Goal: Task Accomplishment & Management: Manage account settings

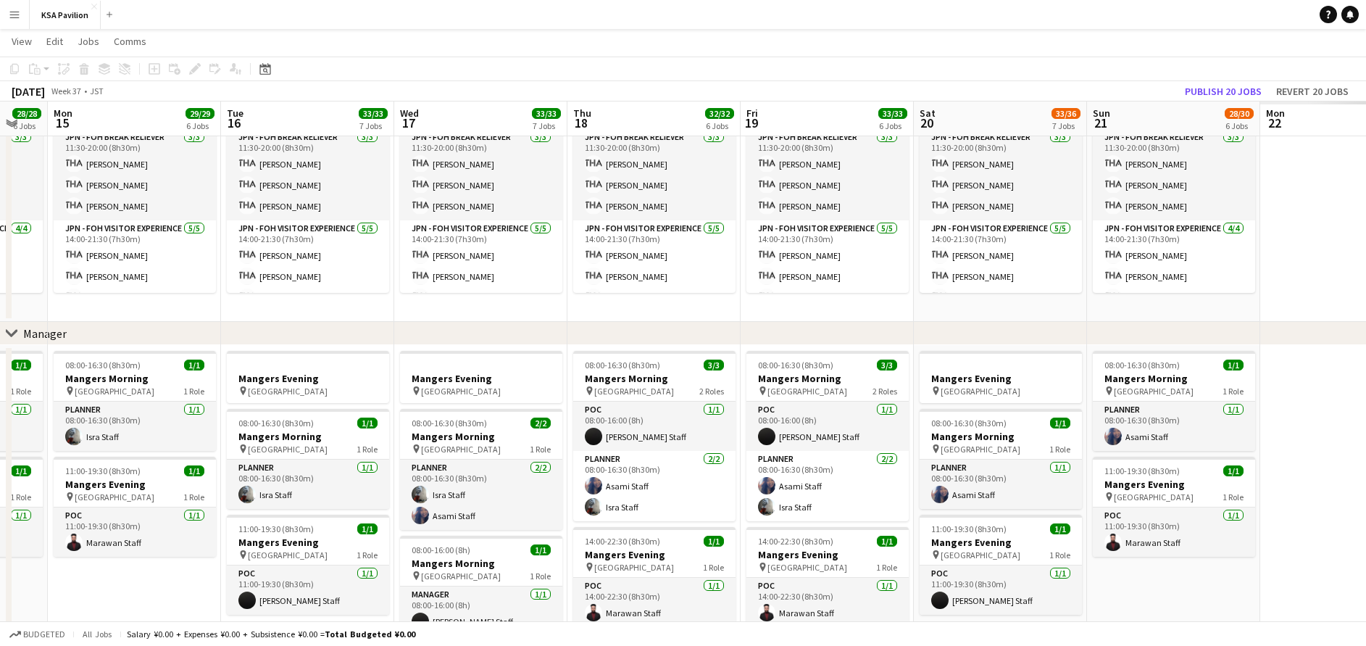
scroll to position [0, 509]
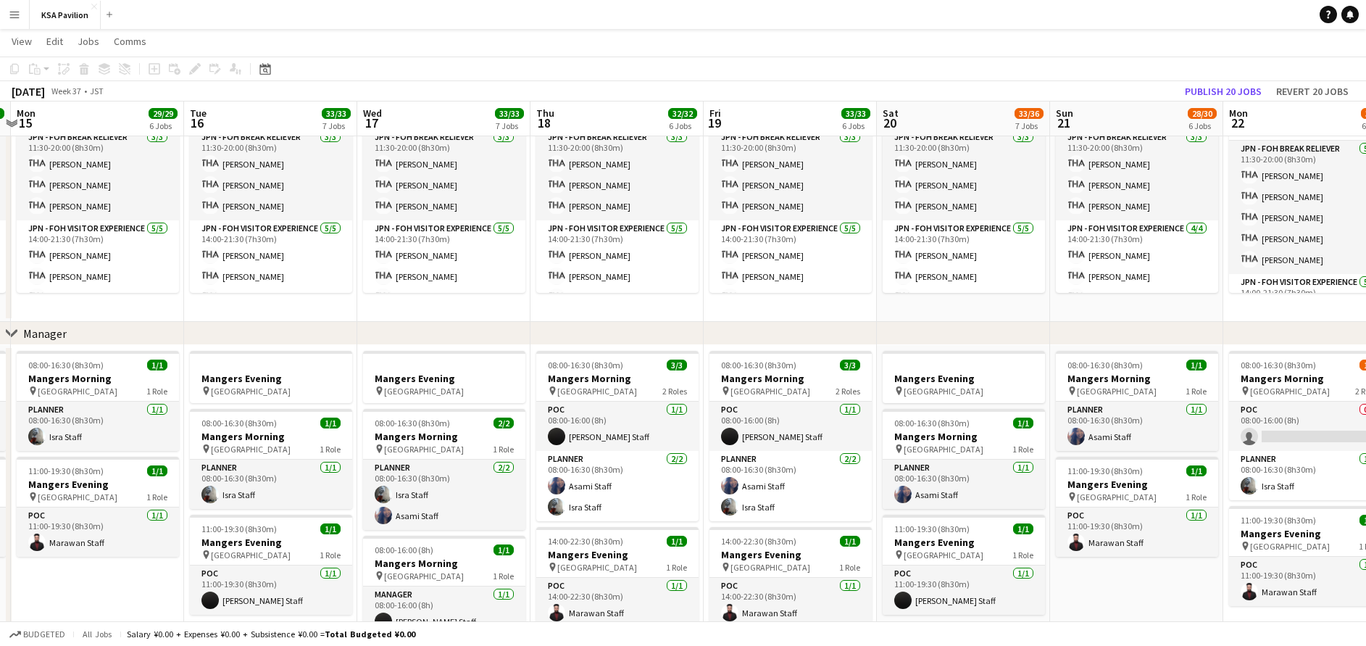
drag, startPoint x: 1220, startPoint y: 311, endPoint x: 12, endPoint y: 336, distance: 1208.9
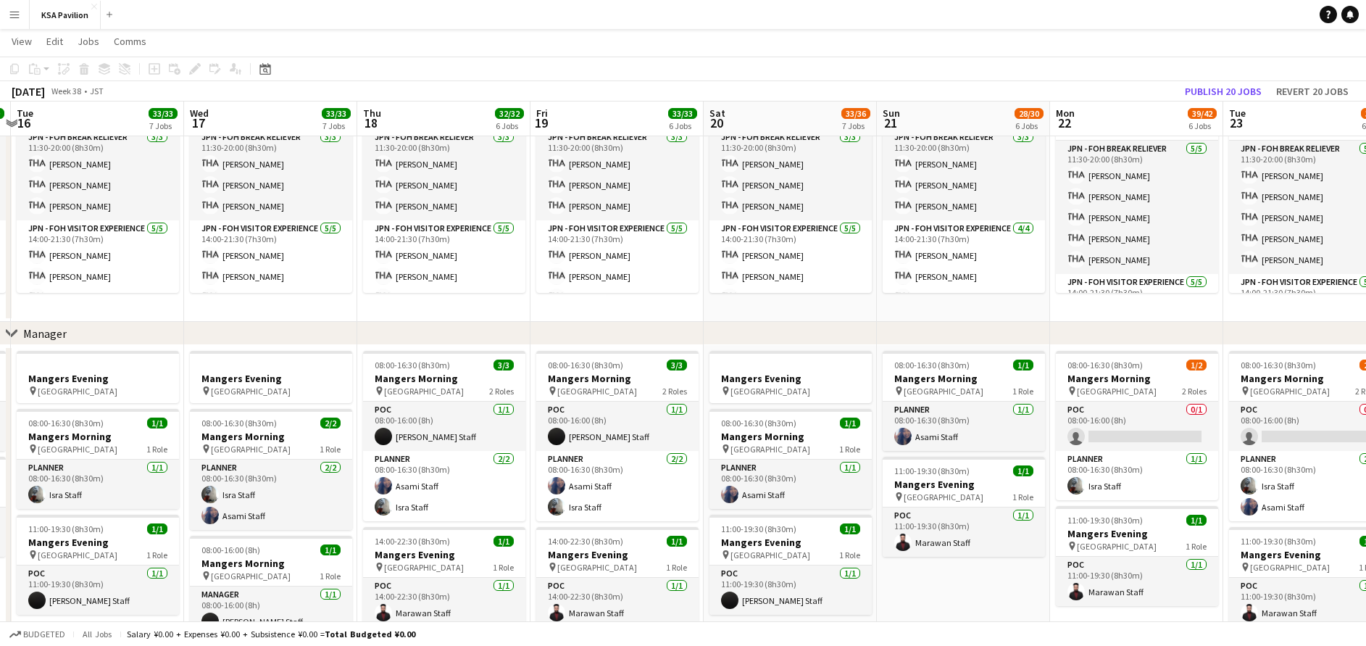
scroll to position [0, 445]
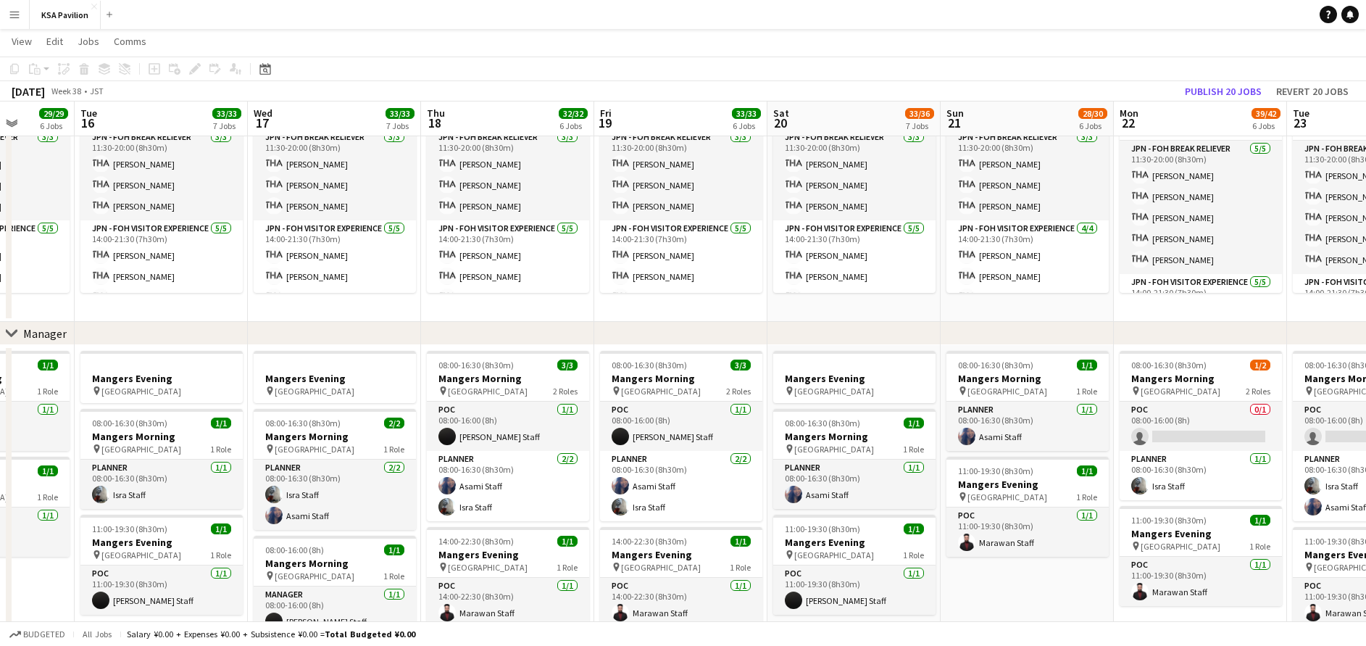
drag, startPoint x: 1192, startPoint y: 304, endPoint x: 216, endPoint y: 327, distance: 976.3
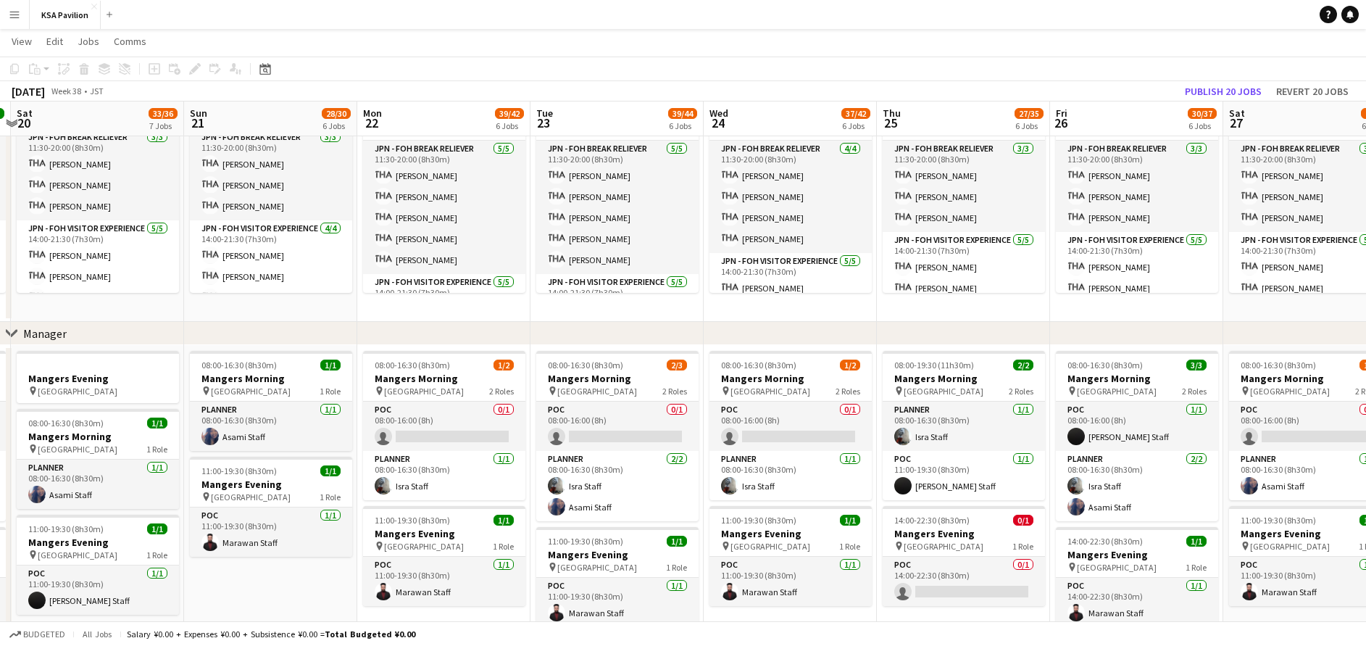
scroll to position [0, 520]
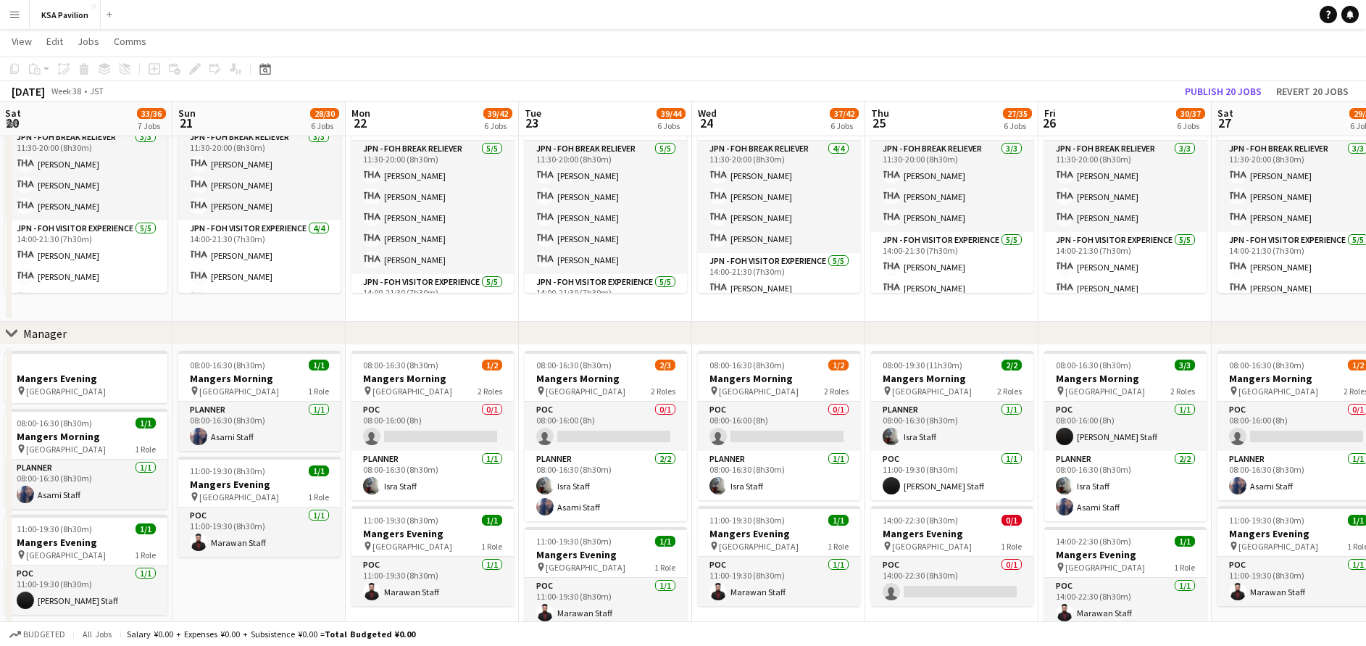
drag, startPoint x: 1083, startPoint y: 299, endPoint x: 278, endPoint y: 322, distance: 804.7
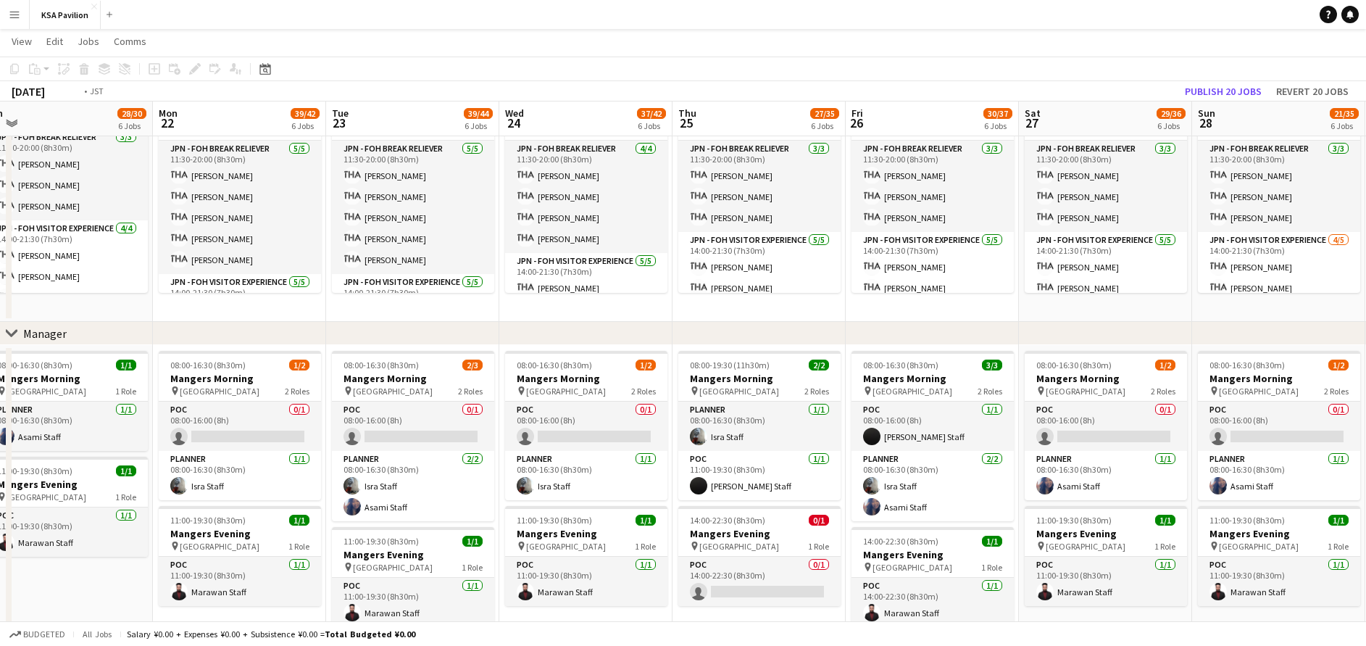
scroll to position [0, 588]
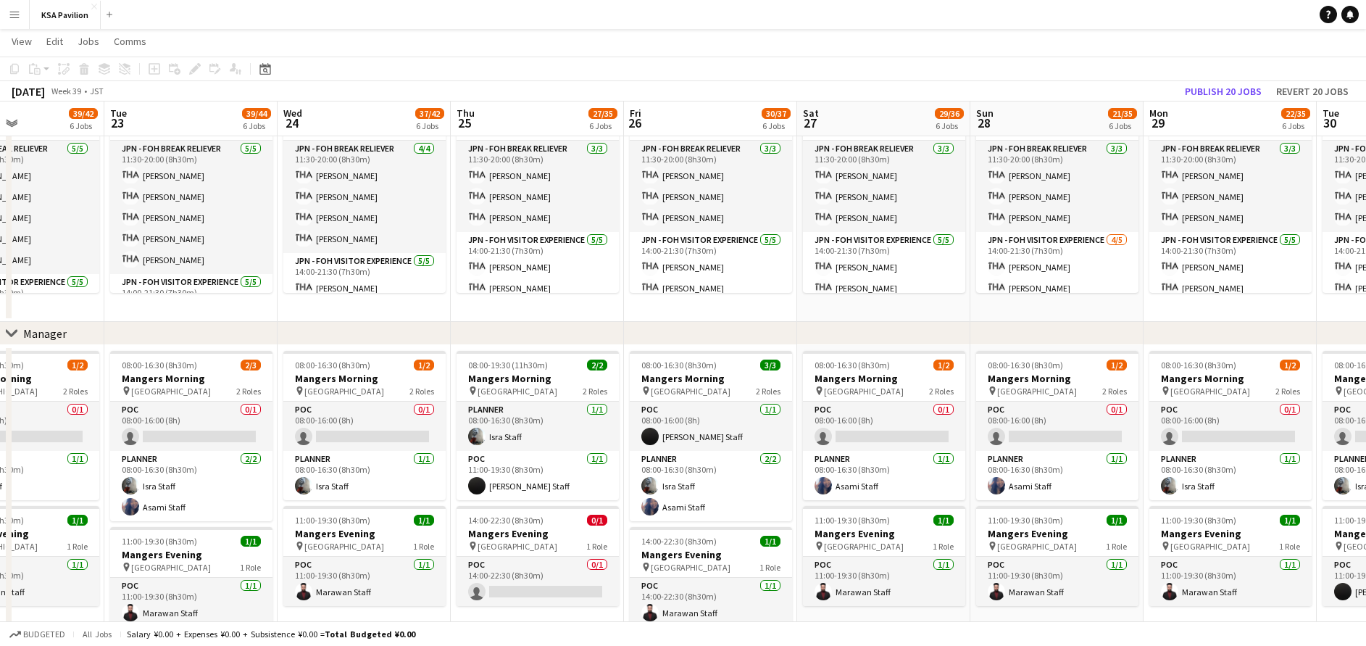
drag, startPoint x: 1202, startPoint y: 301, endPoint x: 494, endPoint y: 329, distance: 708.5
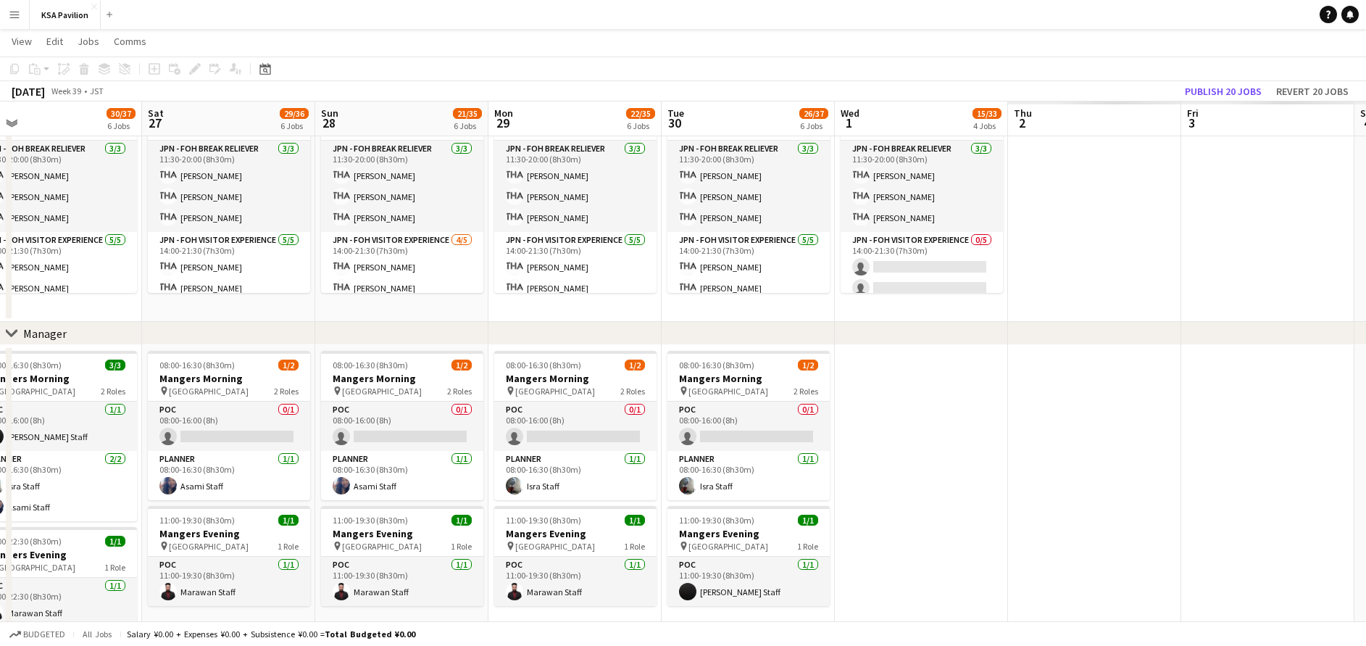
scroll to position [0, 557]
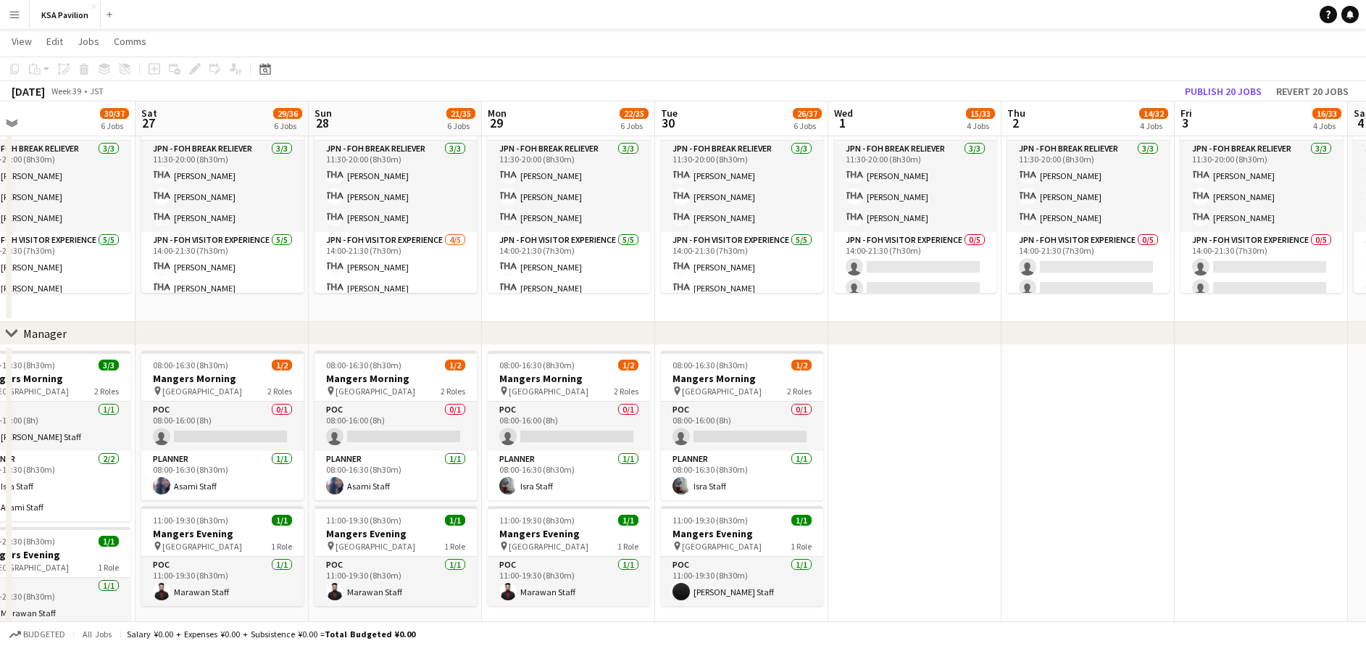
drag, startPoint x: 1175, startPoint y: 301, endPoint x: 514, endPoint y: 312, distance: 661.7
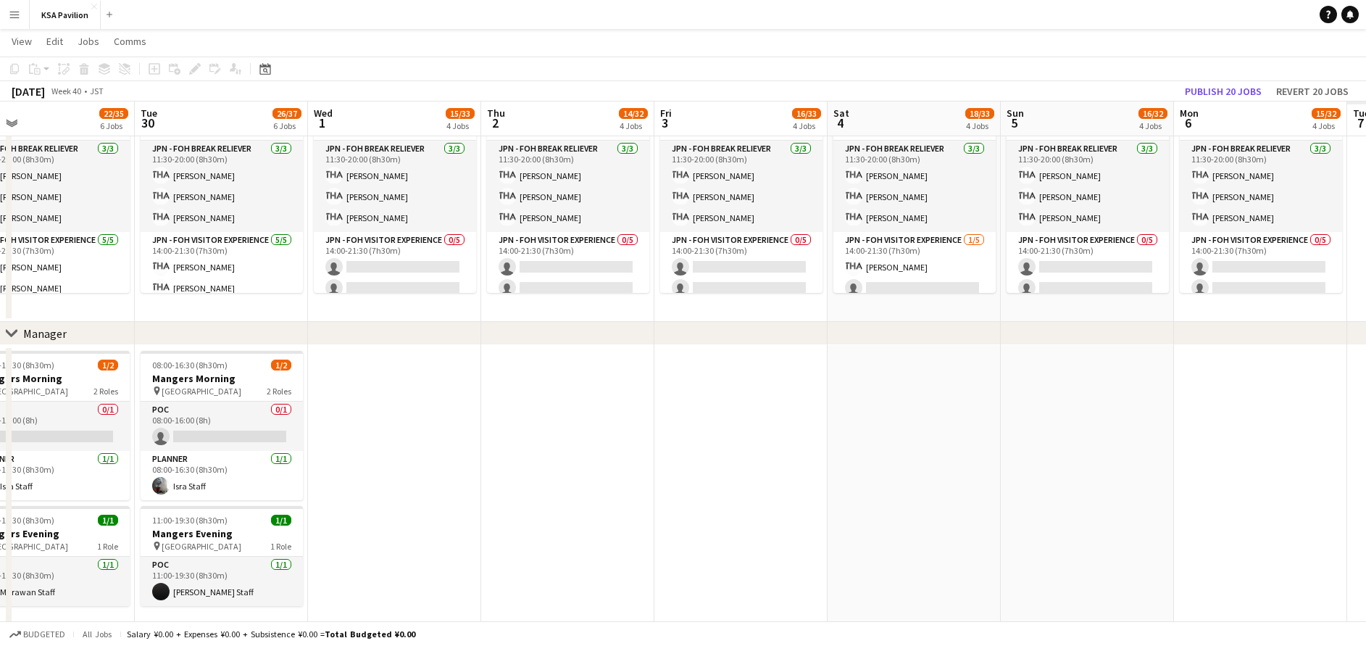
scroll to position [0, 559]
drag, startPoint x: 1117, startPoint y: 304, endPoint x: 596, endPoint y: 304, distance: 521.0
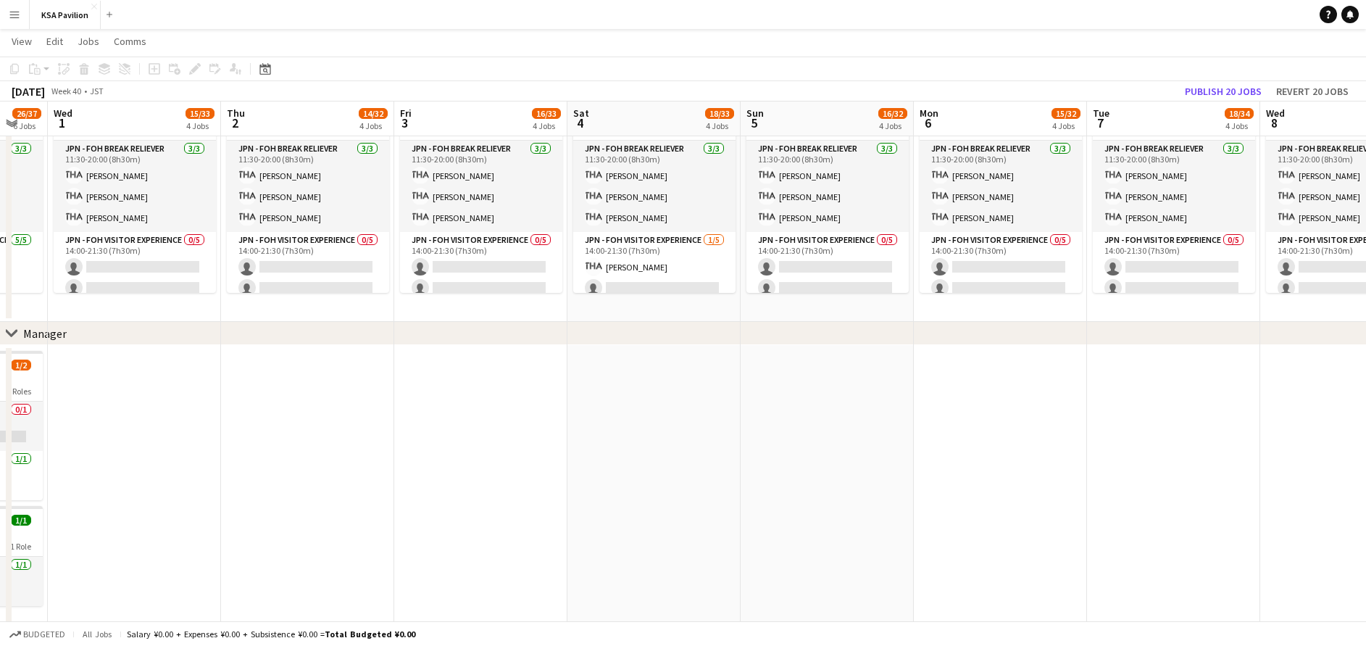
scroll to position [0, 483]
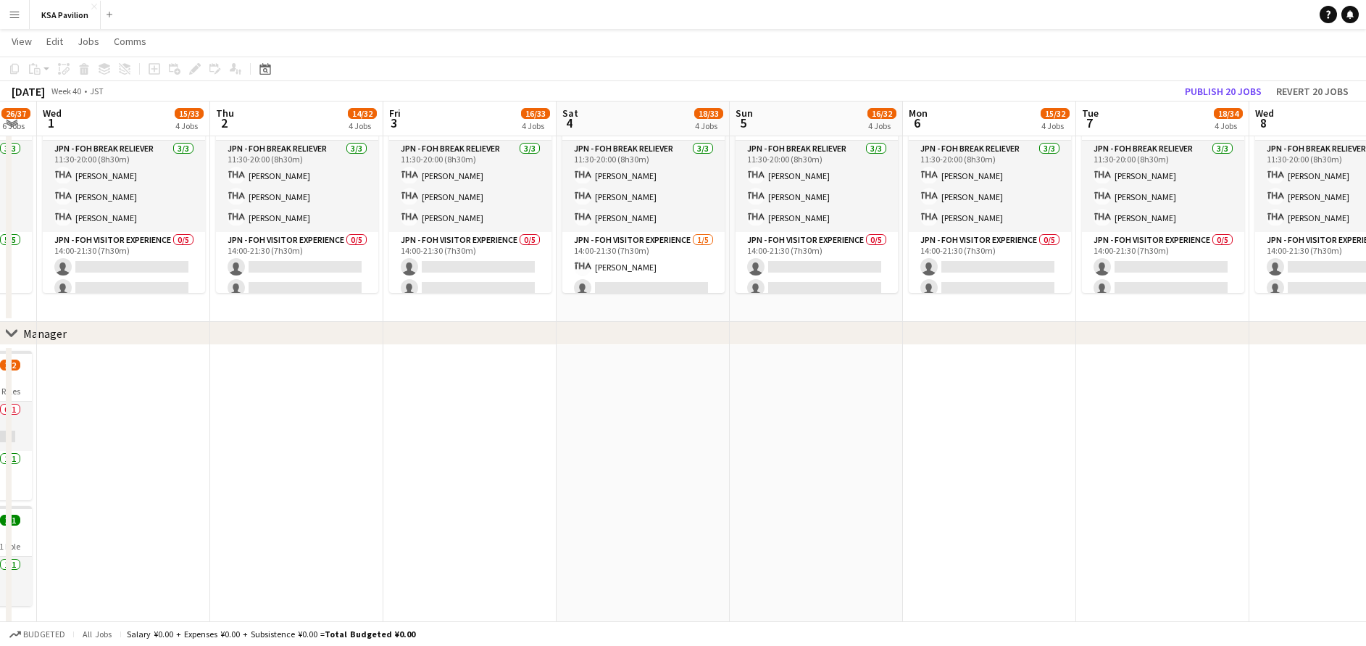
drag, startPoint x: 1017, startPoint y: 302, endPoint x: 748, endPoint y: 305, distance: 269.6
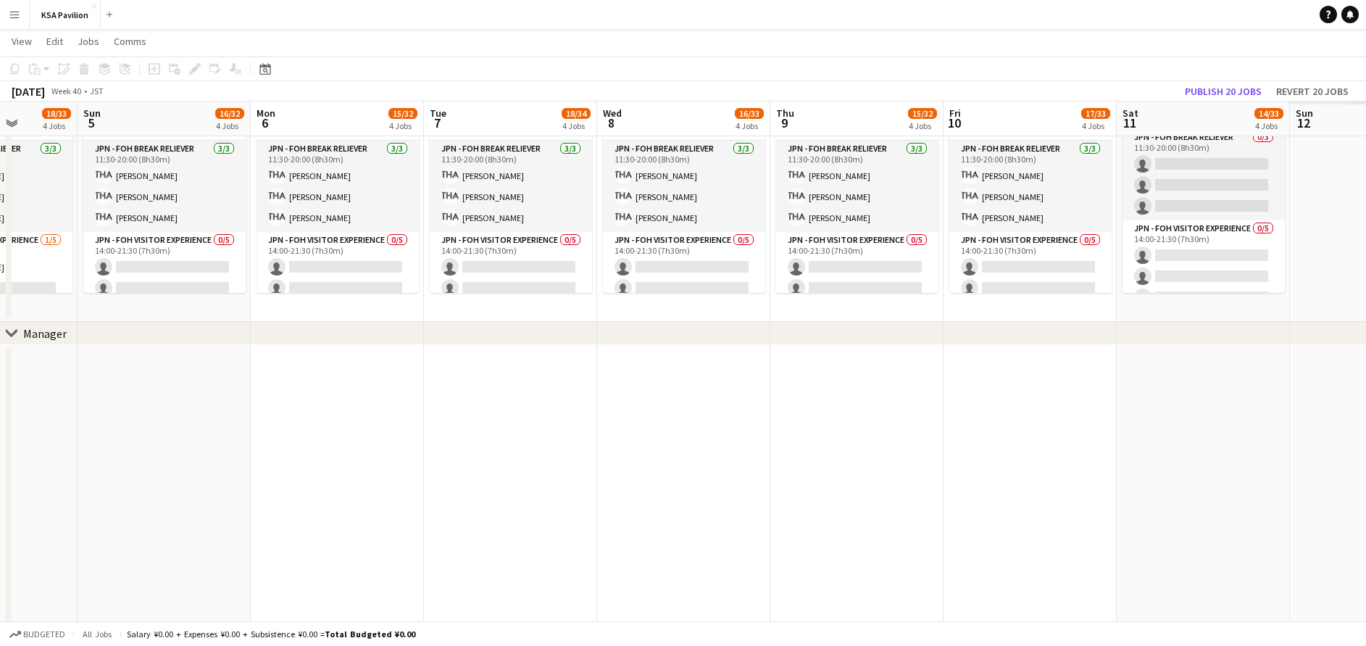
scroll to position [0, 472]
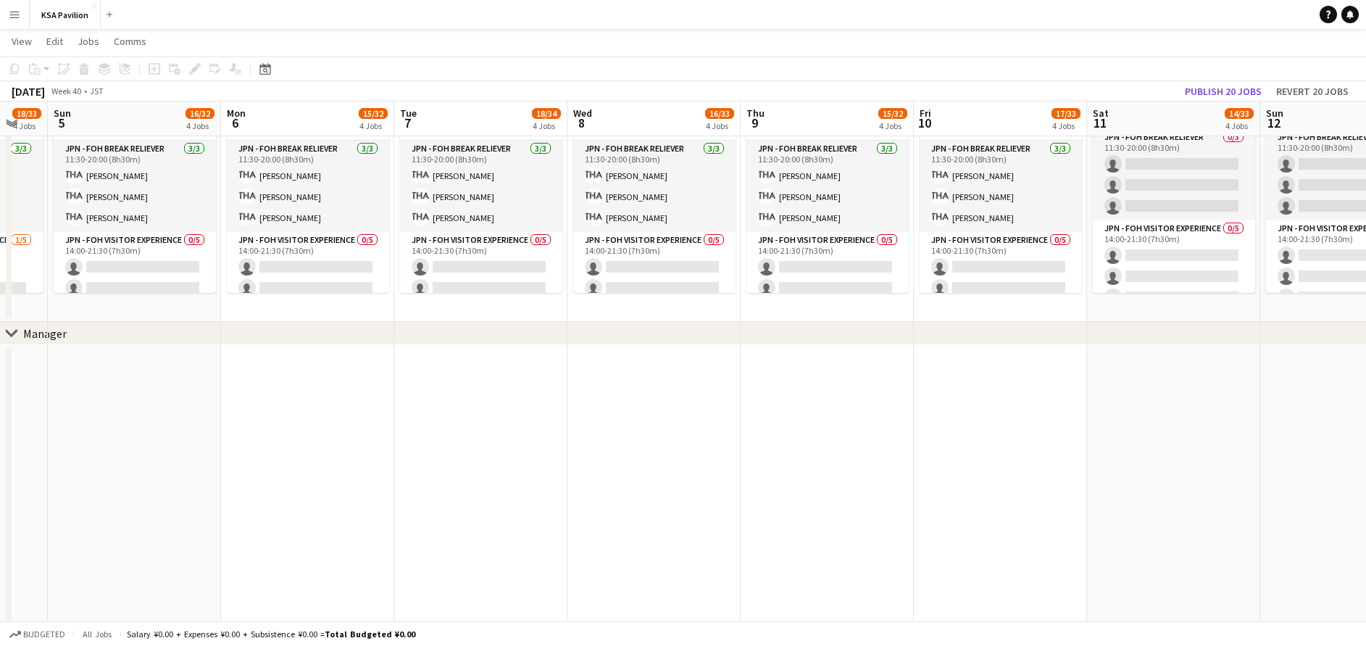
drag, startPoint x: 1048, startPoint y: 290, endPoint x: 366, endPoint y: 303, distance: 682.0
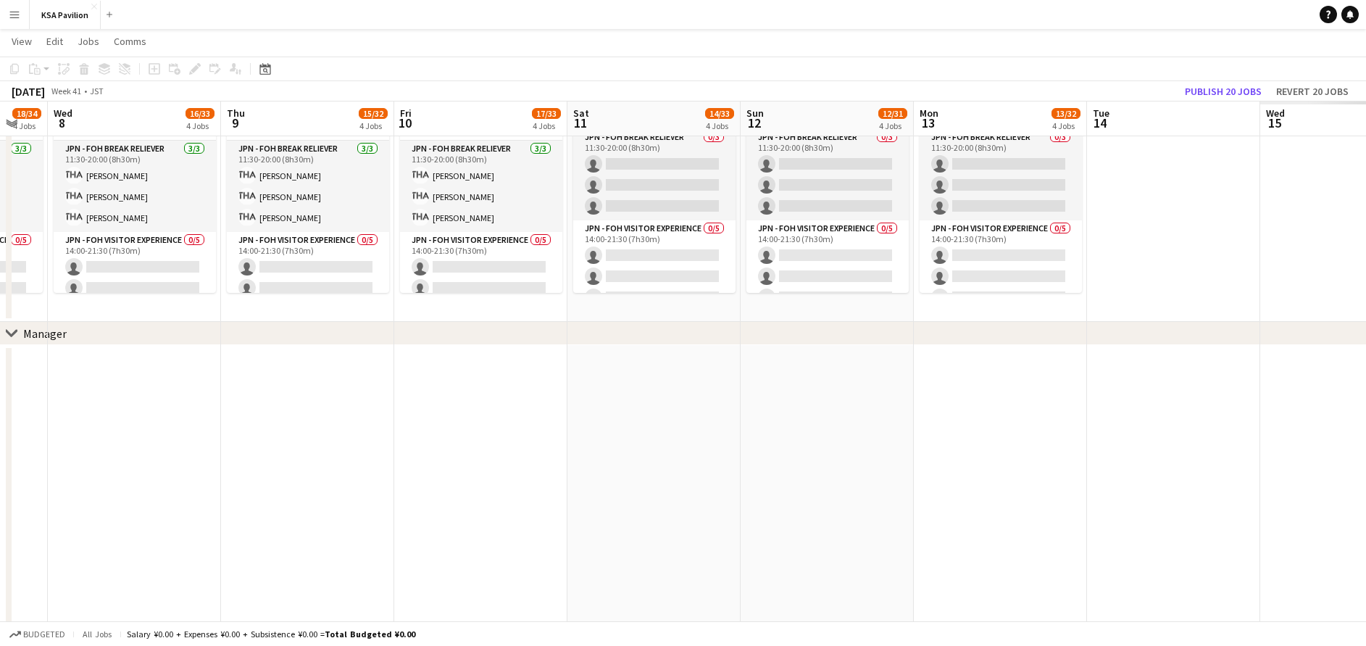
scroll to position [0, 475]
drag, startPoint x: 999, startPoint y: 299, endPoint x: 476, endPoint y: 308, distance: 523.2
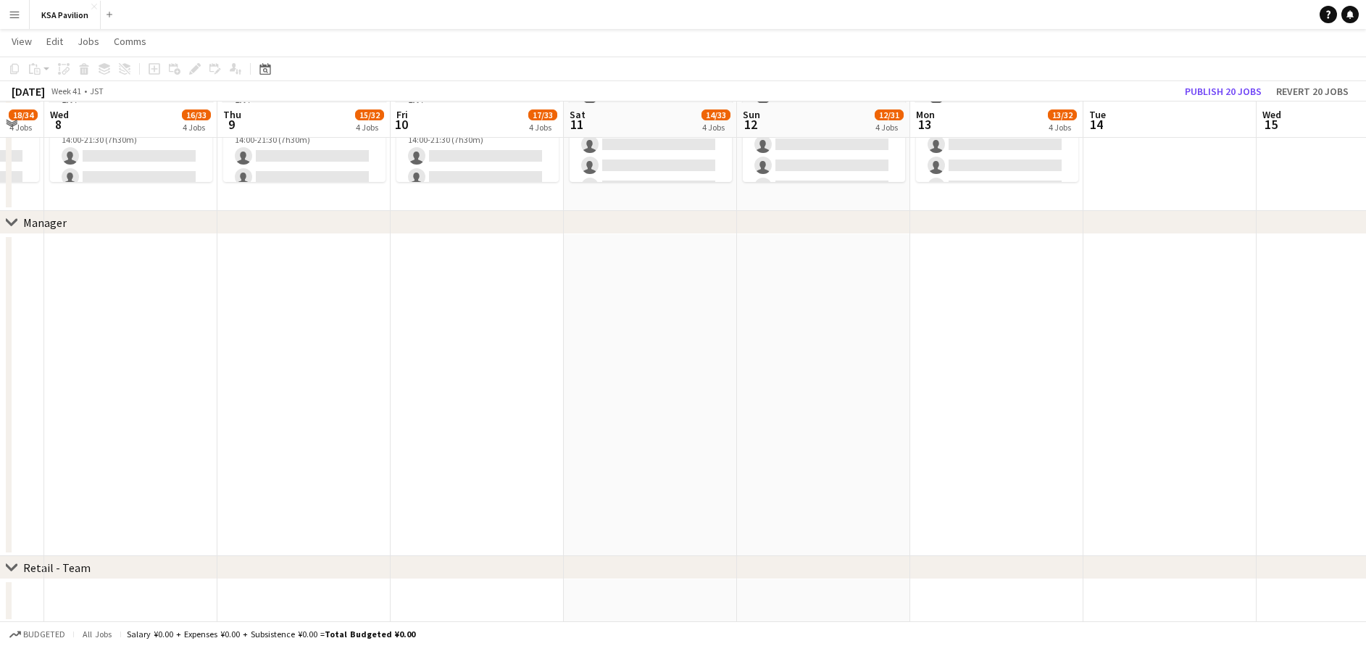
scroll to position [982, 0]
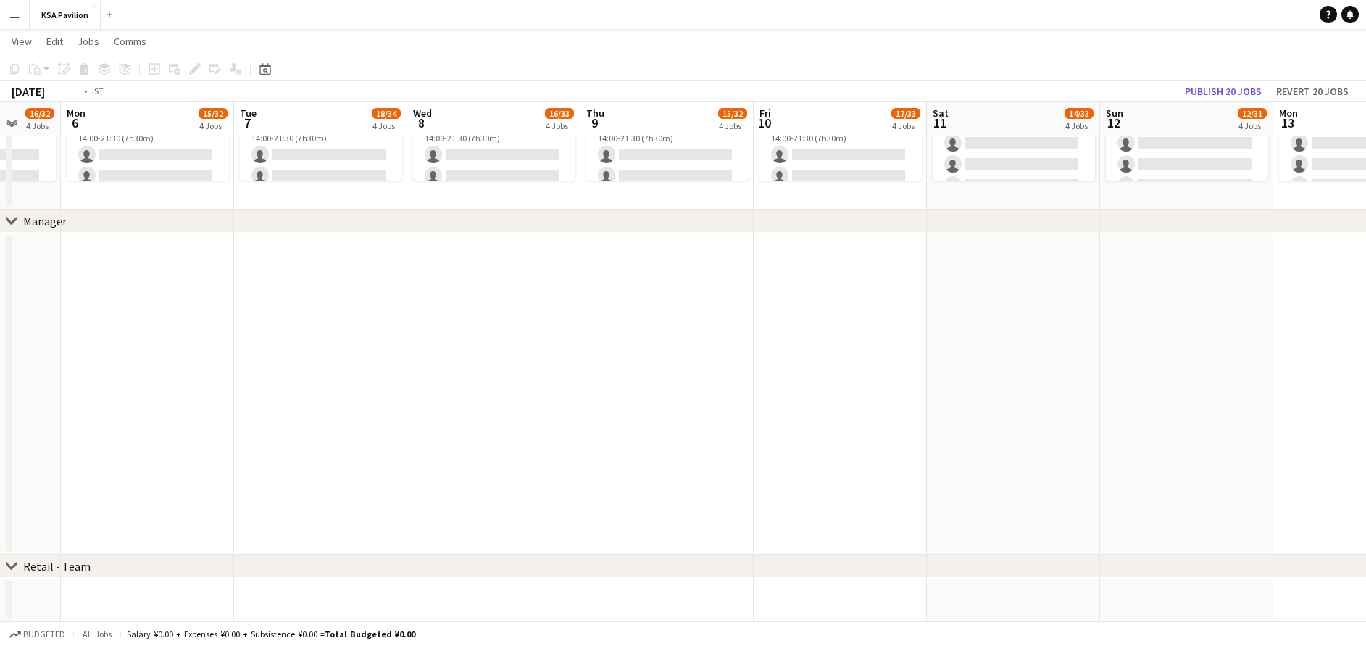
drag, startPoint x: 448, startPoint y: 299, endPoint x: 1381, endPoint y: 291, distance: 933.3
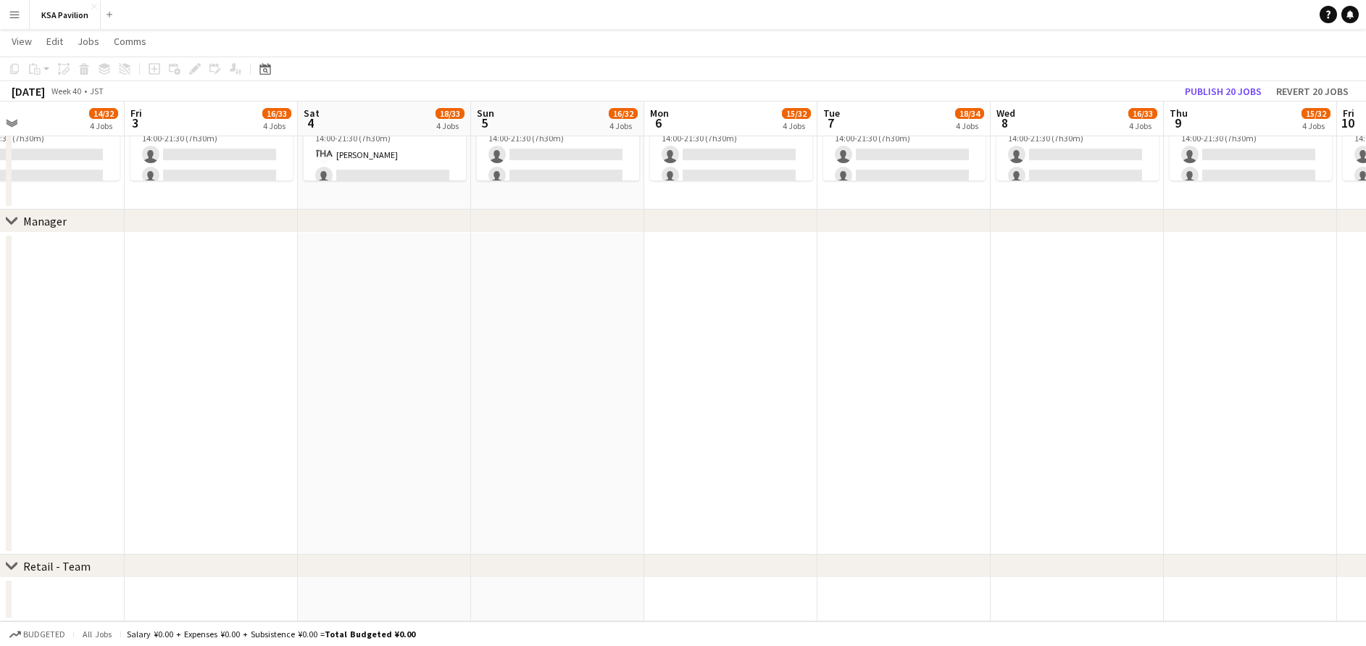
drag, startPoint x: 620, startPoint y: 358, endPoint x: 1386, endPoint y: 230, distance: 776.6
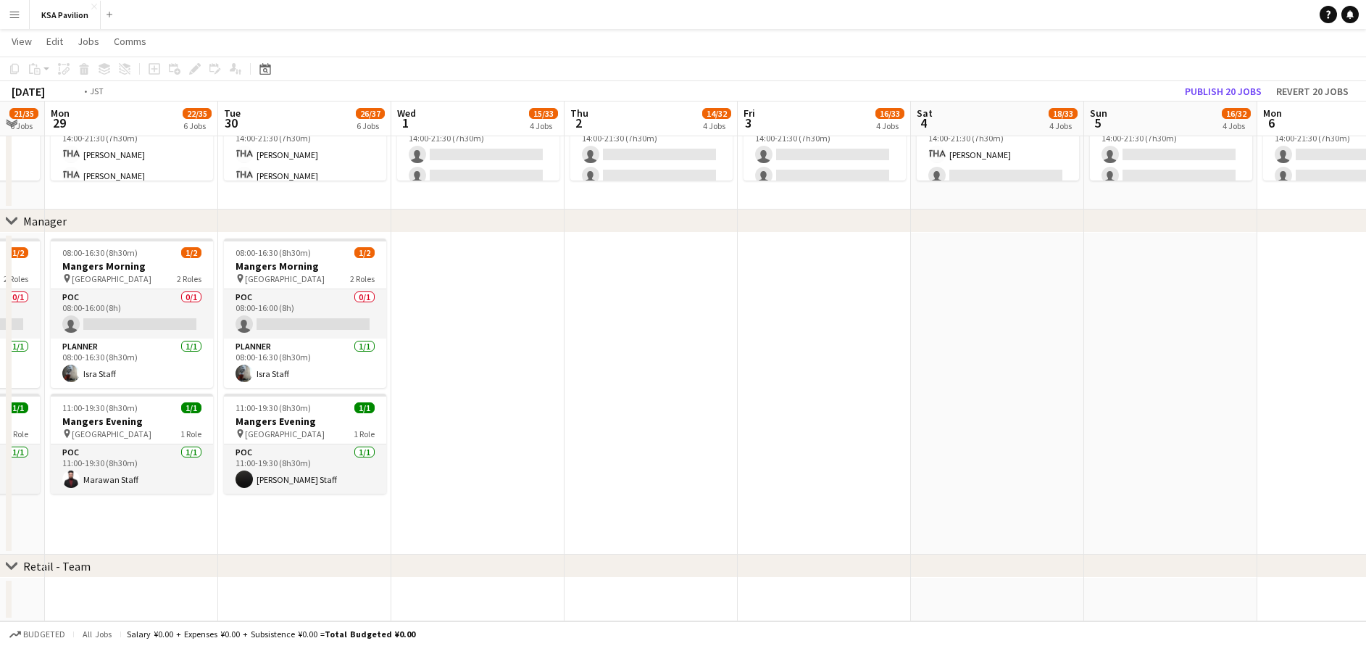
drag, startPoint x: 1059, startPoint y: 223, endPoint x: 1177, endPoint y: 229, distance: 117.5
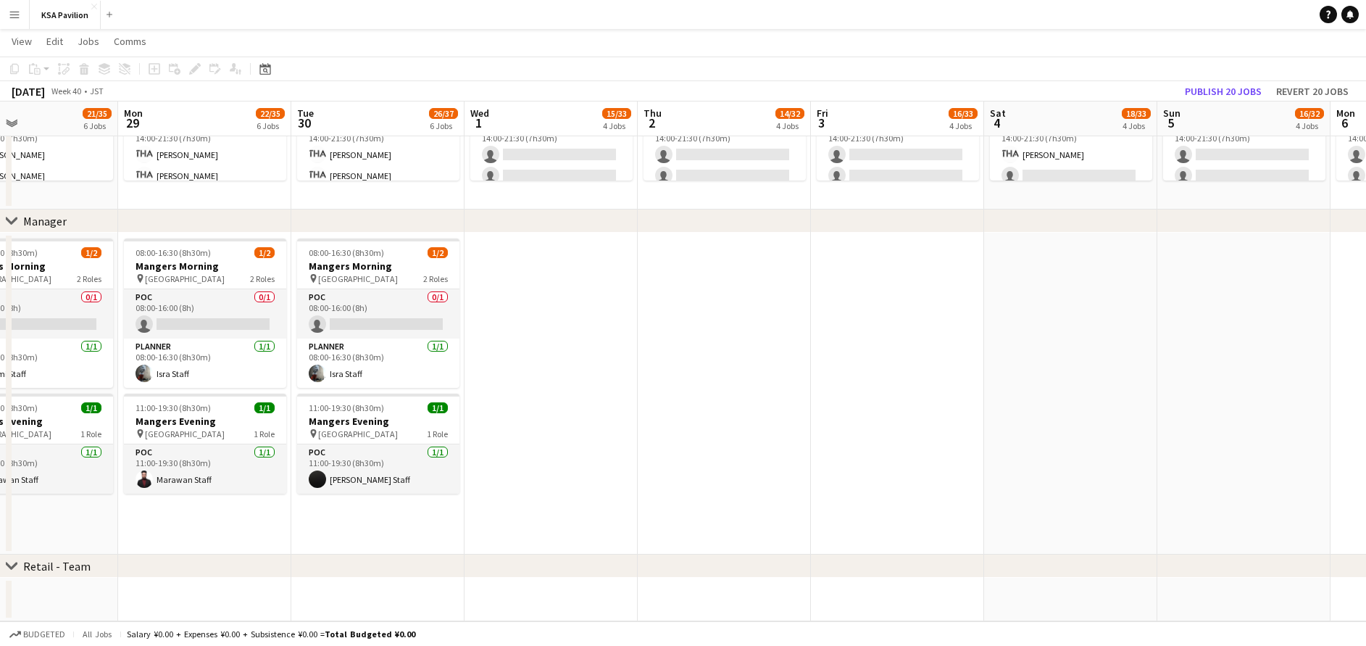
drag, startPoint x: 935, startPoint y: 232, endPoint x: 1381, endPoint y: 146, distance: 454.5
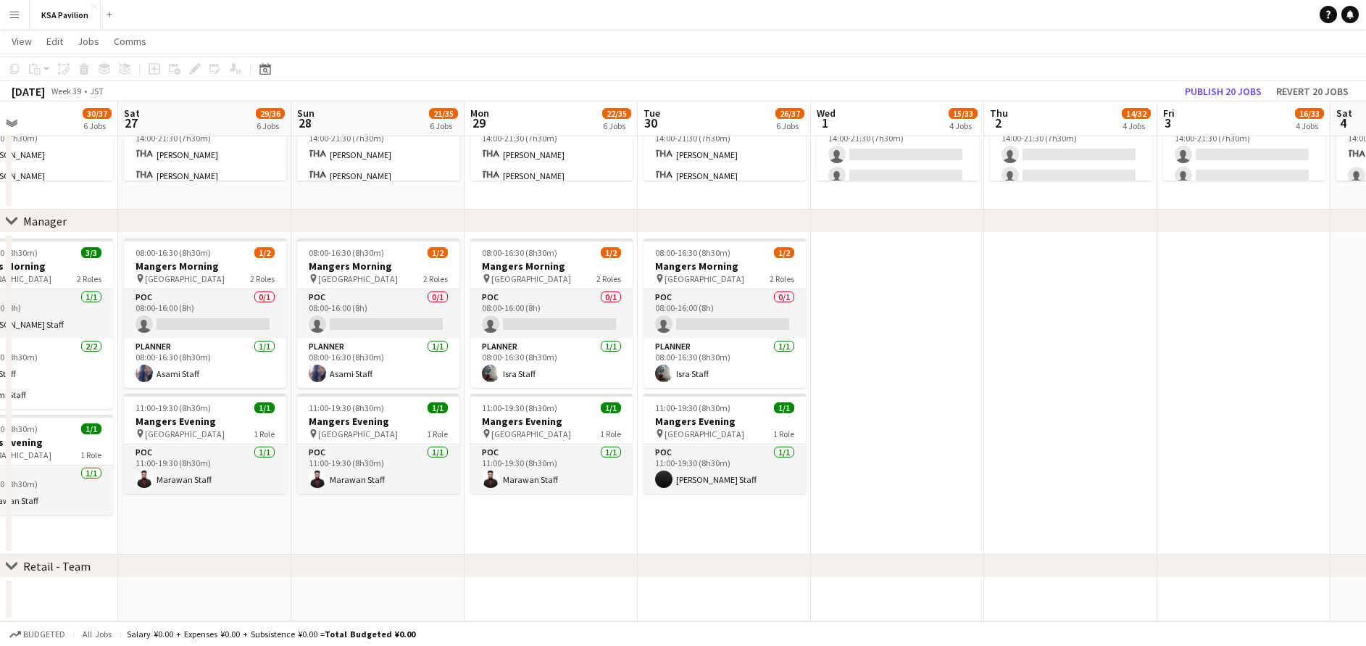
scroll to position [0, 346]
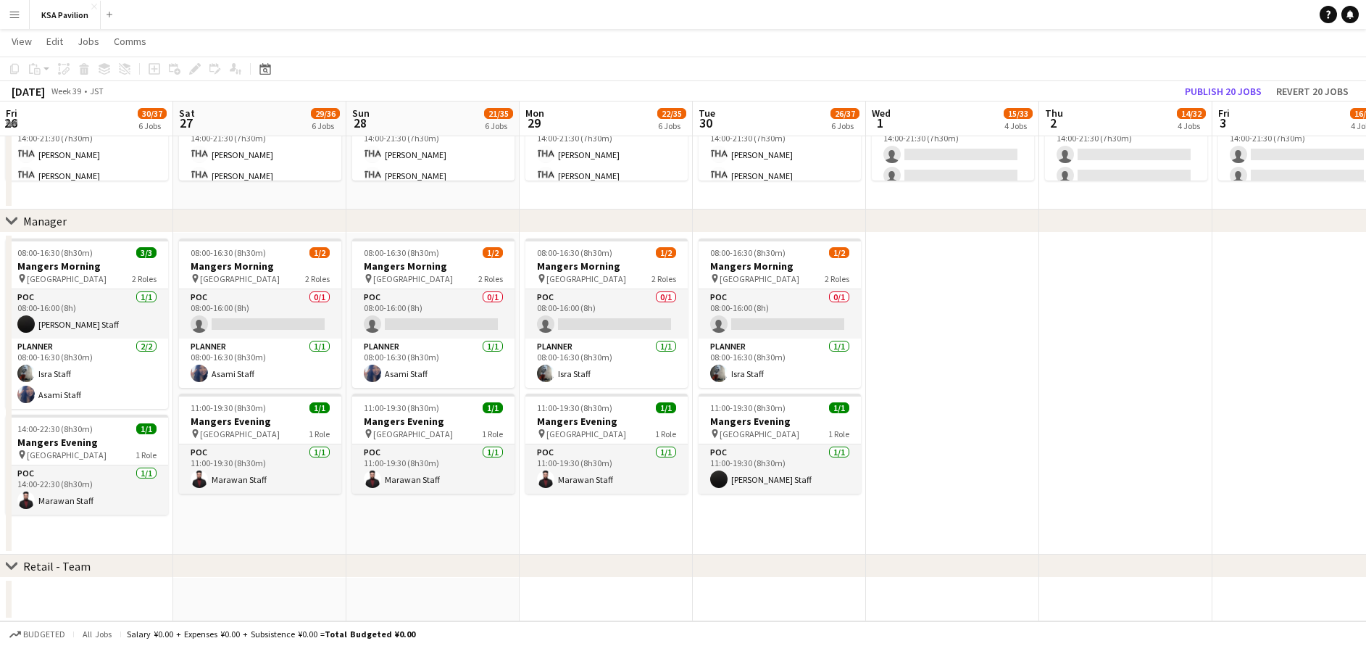
drag, startPoint x: 546, startPoint y: 209, endPoint x: 1279, endPoint y: 122, distance: 737.7
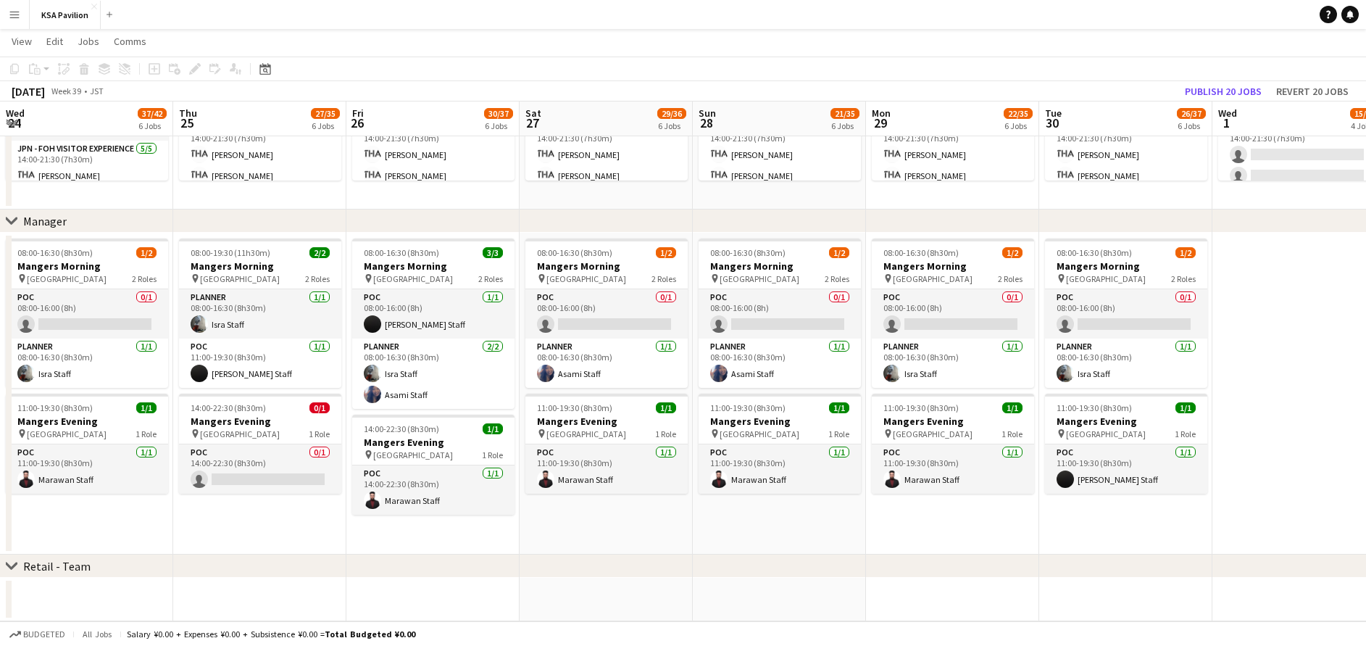
scroll to position [0, 0]
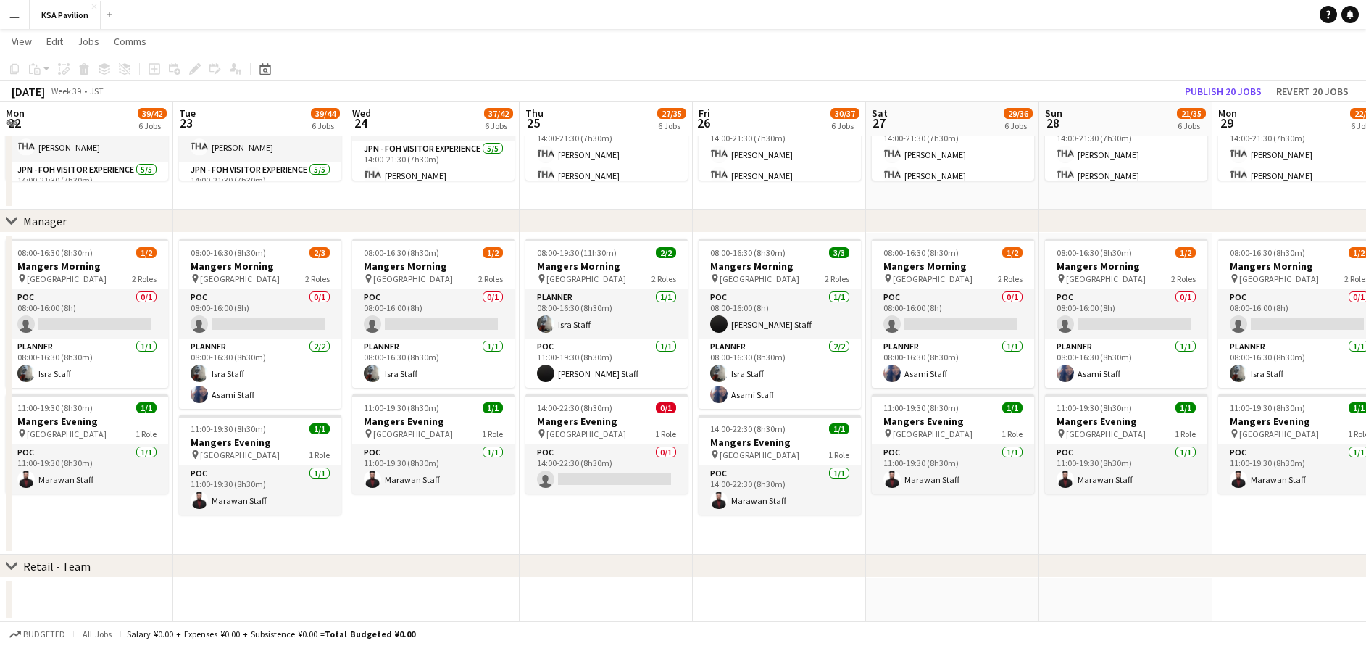
drag, startPoint x: 606, startPoint y: 177, endPoint x: 1386, endPoint y: 178, distance: 780.4
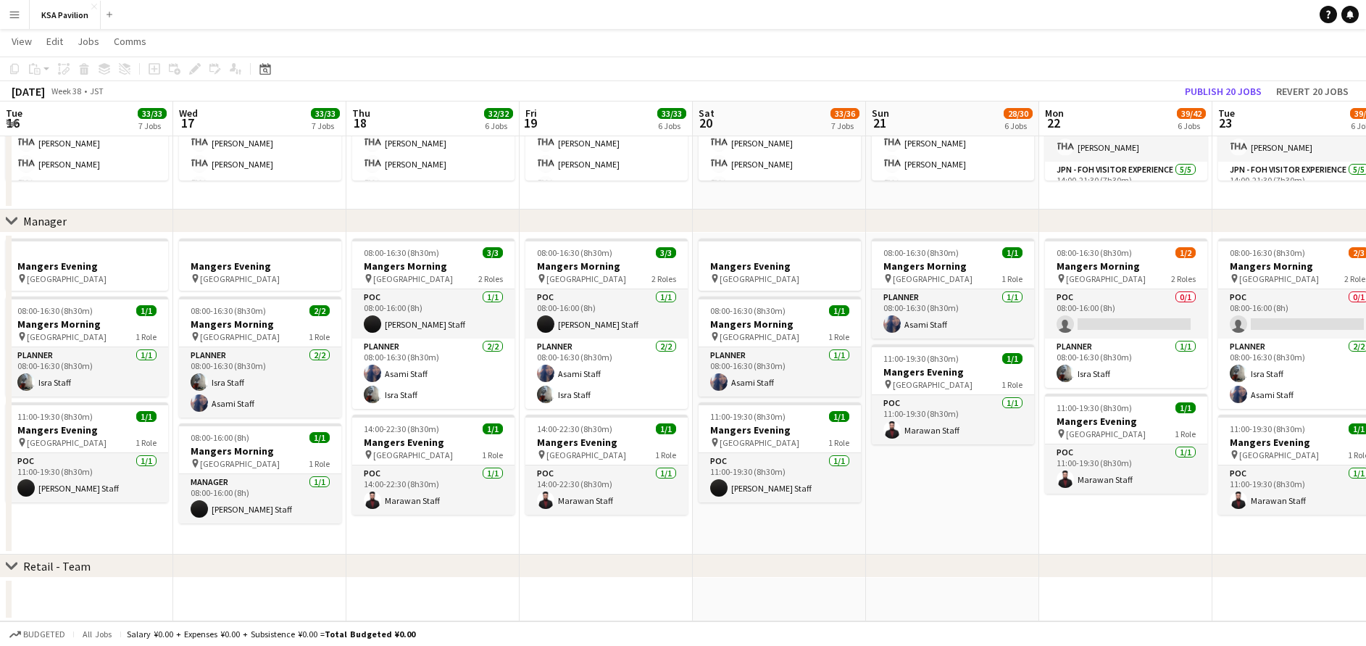
drag, startPoint x: 136, startPoint y: 189, endPoint x: 864, endPoint y: 196, distance: 728.3
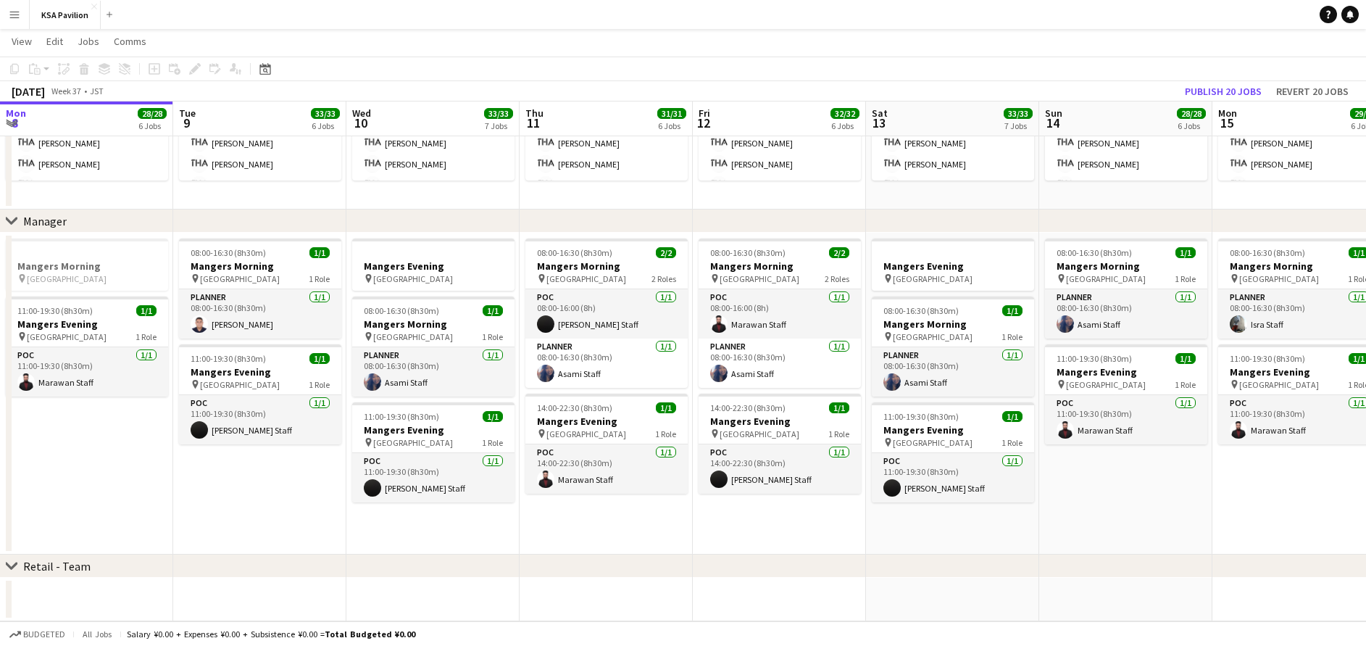
drag, startPoint x: 459, startPoint y: 196, endPoint x: 1319, endPoint y: 184, distance: 859.5
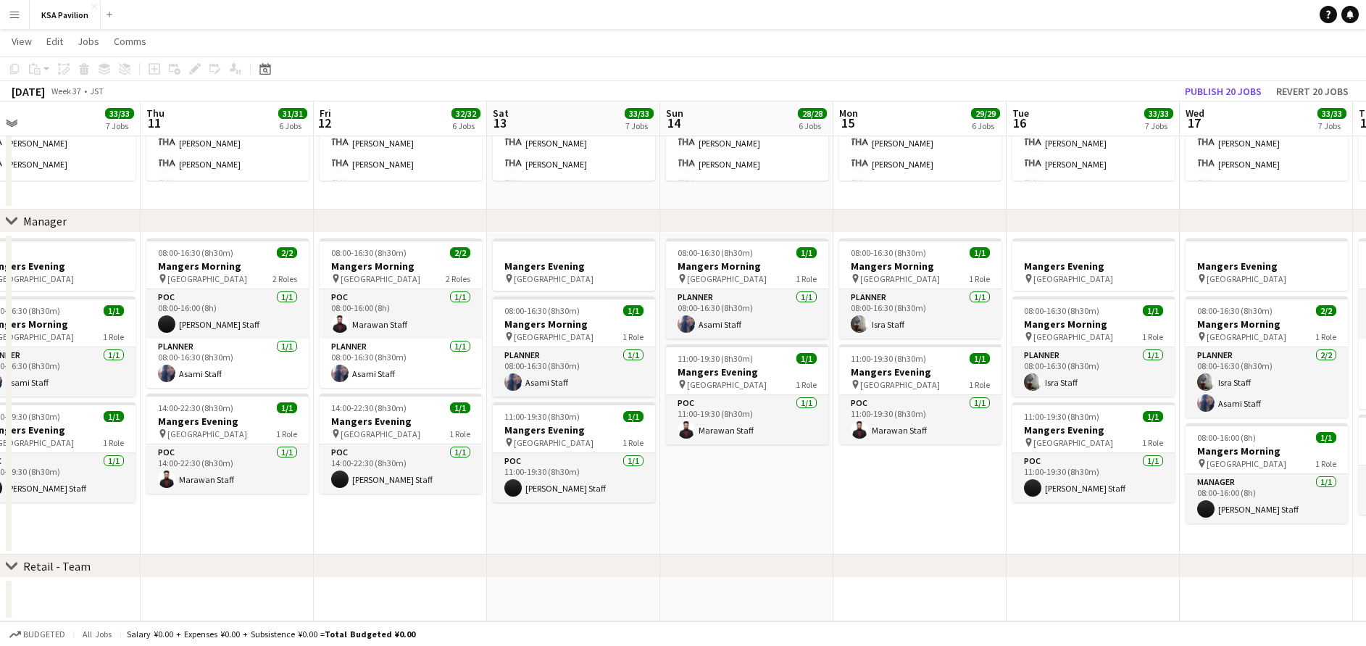
drag, startPoint x: 647, startPoint y: 209, endPoint x: 999, endPoint y: 197, distance: 351.7
drag, startPoint x: 572, startPoint y: 210, endPoint x: 1356, endPoint y: 209, distance: 784.0
drag, startPoint x: 443, startPoint y: 212, endPoint x: 1054, endPoint y: 204, distance: 611.6
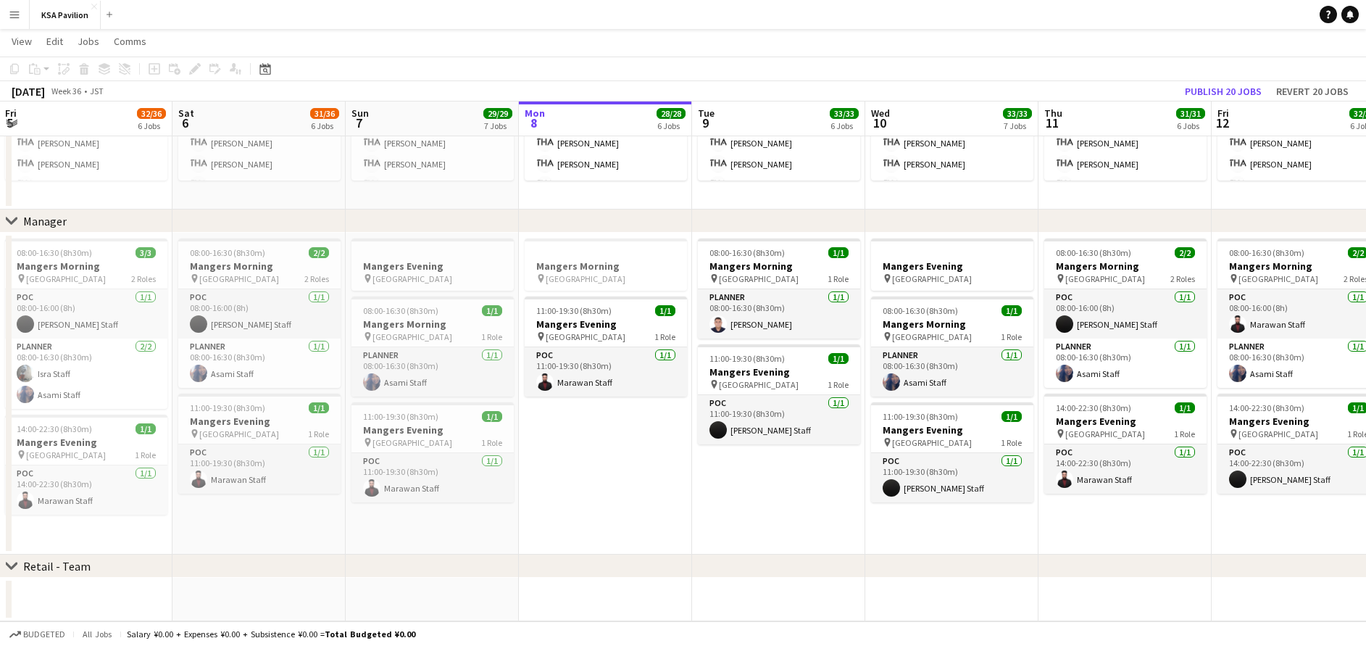
scroll to position [0, 361]
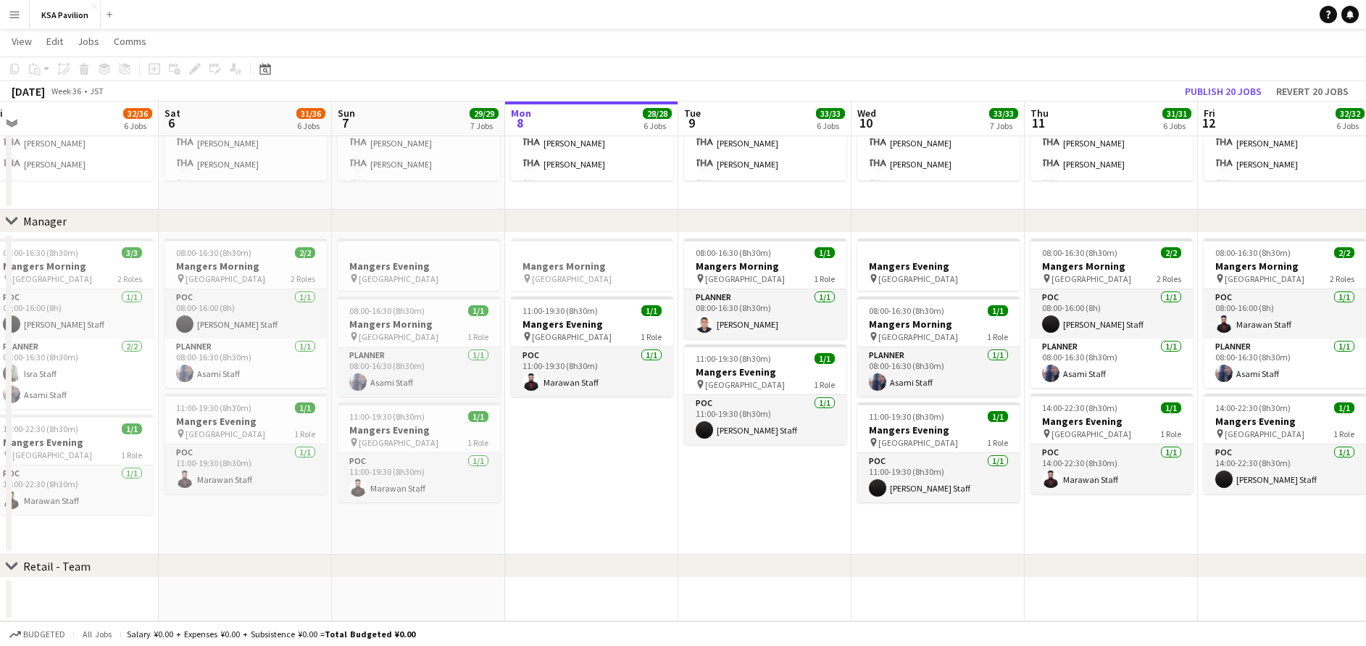
drag, startPoint x: 404, startPoint y: 203, endPoint x: 1381, endPoint y: 193, distance: 977.6
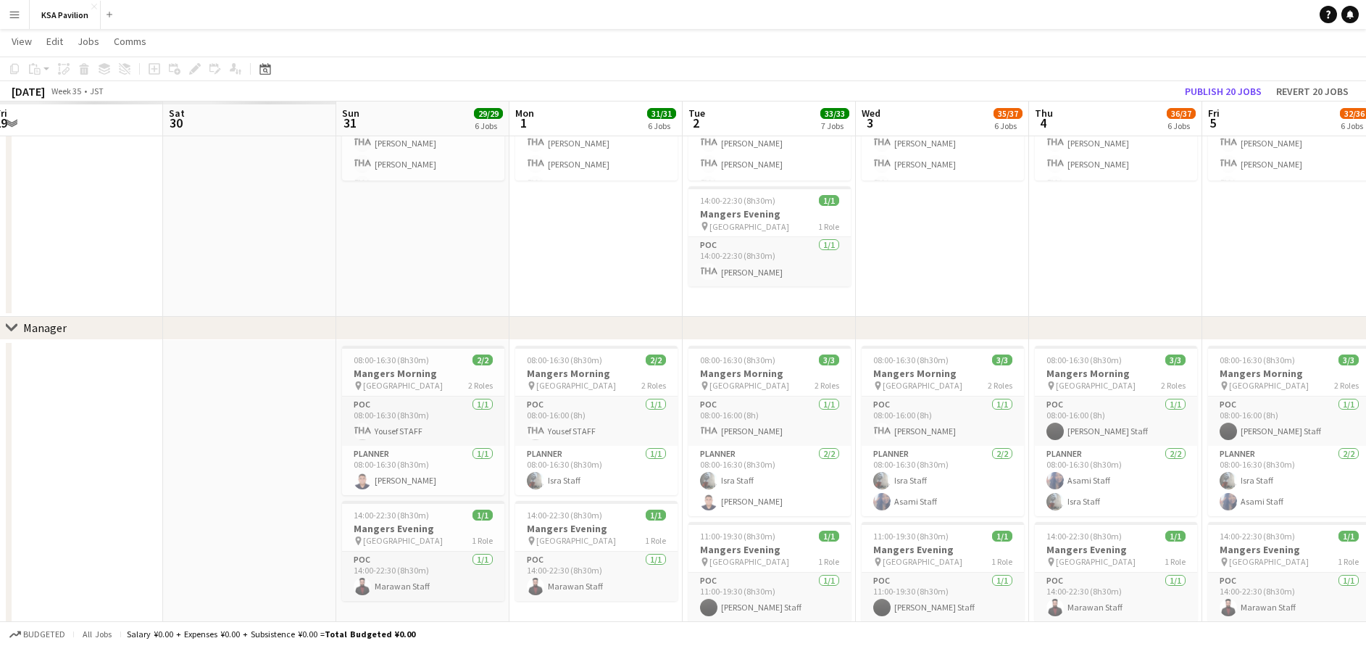
drag, startPoint x: -1, startPoint y: 191, endPoint x: 1217, endPoint y: 191, distance: 1218.1
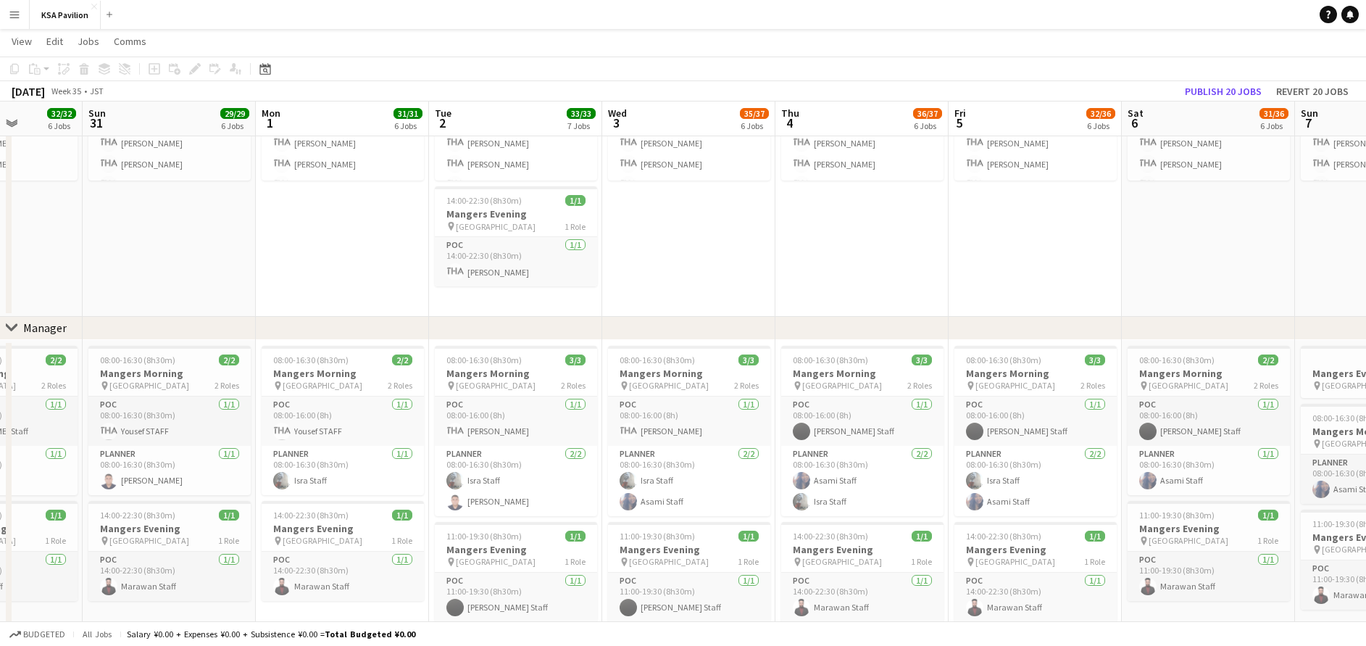
scroll to position [0, 538]
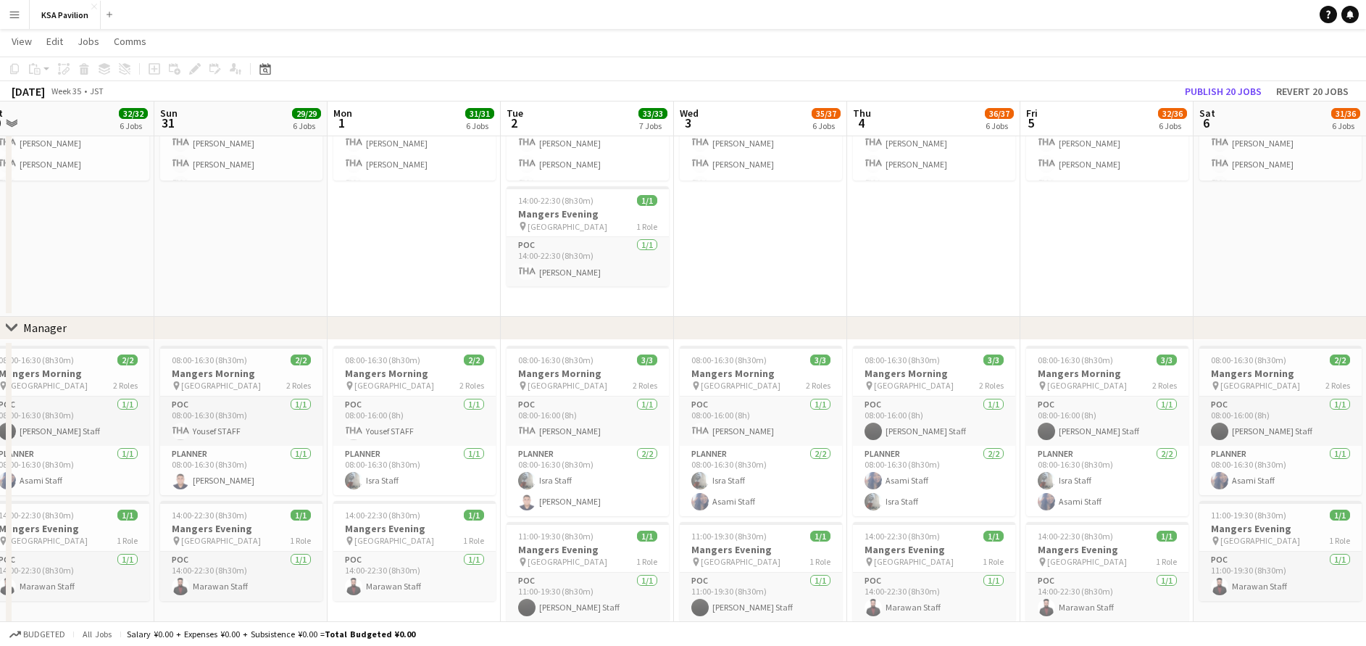
drag, startPoint x: 196, startPoint y: 213, endPoint x: -4, endPoint y: 224, distance: 201.0
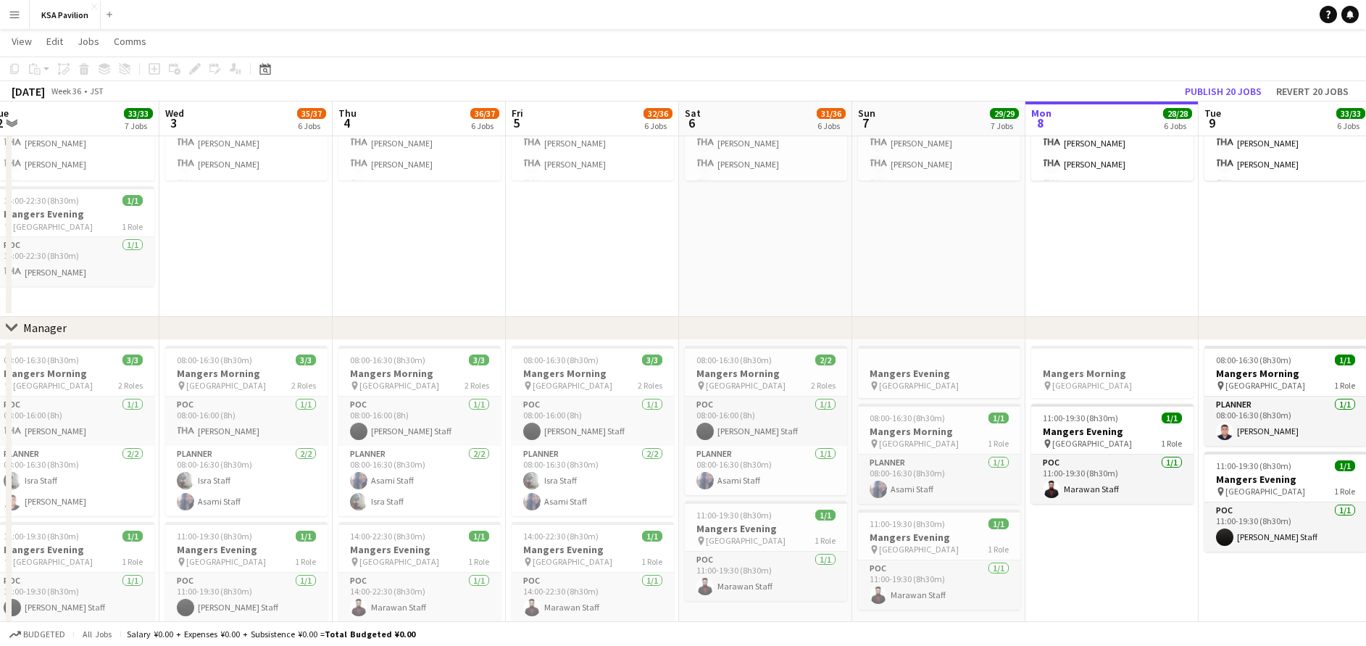
scroll to position [0, 557]
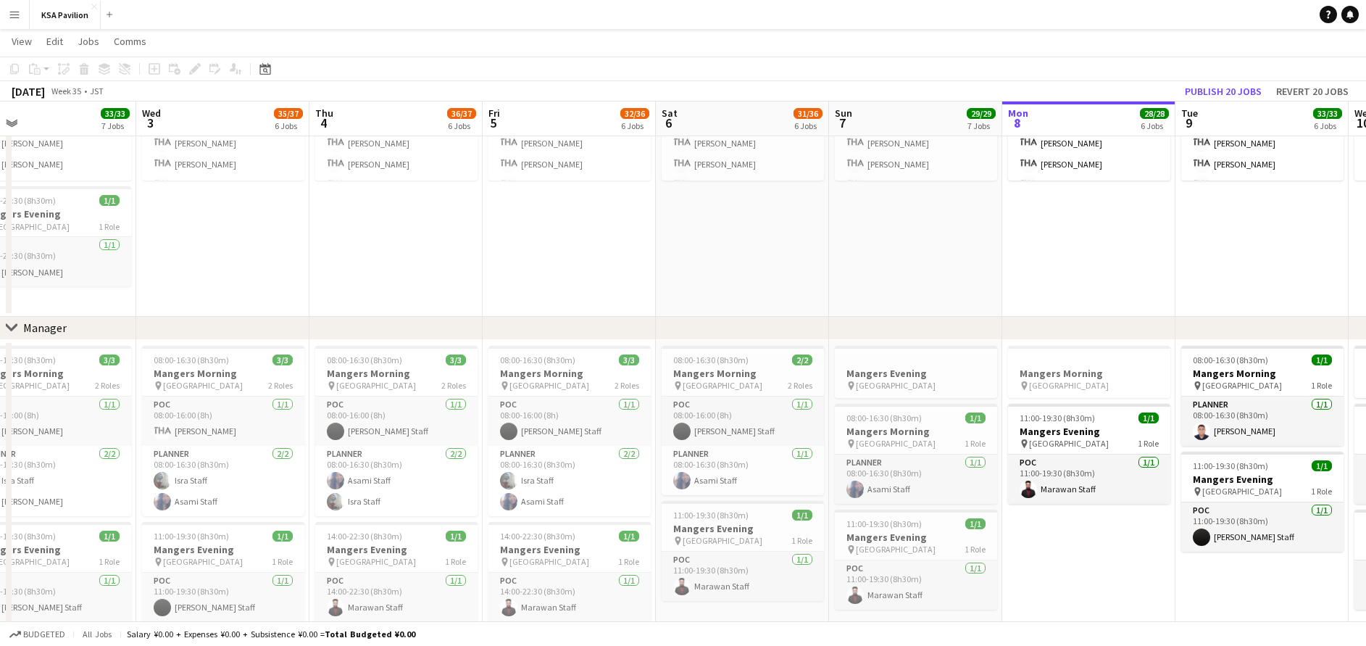
drag, startPoint x: 1287, startPoint y: 231, endPoint x: 749, endPoint y: 235, distance: 537.7
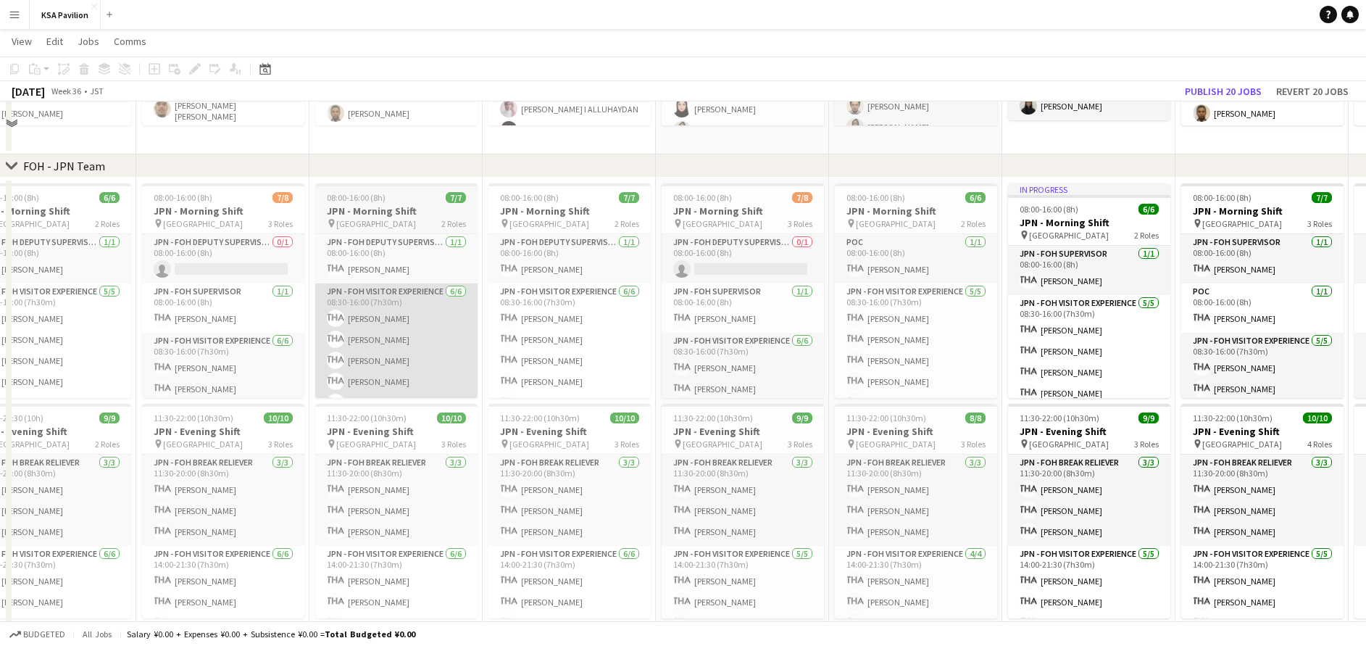
scroll to position [438, 0]
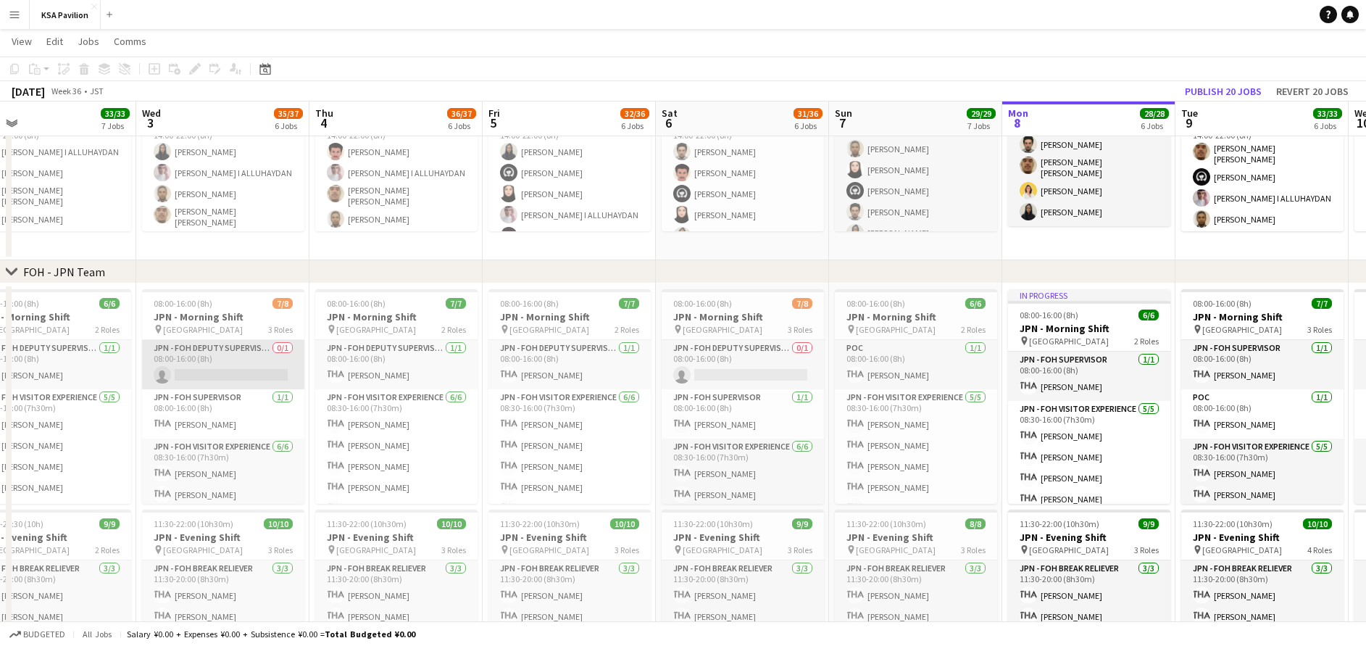
click at [249, 351] on app-card-role "JPN - FOH Deputy Supervisor 0/1 08:00-16:00 (8h) single-neutral-actions" at bounding box center [223, 364] width 162 height 49
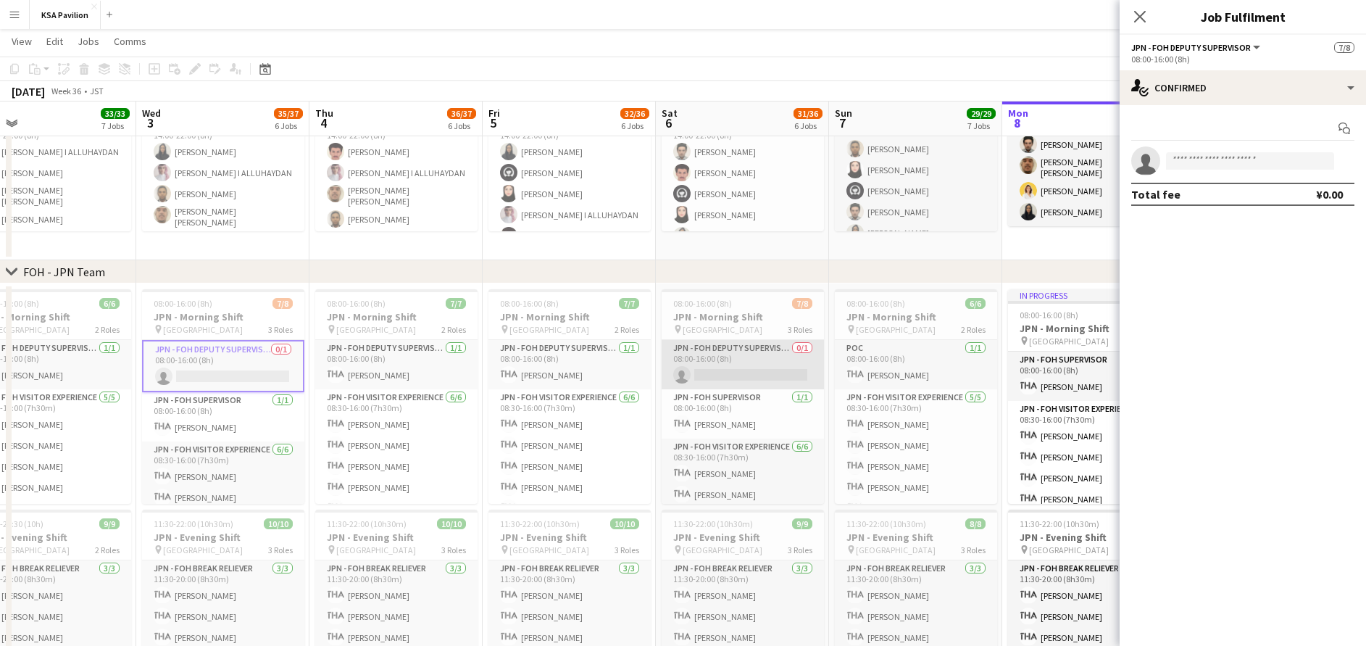
click at [715, 348] on app-card-role "JPN - FOH Deputy Supervisor 0/1 08:00-16:00 (8h) single-neutral-actions" at bounding box center [743, 364] width 162 height 49
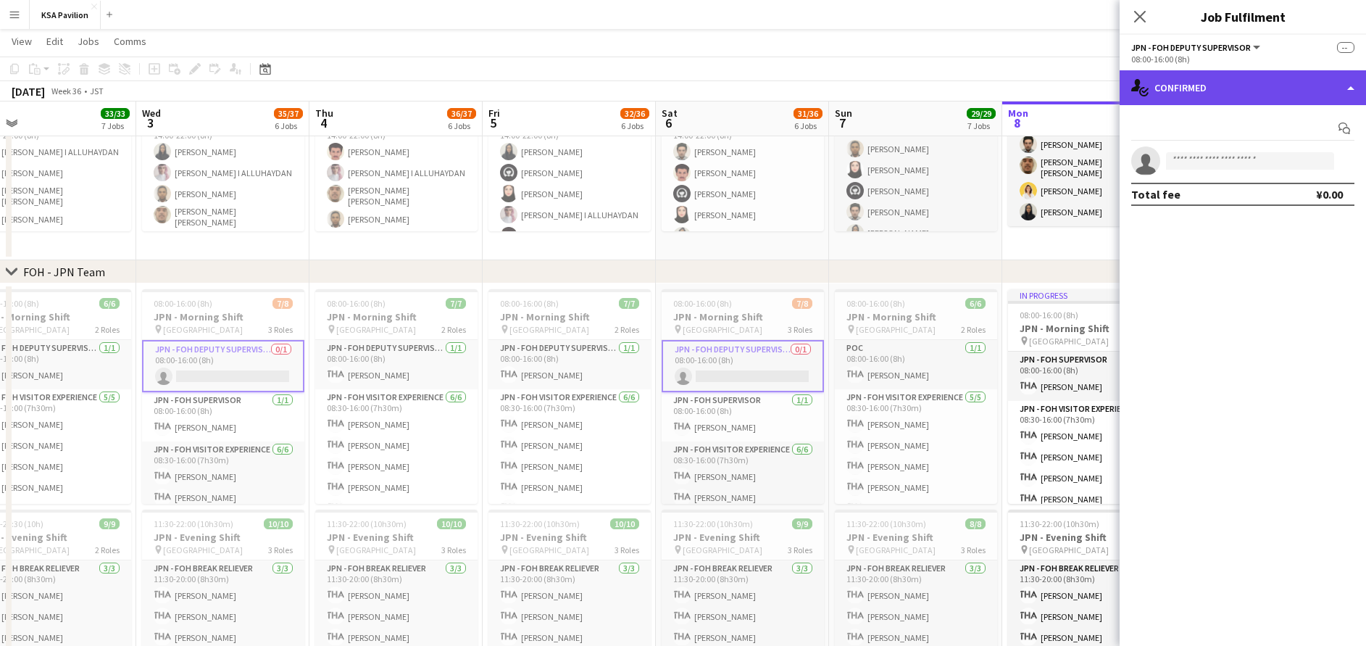
click at [1275, 89] on div "single-neutral-actions-check-2 Confirmed" at bounding box center [1243, 87] width 246 height 35
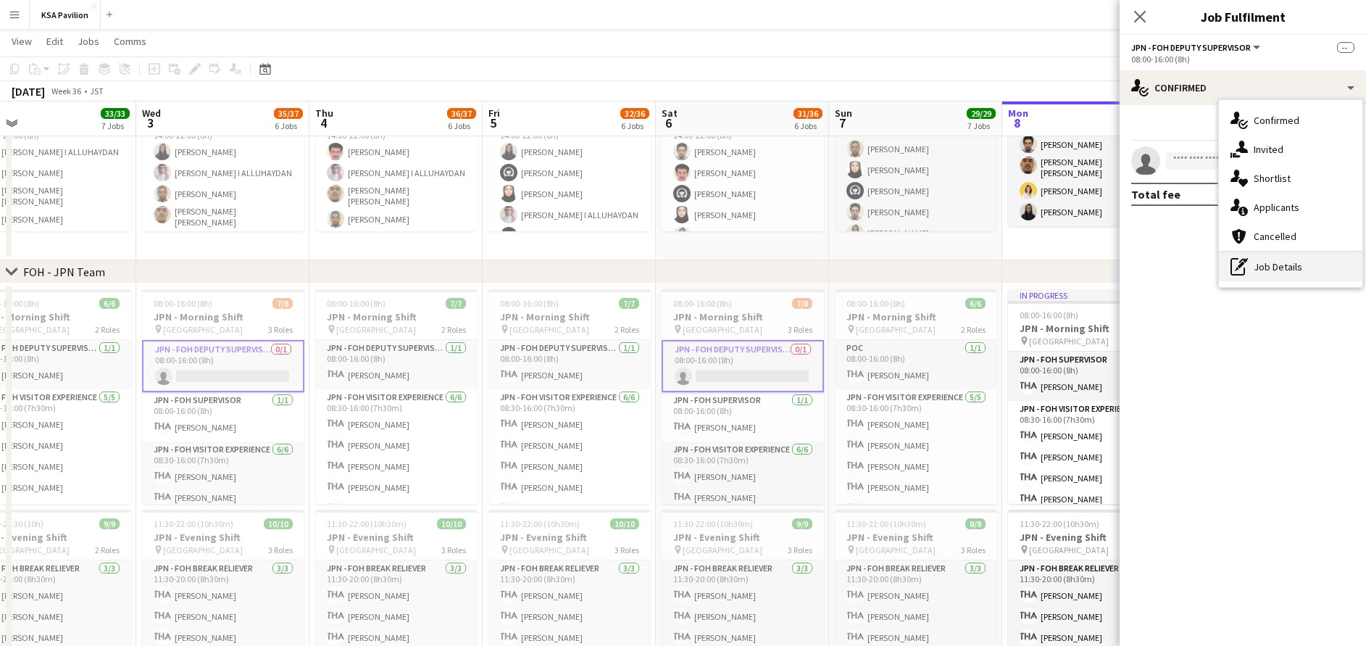
click at [1288, 256] on div "pen-write Job Details" at bounding box center [1290, 266] width 143 height 29
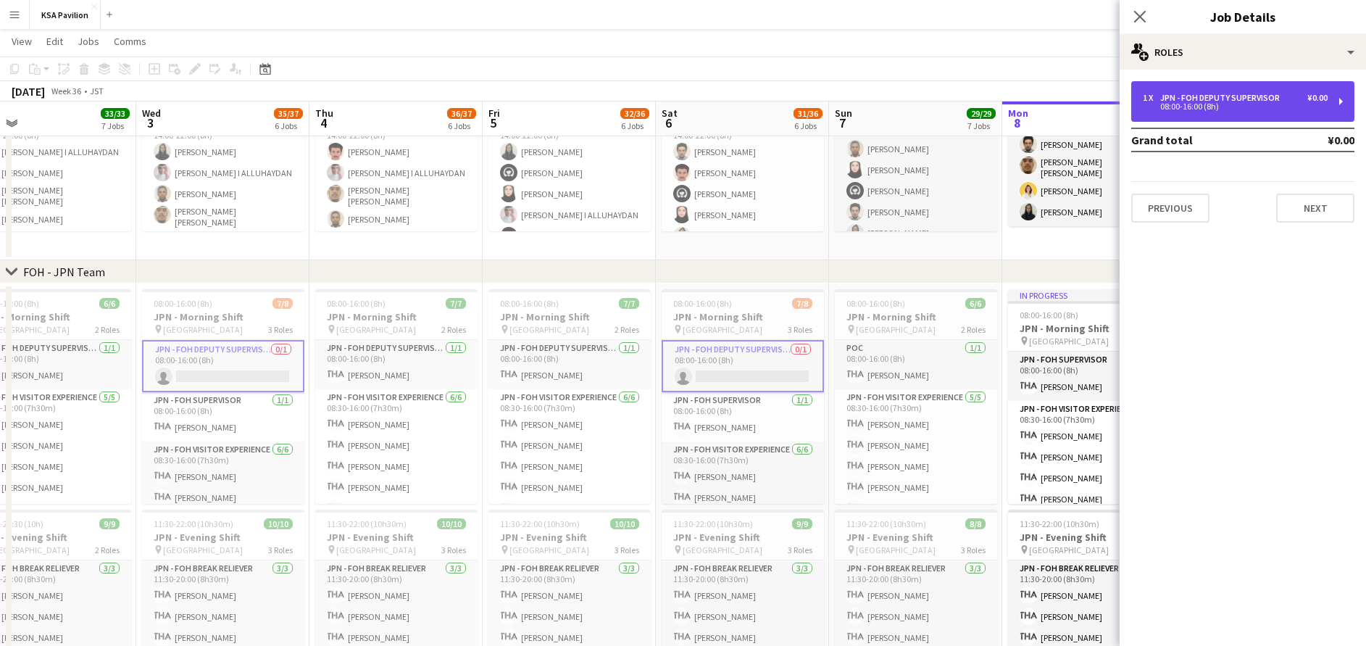
click at [1247, 93] on div "JPN - FOH Deputy Supervisor" at bounding box center [1222, 98] width 125 height 10
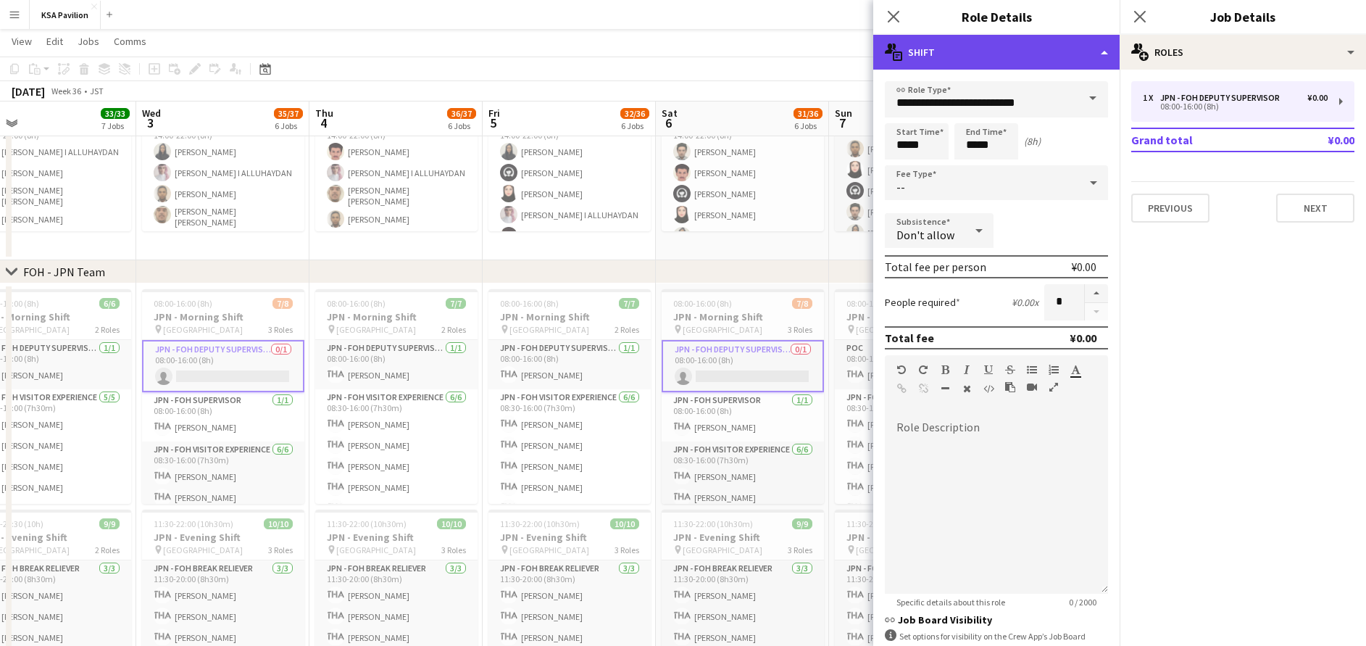
click at [1023, 57] on div "multiple-actions-text Shift" at bounding box center [996, 52] width 246 height 35
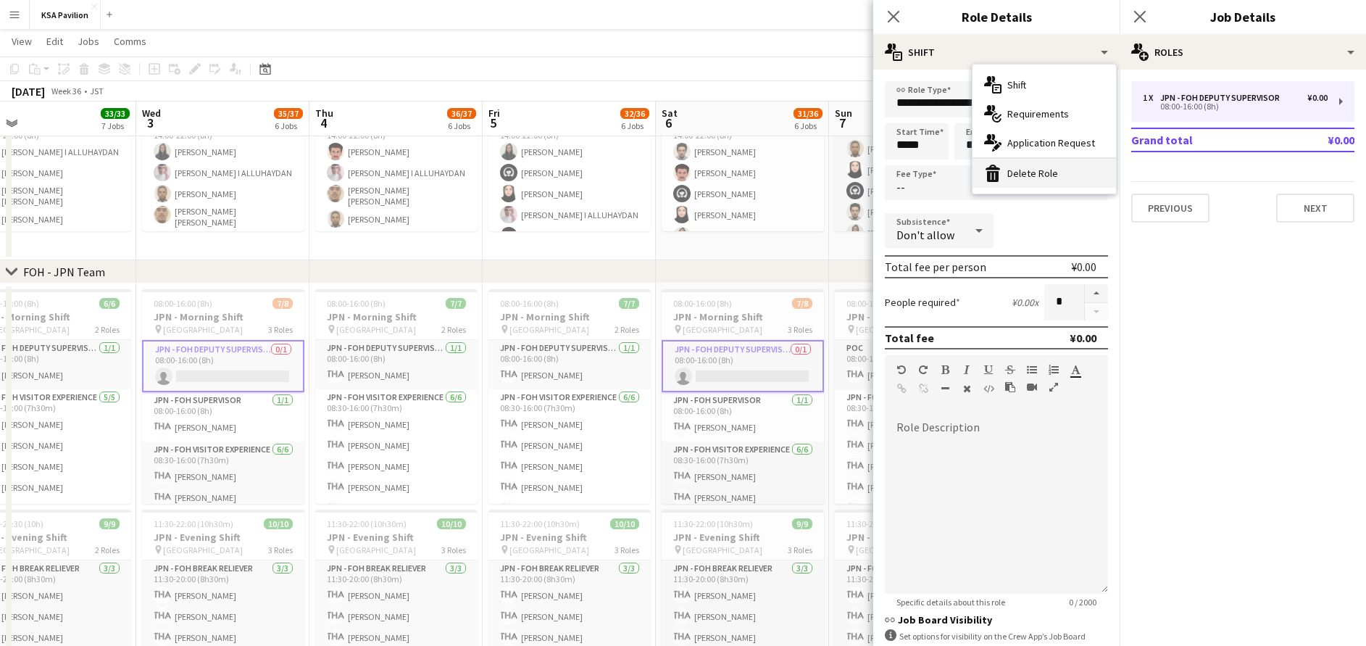
click at [1041, 163] on div "bin-2 Delete Role" at bounding box center [1043, 173] width 143 height 29
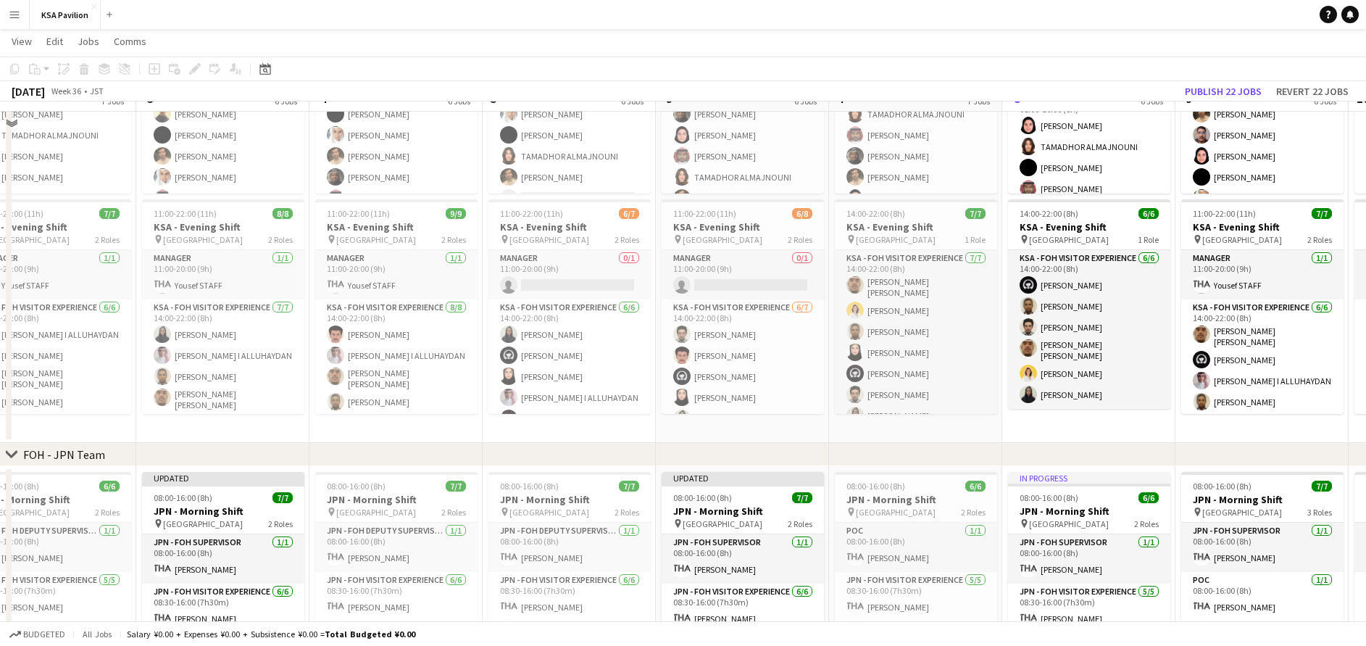
scroll to position [221, 0]
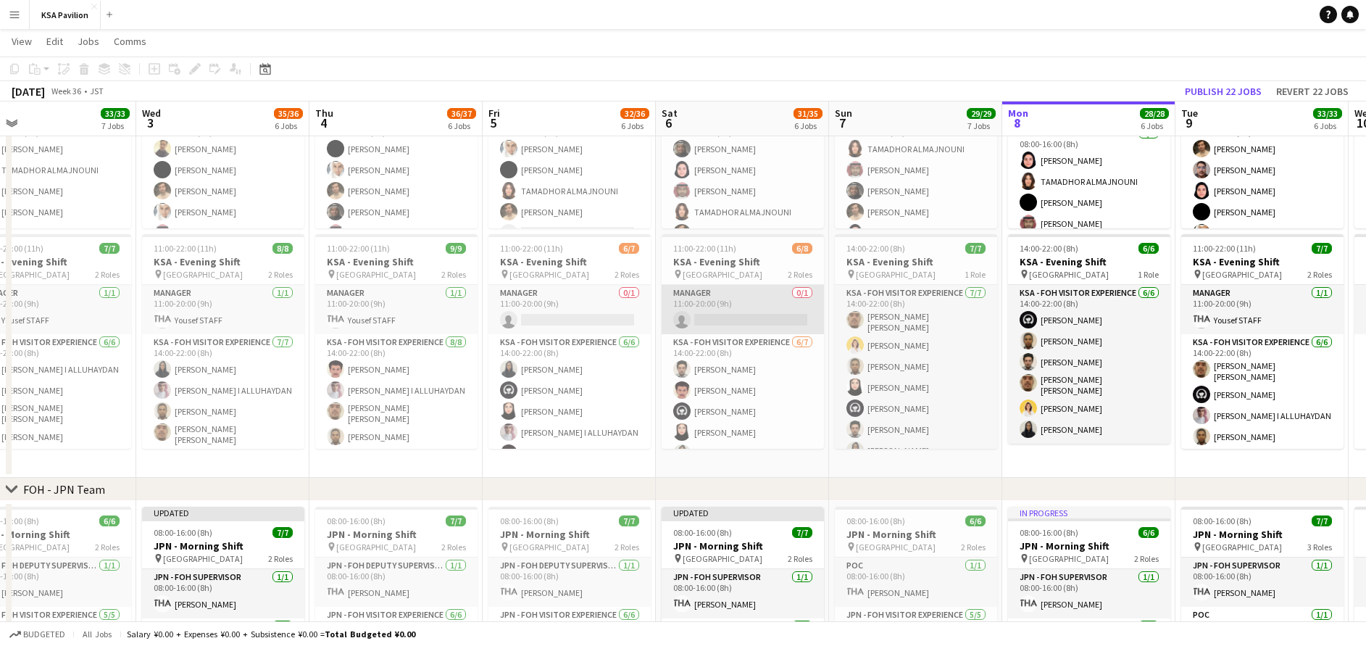
click at [743, 318] on app-card-role "Manager 0/1 11:00-20:00 (9h) single-neutral-actions" at bounding box center [743, 309] width 162 height 49
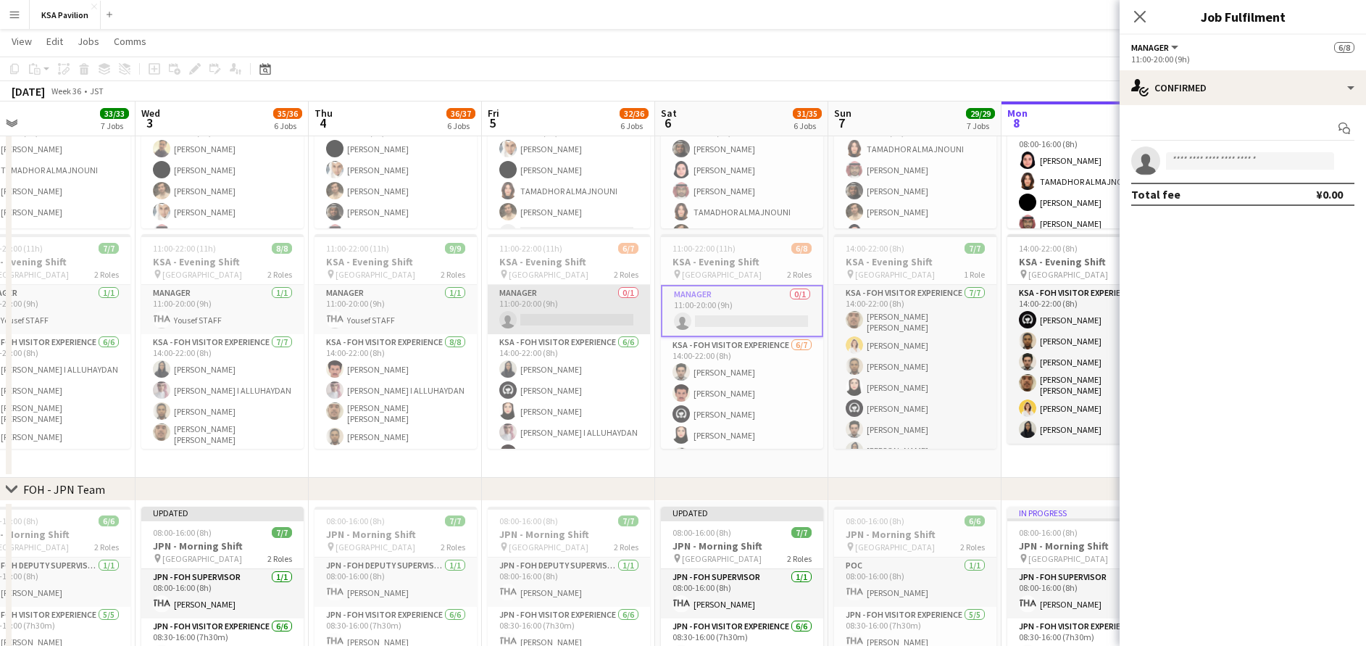
click at [578, 307] on app-card-role "Manager 0/1 11:00-20:00 (9h) single-neutral-actions" at bounding box center [569, 309] width 162 height 49
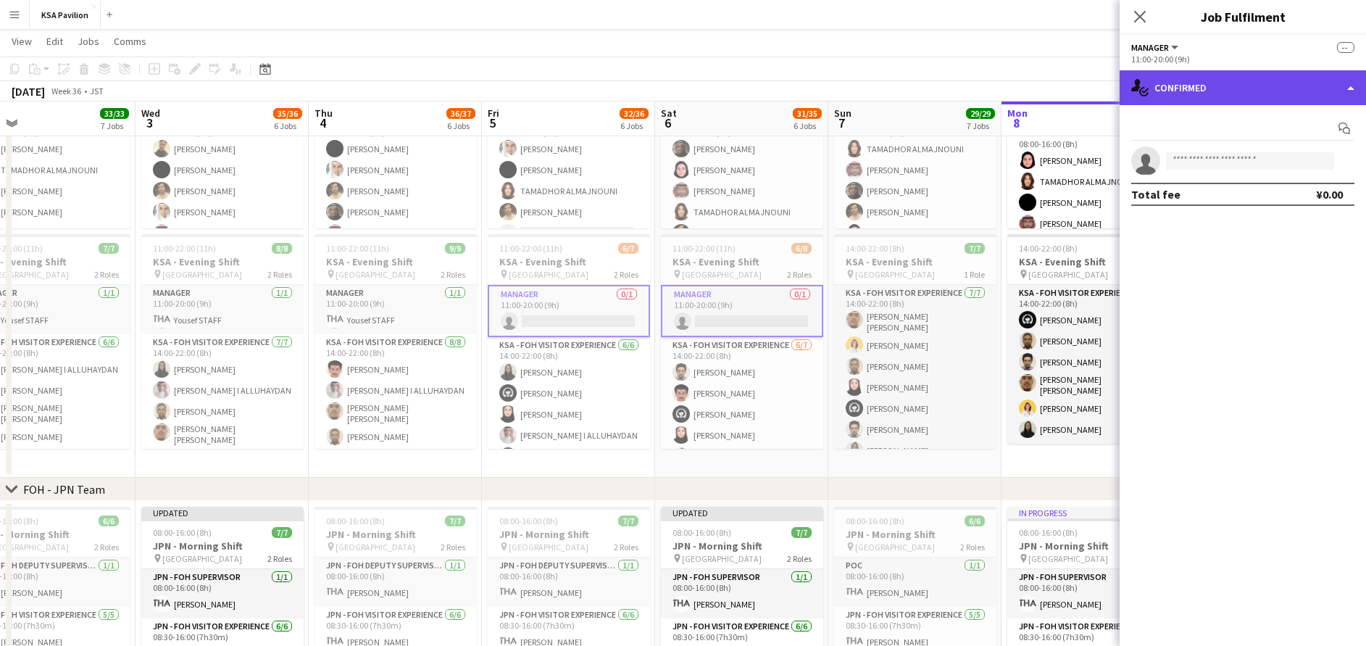
click at [1295, 79] on div "single-neutral-actions-check-2 Confirmed" at bounding box center [1243, 87] width 246 height 35
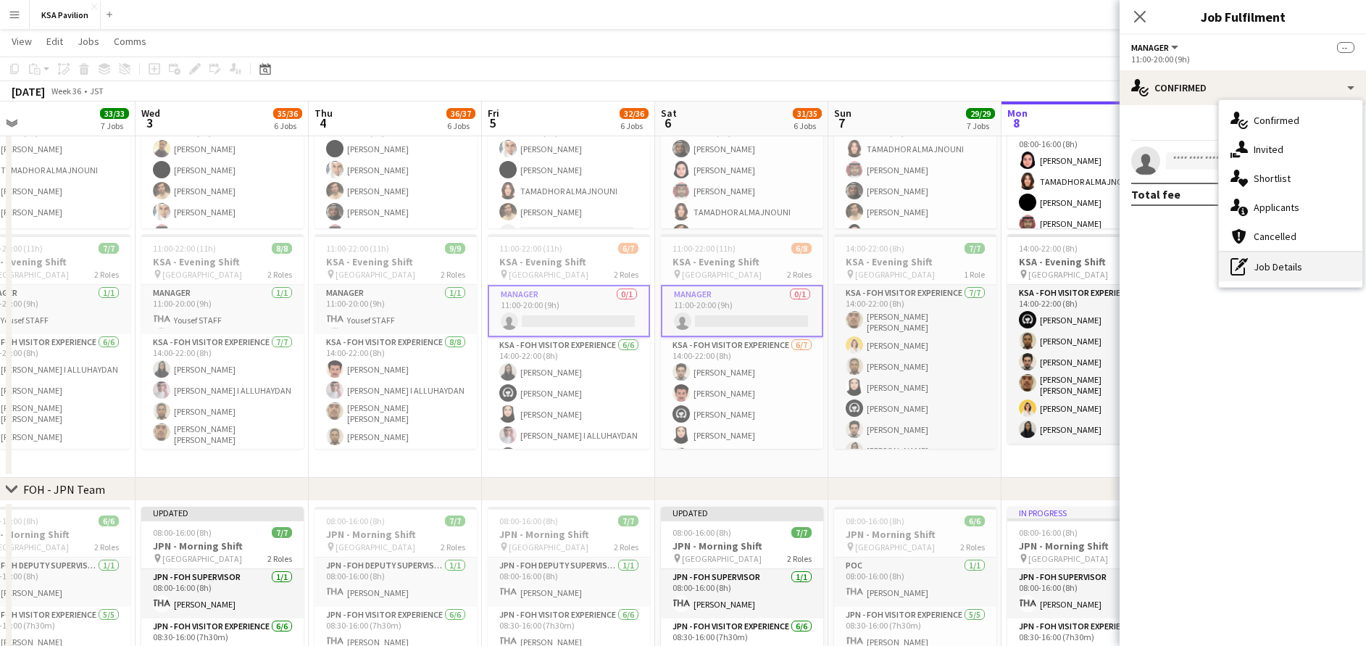
click at [1301, 279] on div "pen-write Job Details" at bounding box center [1290, 266] width 143 height 29
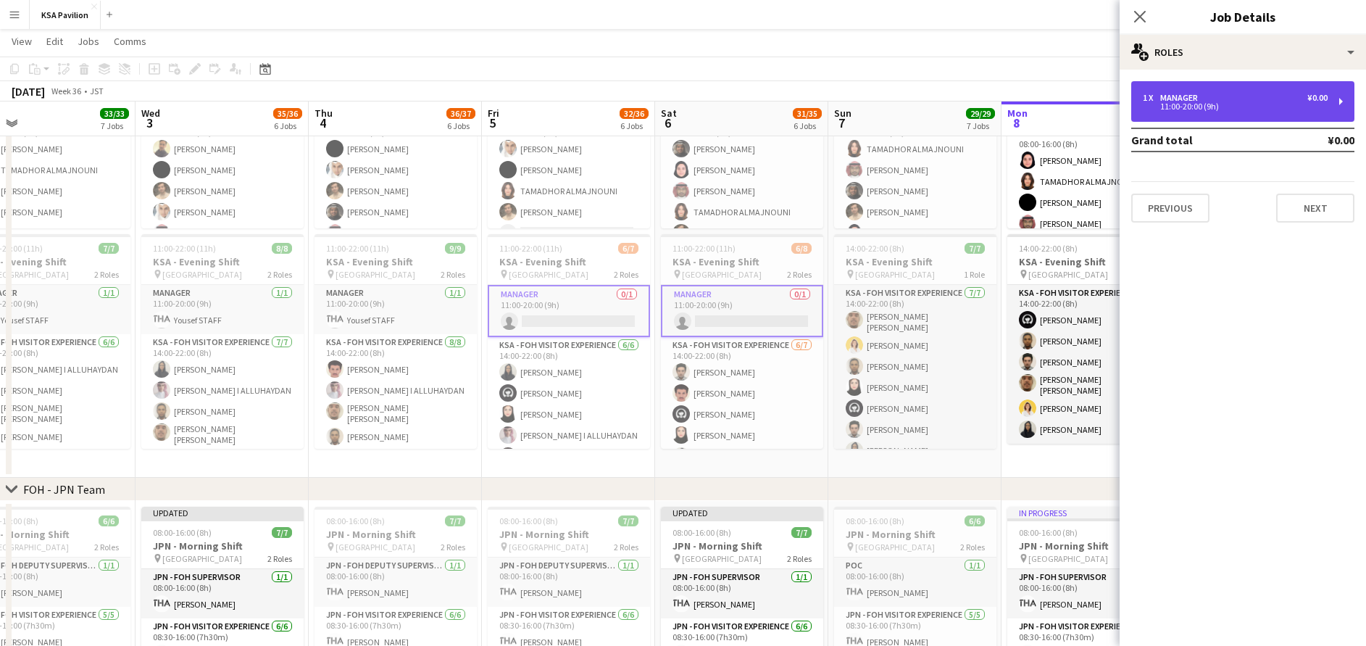
click at [1267, 107] on div "11:00-20:00 (9h)" at bounding box center [1235, 106] width 185 height 7
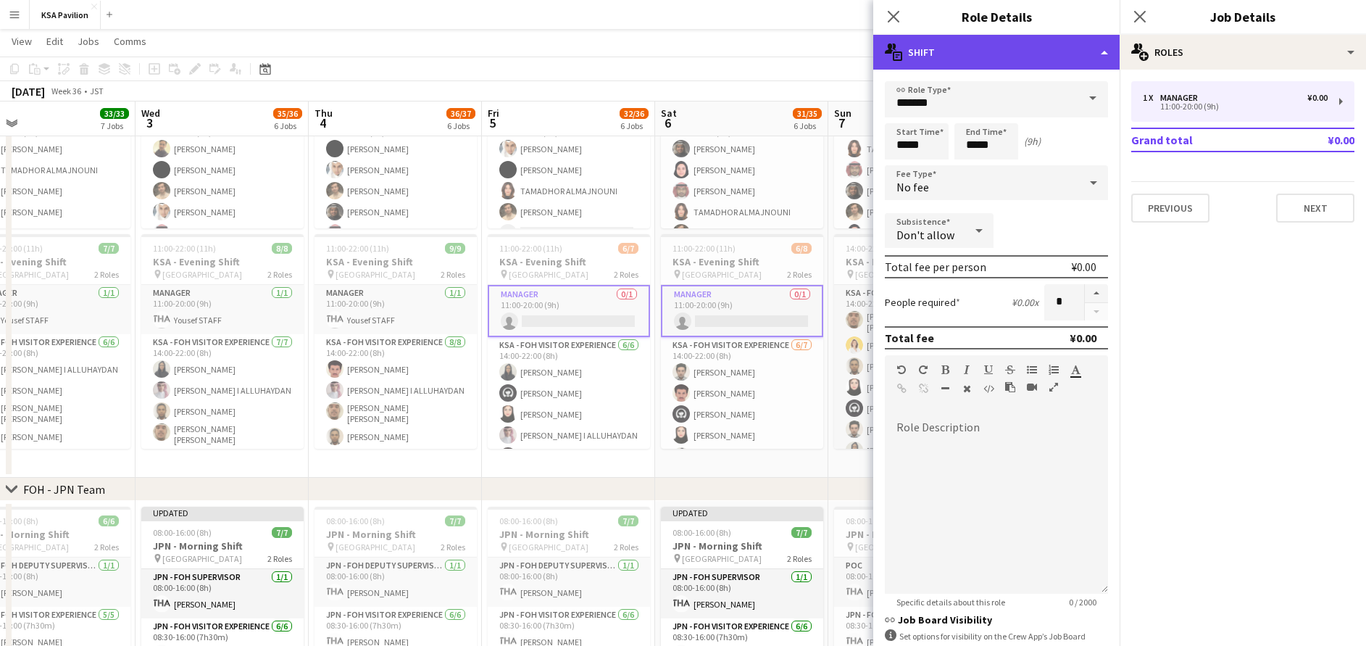
click at [961, 54] on div "multiple-actions-text Shift" at bounding box center [996, 52] width 246 height 35
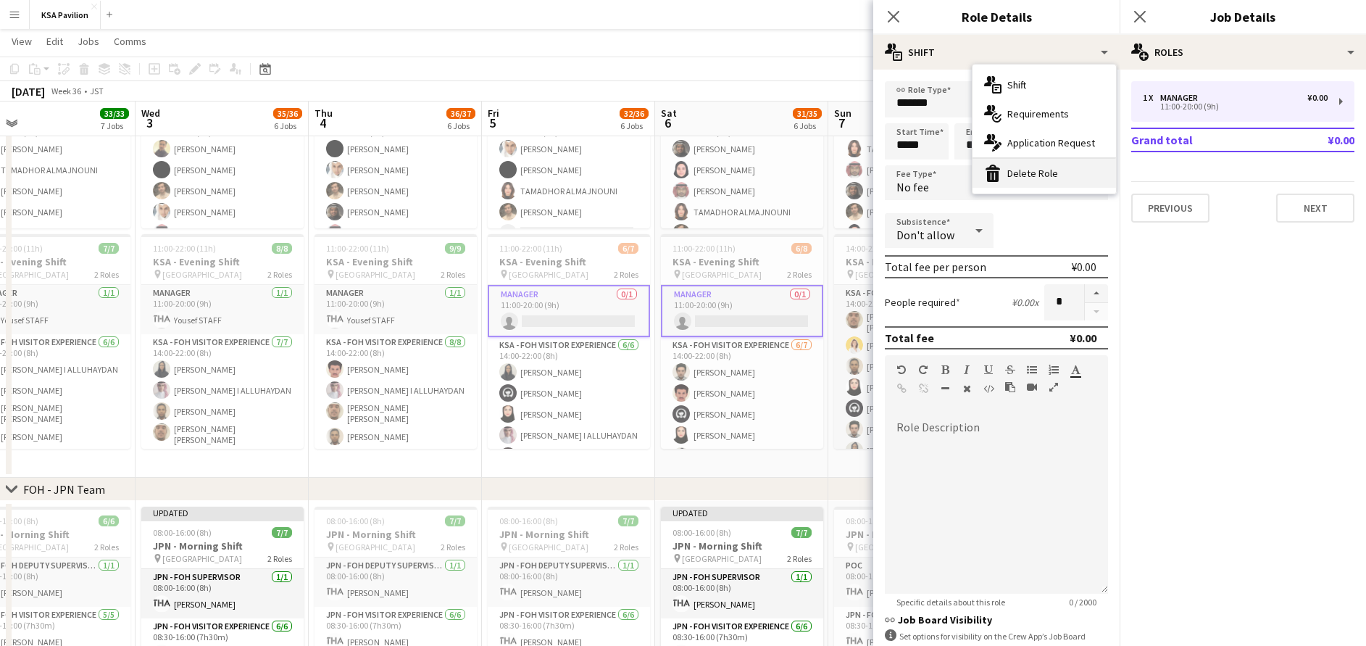
click at [1031, 173] on div "bin-2 Delete Role" at bounding box center [1043, 173] width 143 height 29
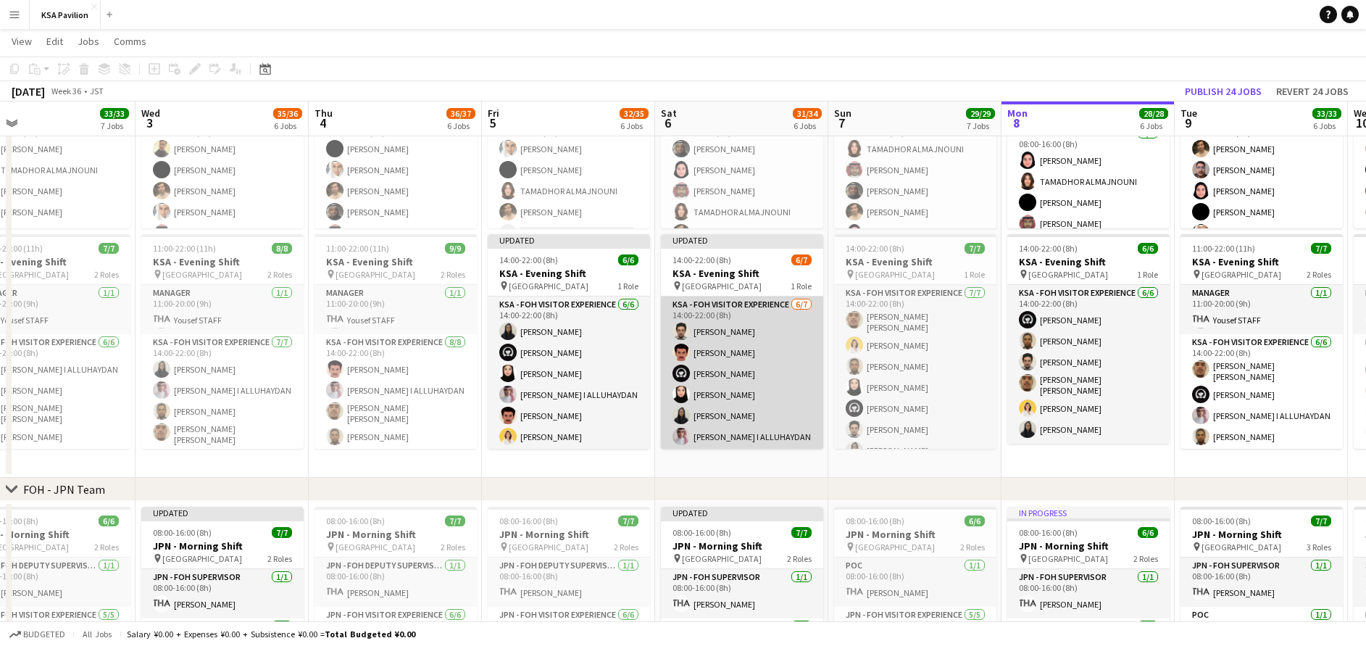
click at [771, 338] on app-card-role "KSA - FOH Visitor Experience [DATE] 14:00-22:00 (8h) [PERSON_NAME] [PERSON_NAME…" at bounding box center [742, 383] width 162 height 175
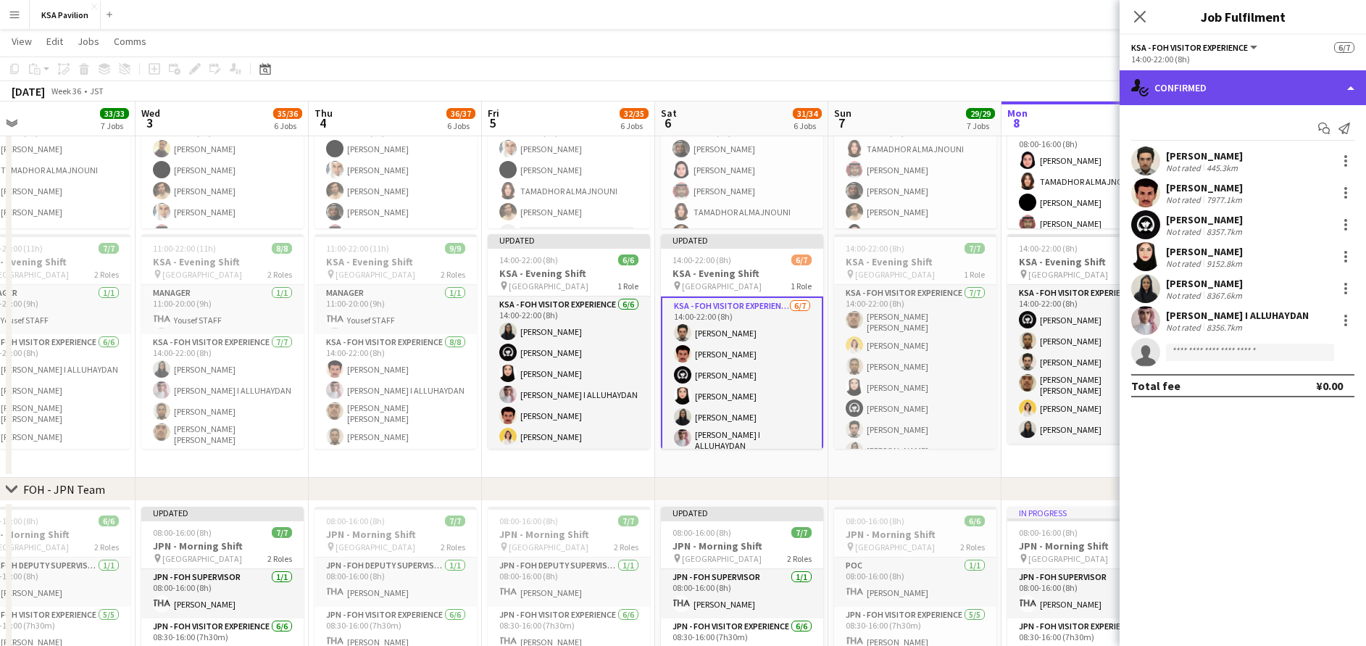
click at [1237, 93] on div "single-neutral-actions-check-2 Confirmed" at bounding box center [1243, 87] width 246 height 35
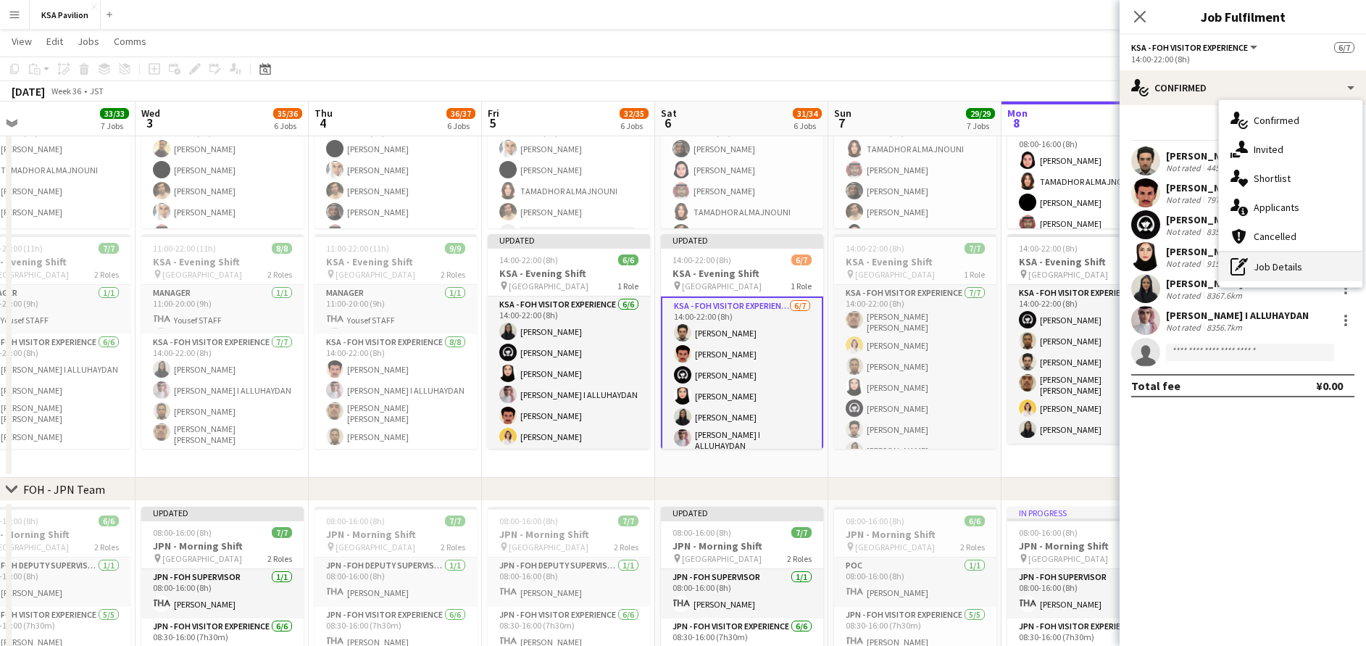
click at [1285, 266] on div "pen-write Job Details" at bounding box center [1290, 266] width 143 height 29
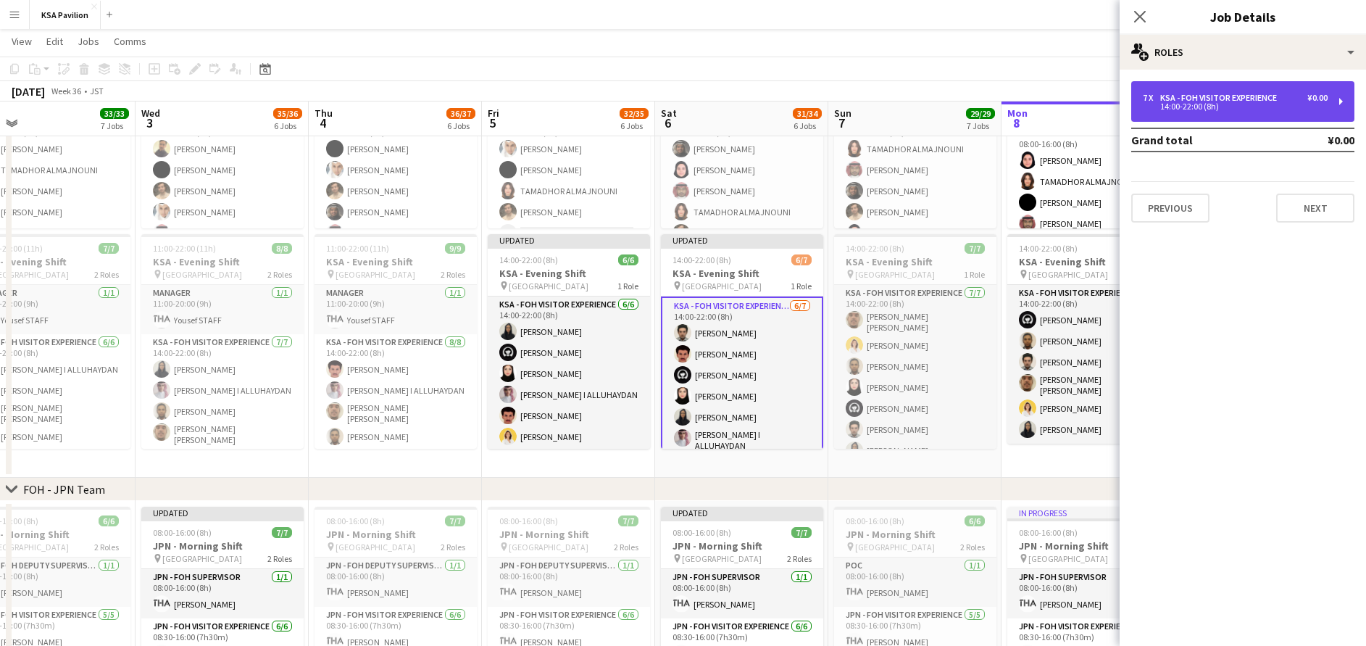
click at [1225, 88] on div "7 x KSA - FOH Visitor Experience ¥0.00 14:00-22:00 (8h)" at bounding box center [1242, 101] width 223 height 41
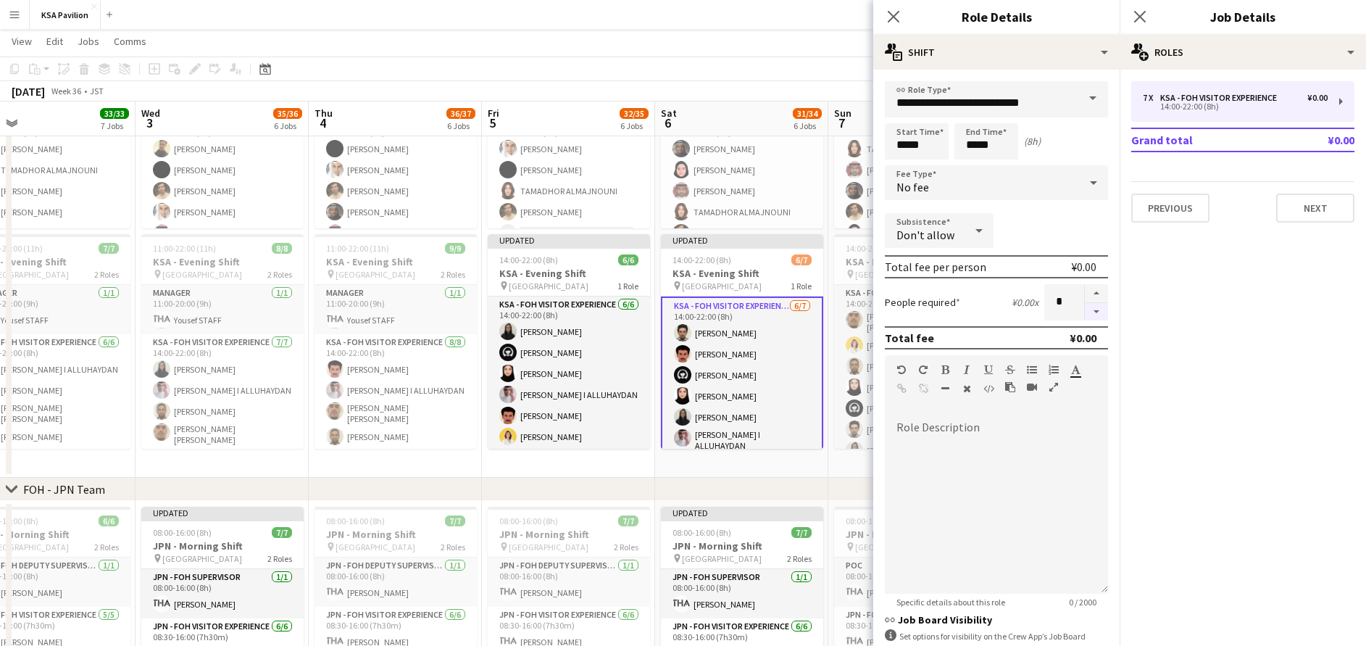
click at [1085, 310] on button "button" at bounding box center [1096, 312] width 23 height 18
type input "*"
click at [1142, 15] on icon at bounding box center [1140, 16] width 14 height 14
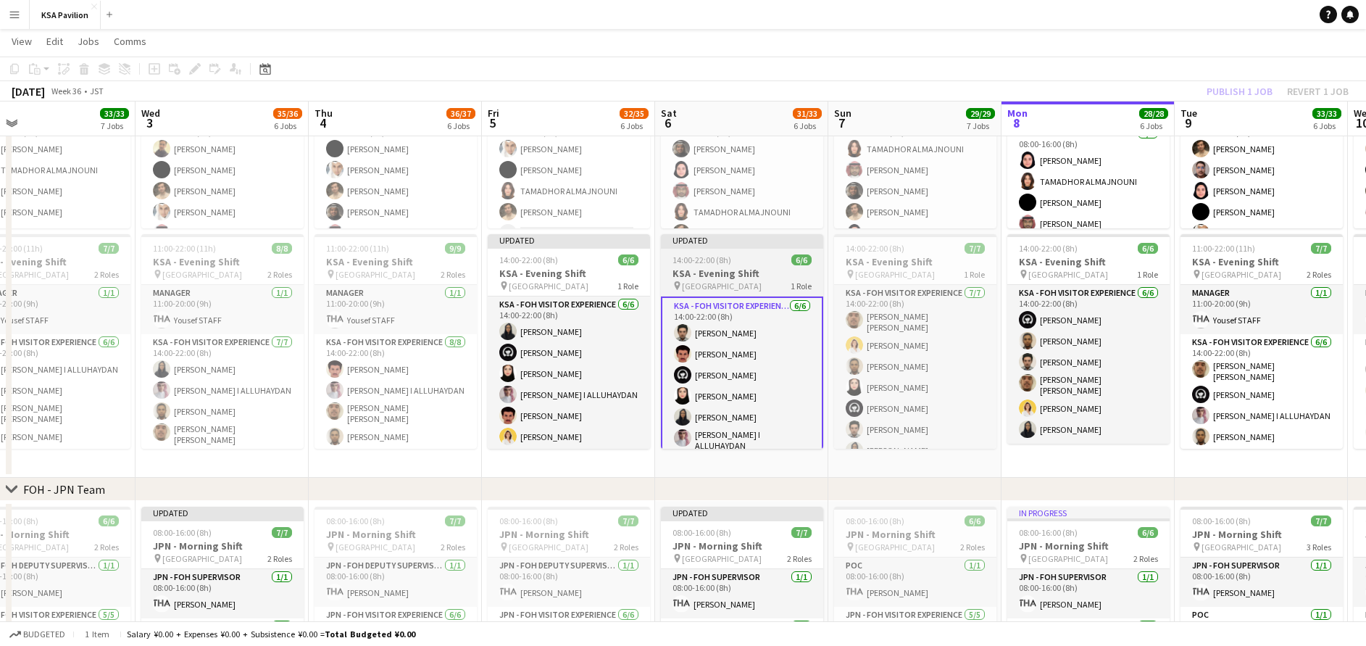
scroll to position [4, 0]
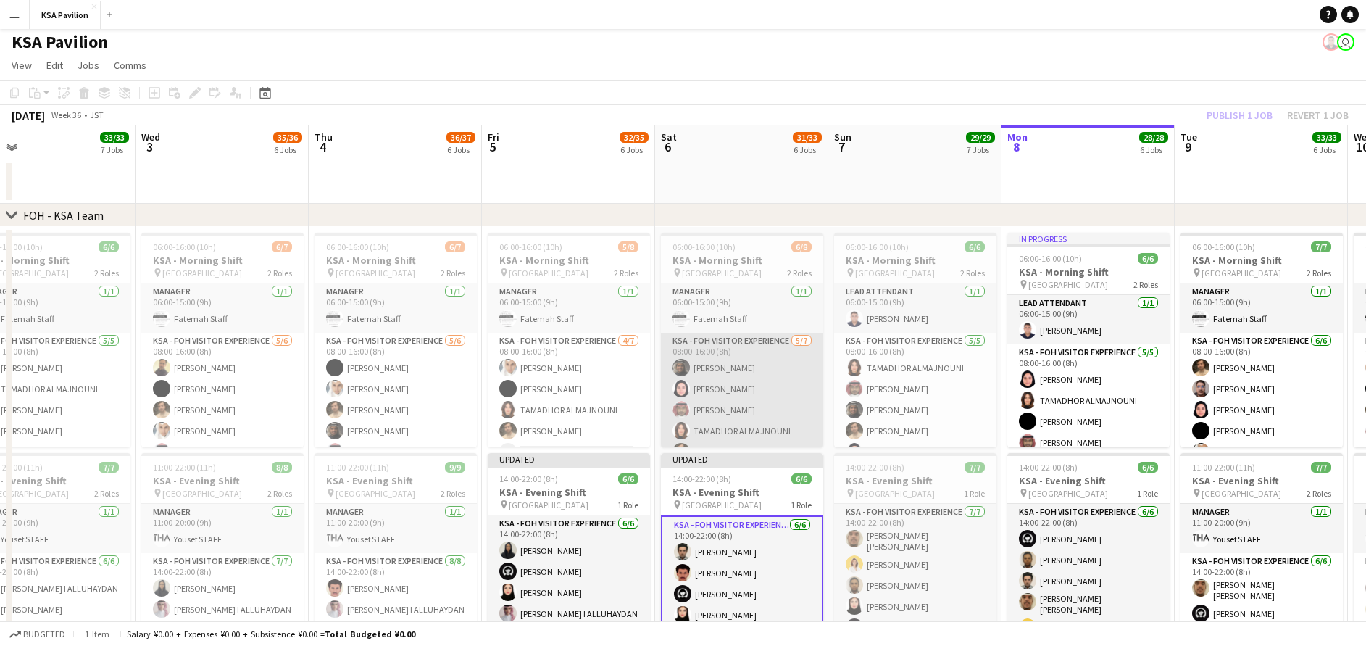
click at [761, 383] on app-card-role "KSA - FOH Visitor Experience [DATE] 08:00-16:00 (8h) [PERSON_NAME] Dur Murad [P…" at bounding box center [742, 420] width 162 height 175
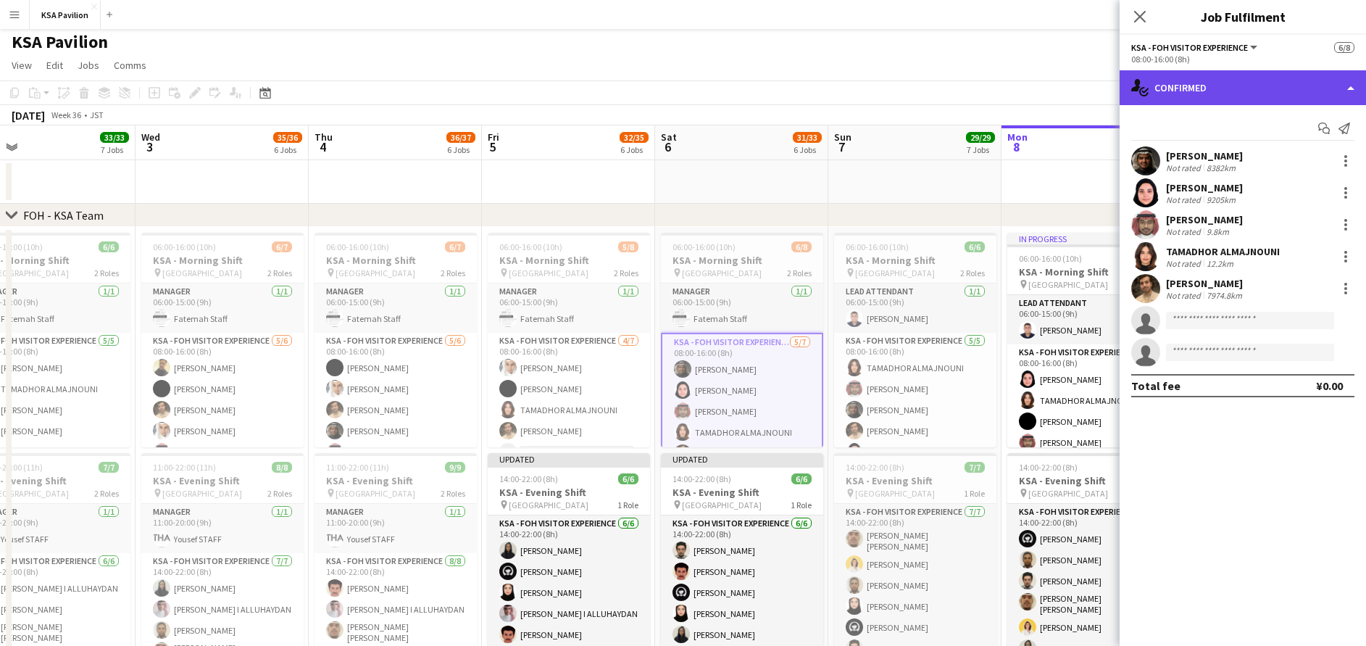
click at [1224, 97] on div "single-neutral-actions-check-2 Confirmed" at bounding box center [1243, 87] width 246 height 35
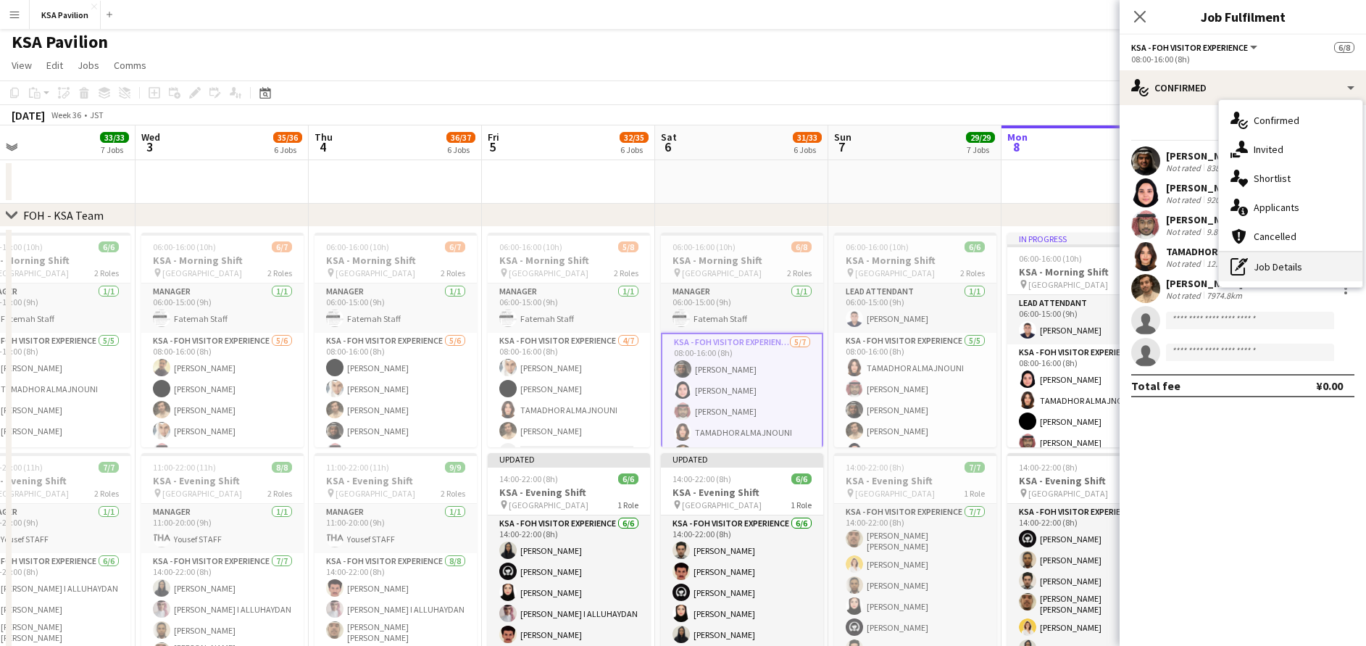
click at [1256, 274] on div "pen-write Job Details" at bounding box center [1290, 266] width 143 height 29
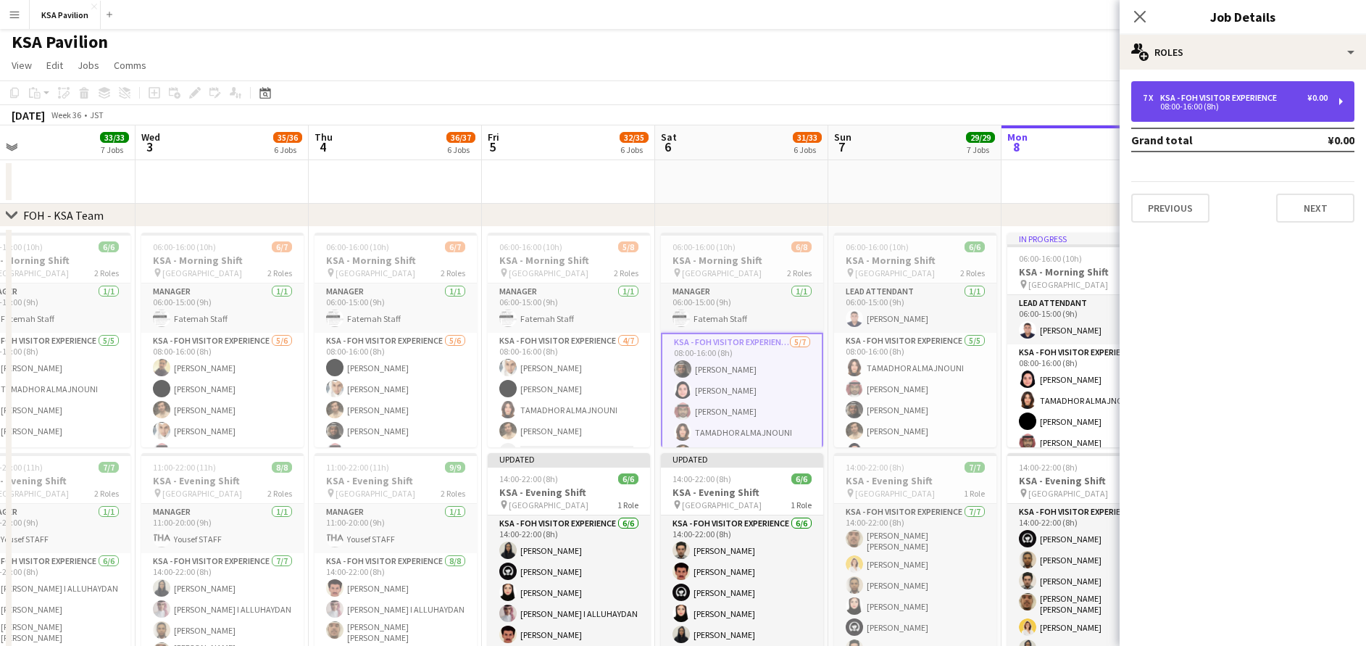
click at [1238, 114] on div "7 x KSA - FOH Visitor Experience ¥0.00 08:00-16:00 (8h)" at bounding box center [1242, 101] width 223 height 41
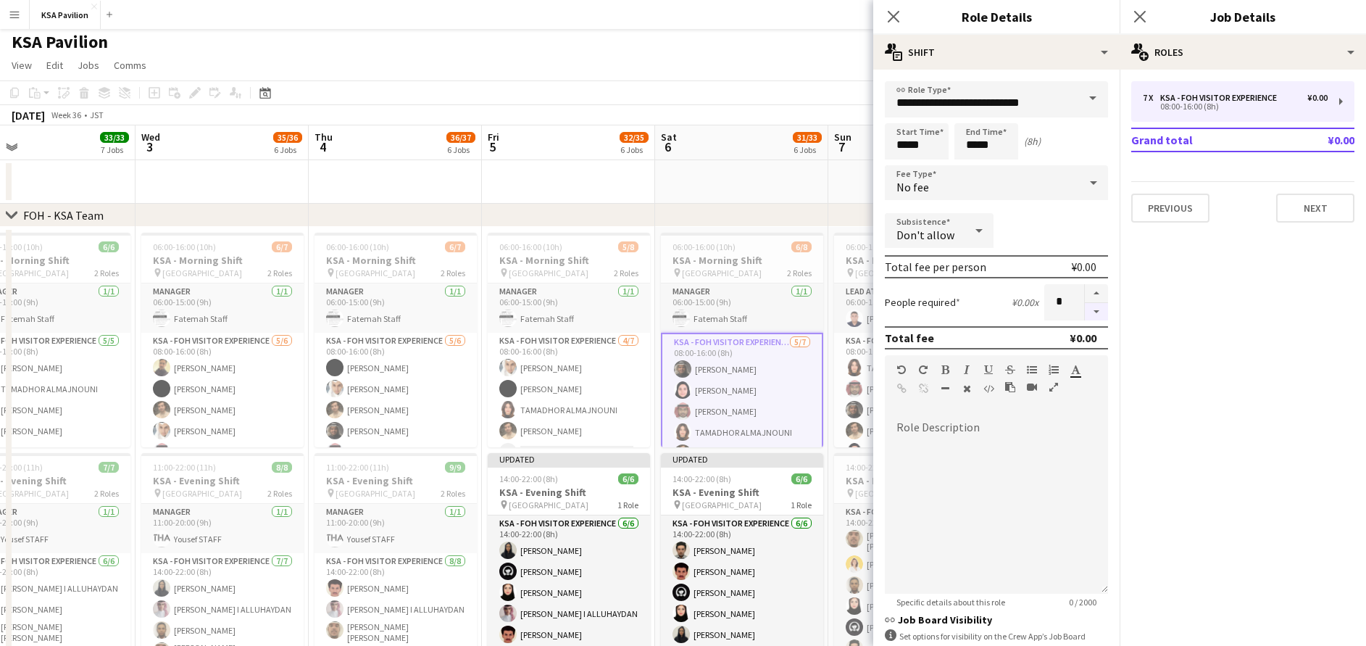
click at [1085, 317] on button "button" at bounding box center [1096, 312] width 23 height 18
type input "*"
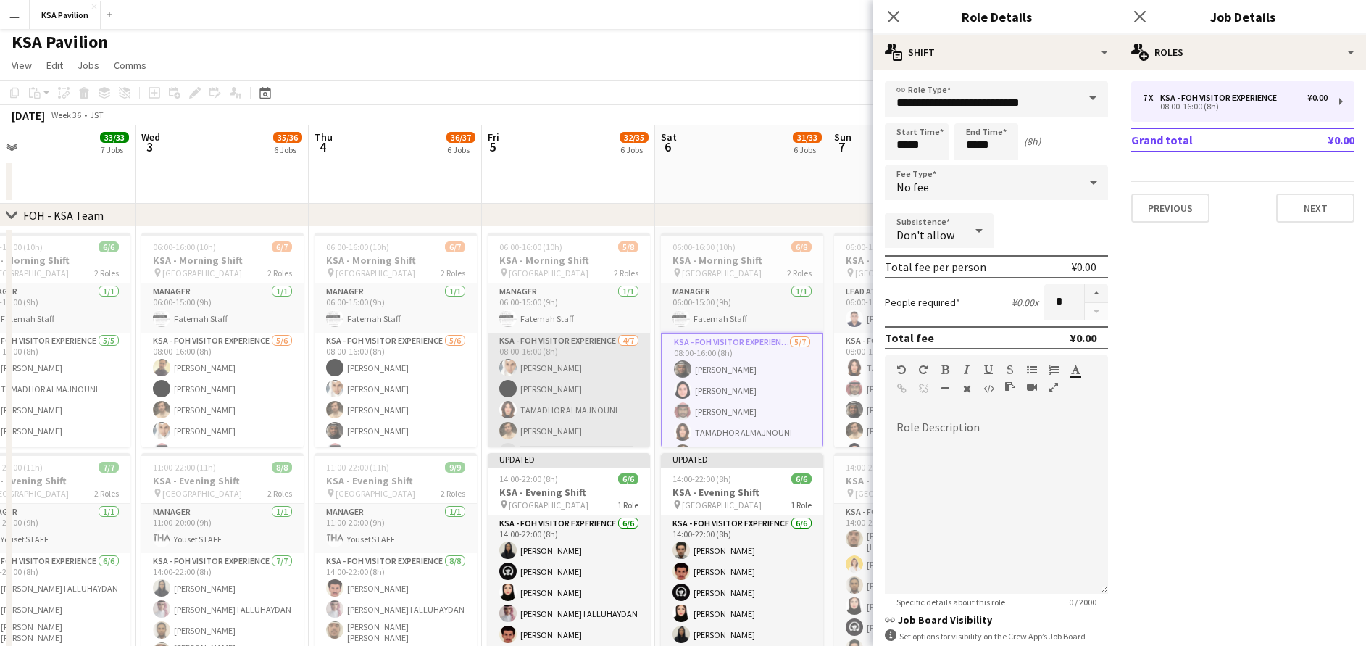
click at [612, 373] on app-card-role "KSA - FOH Visitor Experience [DATE] 08:00-16:00 (8h) [PERSON_NAME] Aloshaiwy TA…" at bounding box center [569, 420] width 162 height 175
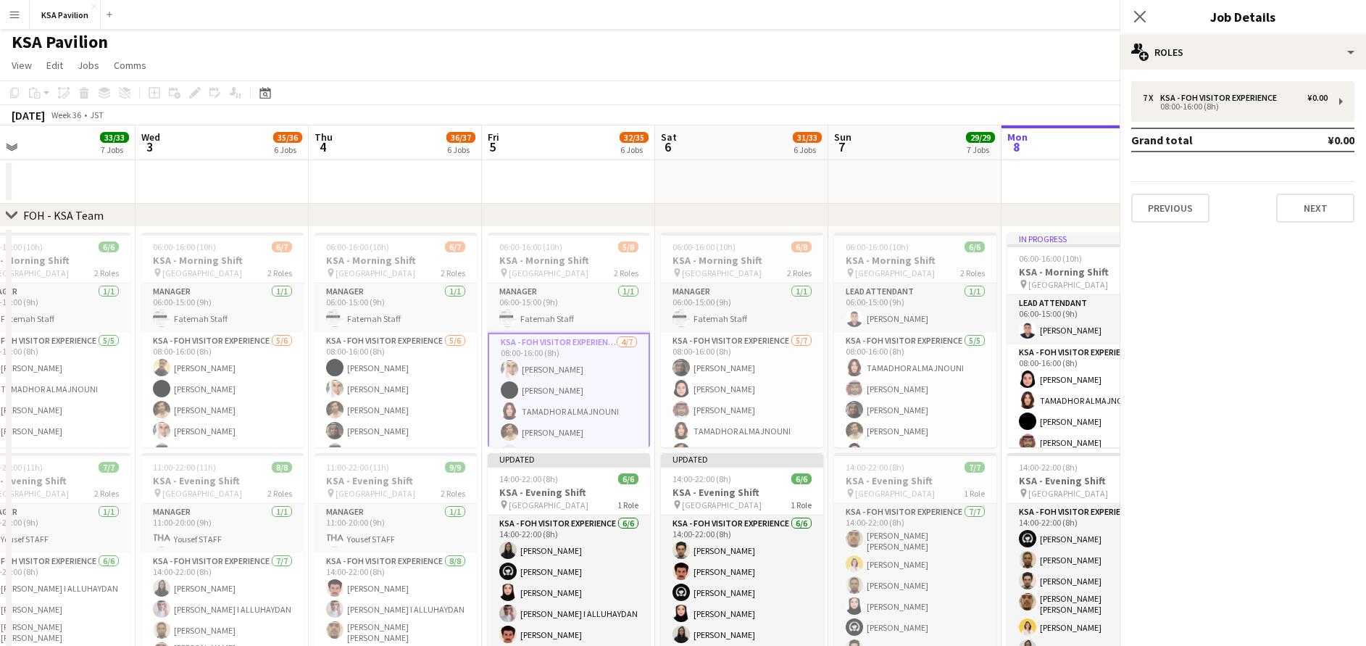
scroll to position [0, 558]
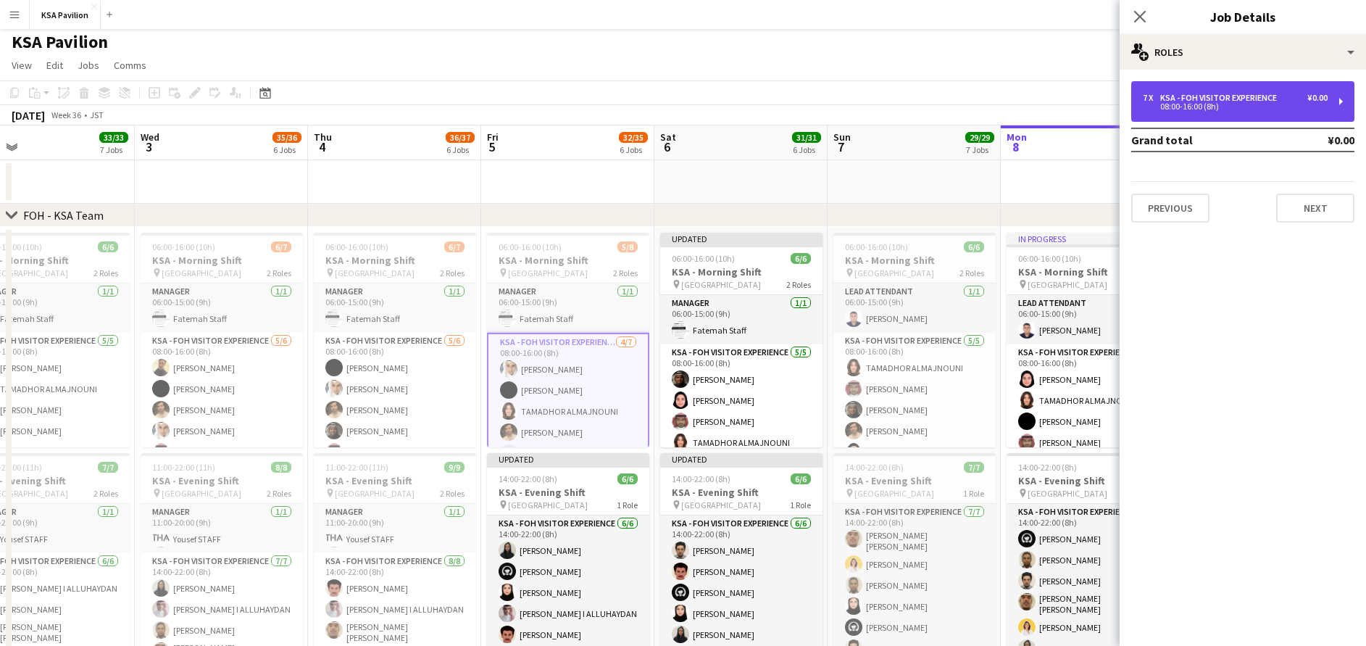
click at [1209, 109] on div "08:00-16:00 (8h)" at bounding box center [1235, 106] width 185 height 7
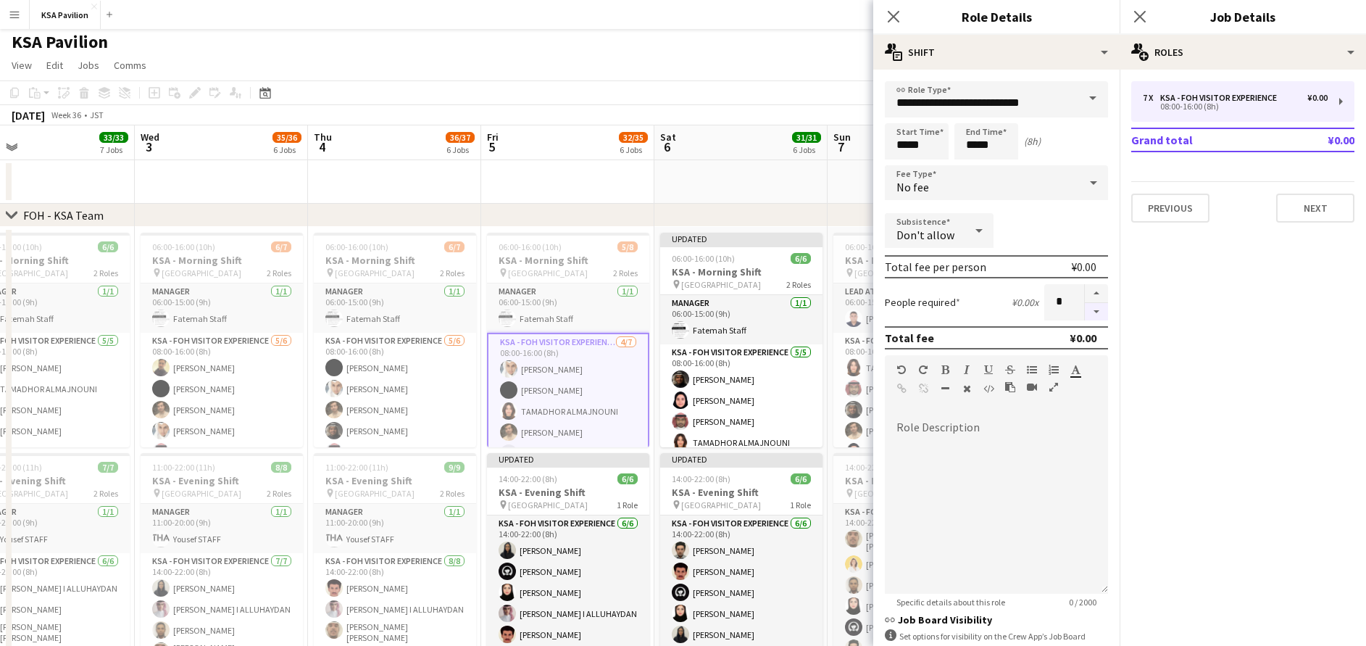
click at [1085, 309] on button "button" at bounding box center [1096, 312] width 23 height 18
click at [1087, 309] on button "button" at bounding box center [1096, 312] width 23 height 18
type input "*"
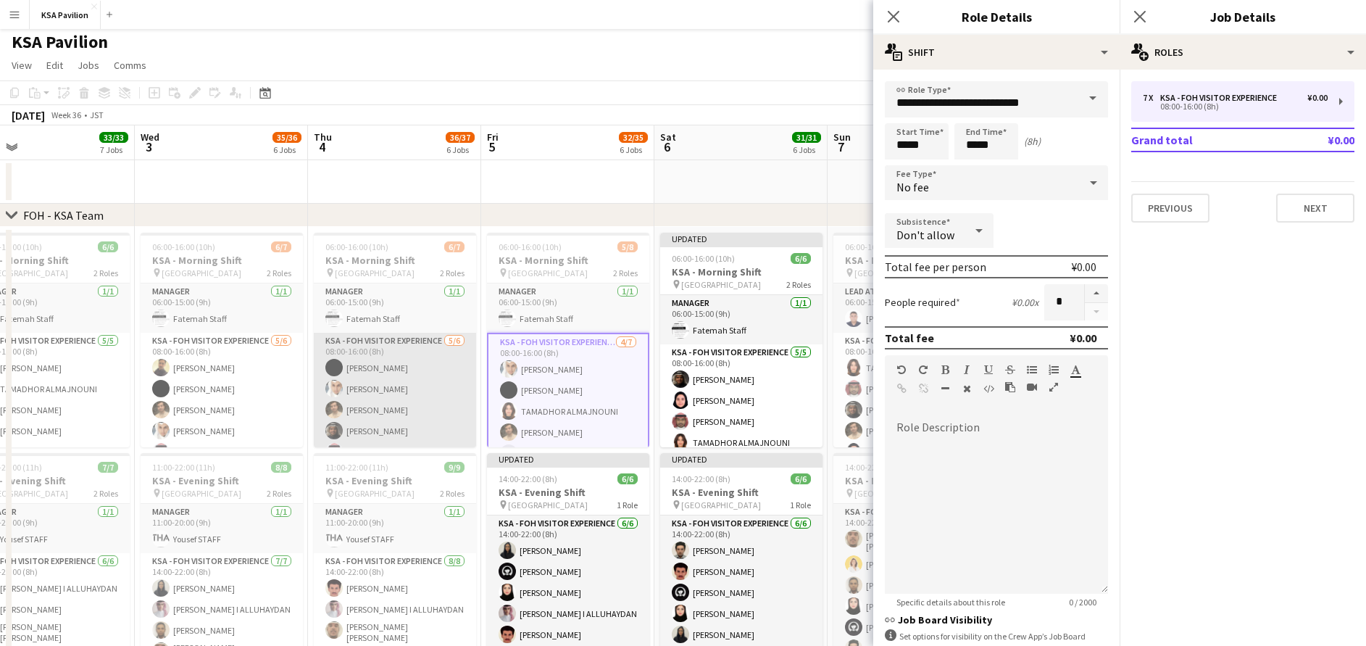
click at [373, 366] on app-card-role "KSA - FOH Visitor Experience [DATE] 08:00-16:00 (8h) [PERSON_NAME] Aloshaiwy Ab…" at bounding box center [395, 410] width 162 height 154
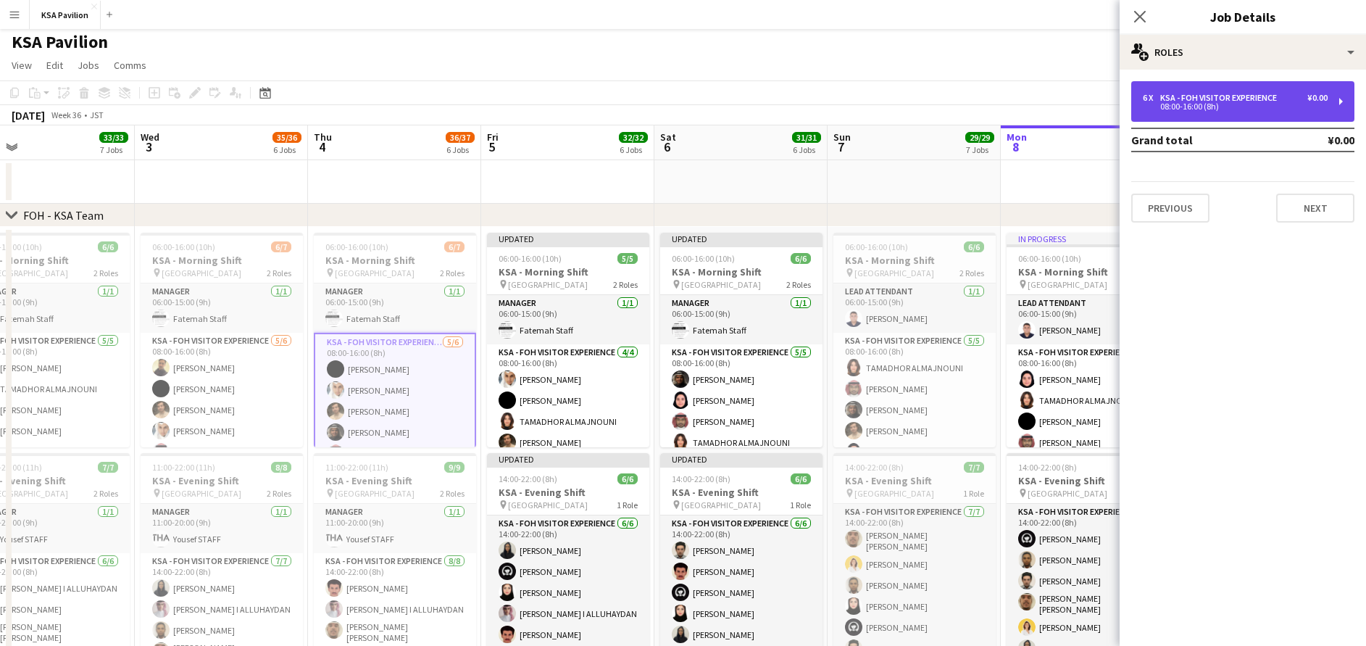
click at [1231, 113] on div "6 x KSA - FOH Visitor Experience ¥0.00 08:00-16:00 (8h)" at bounding box center [1242, 101] width 223 height 41
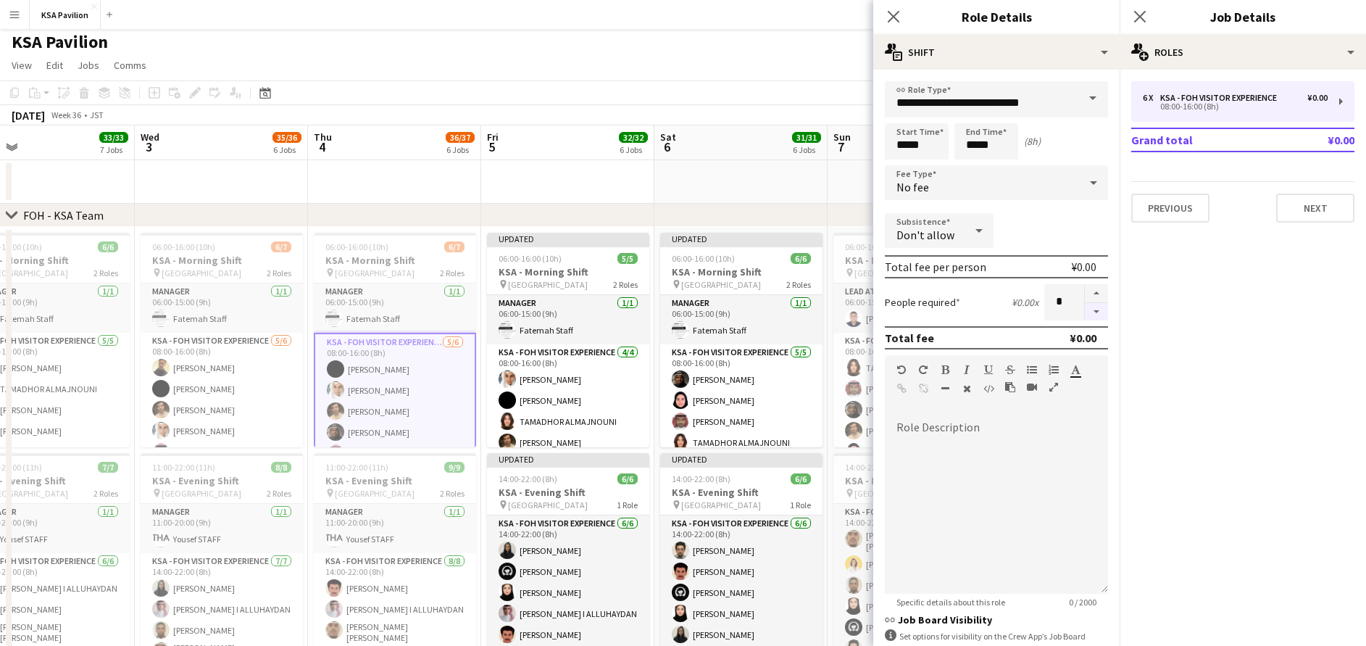
click at [1085, 314] on button "button" at bounding box center [1096, 312] width 23 height 18
type input "*"
click at [1084, 314] on div at bounding box center [1096, 302] width 24 height 36
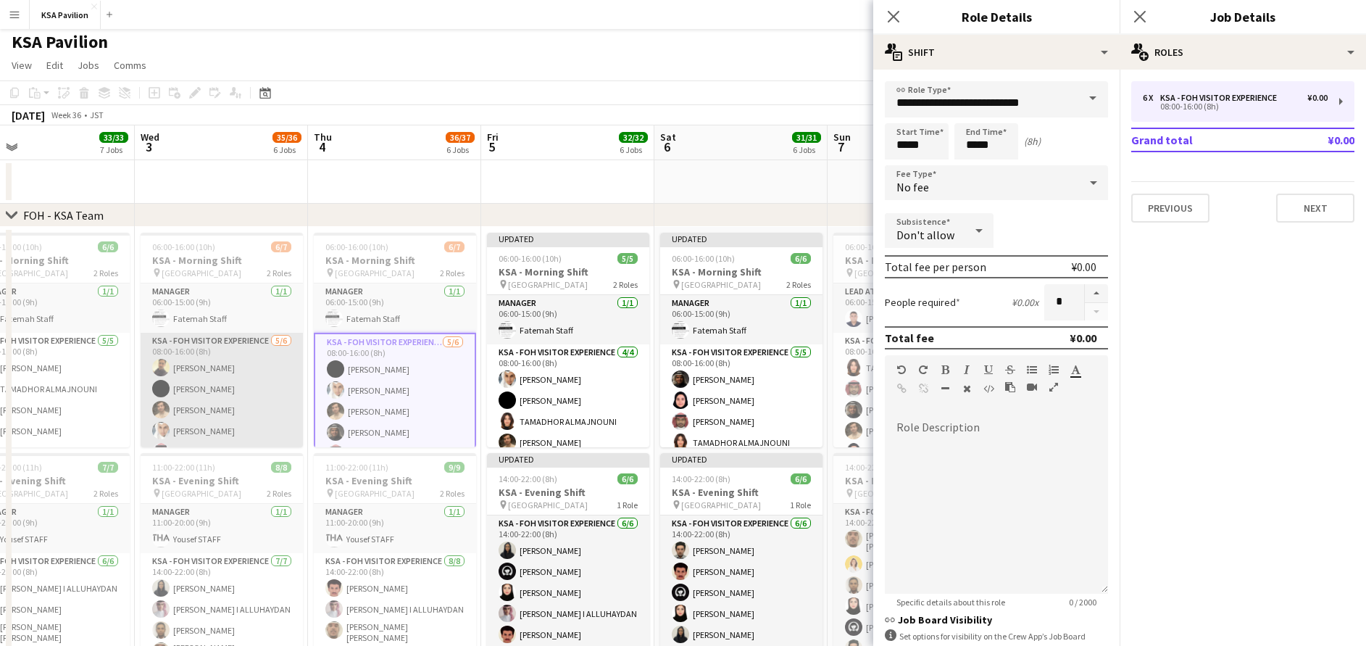
drag, startPoint x: 174, startPoint y: 354, endPoint x: 204, endPoint y: 352, distance: 30.5
click at [174, 353] on app-card-role "KSA - FOH Visitor Experience [DATE] 08:00-16:00 (8h) Alawy [PERSON_NAME] Alosha…" at bounding box center [222, 410] width 162 height 154
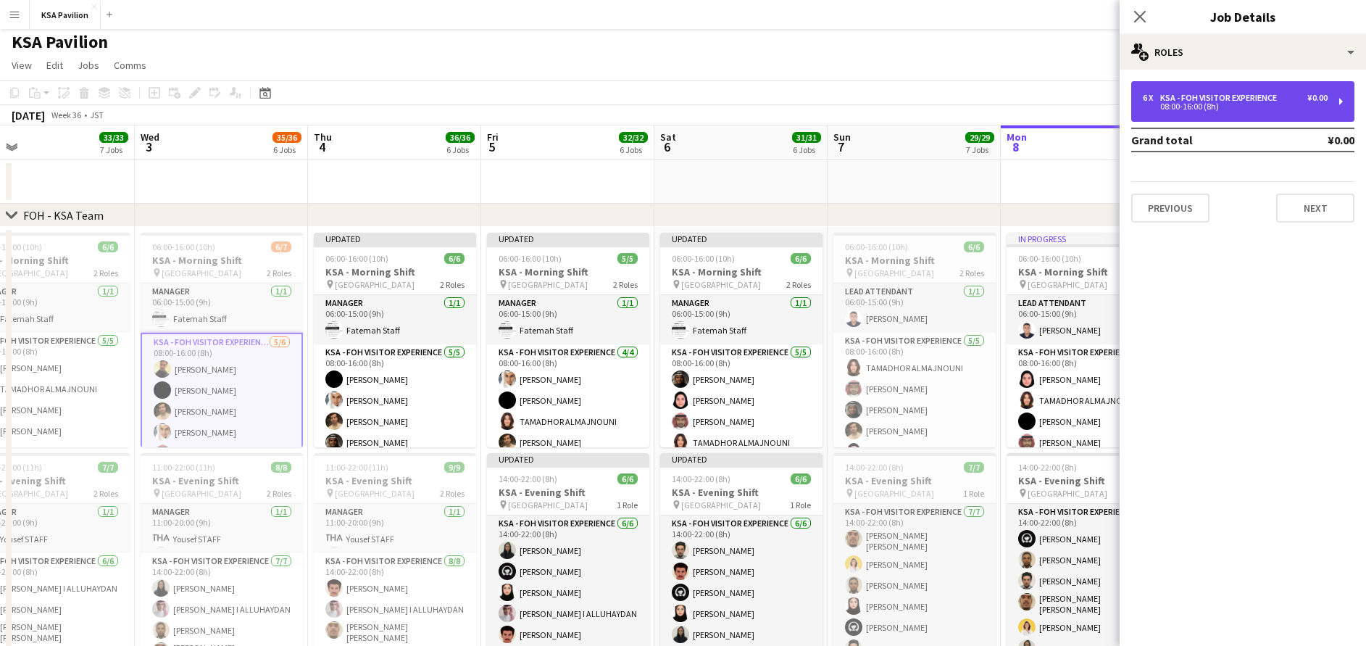
click at [1180, 108] on div "08:00-16:00 (8h)" at bounding box center [1235, 106] width 185 height 7
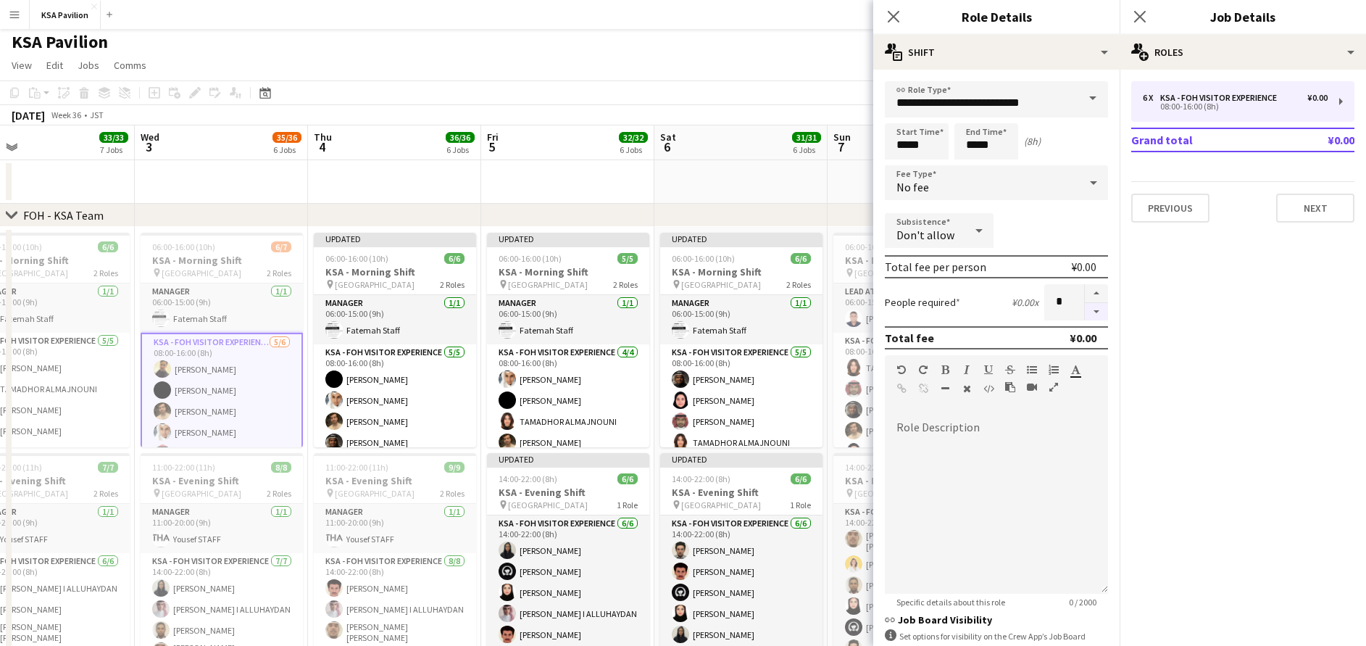
click at [1085, 312] on button "button" at bounding box center [1096, 312] width 23 height 18
type input "*"
click at [1137, 20] on icon at bounding box center [1140, 16] width 14 height 14
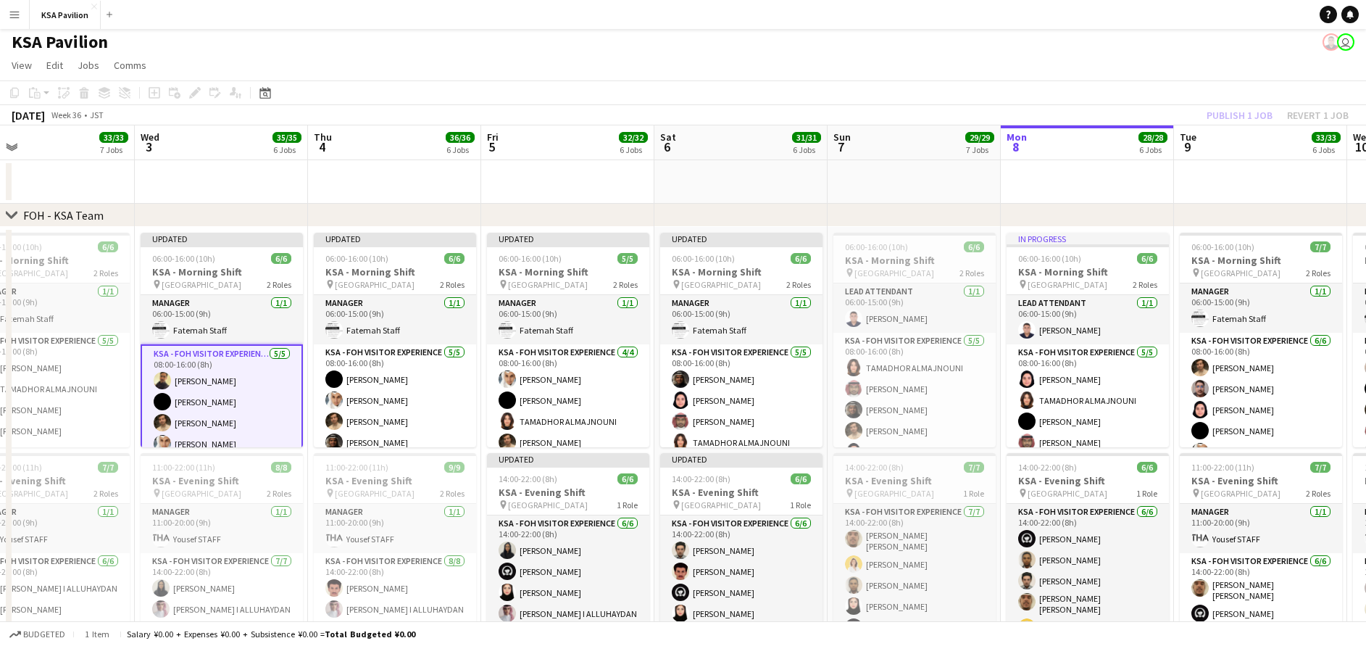
click at [1106, 180] on app-date-cell at bounding box center [1087, 181] width 173 height 43
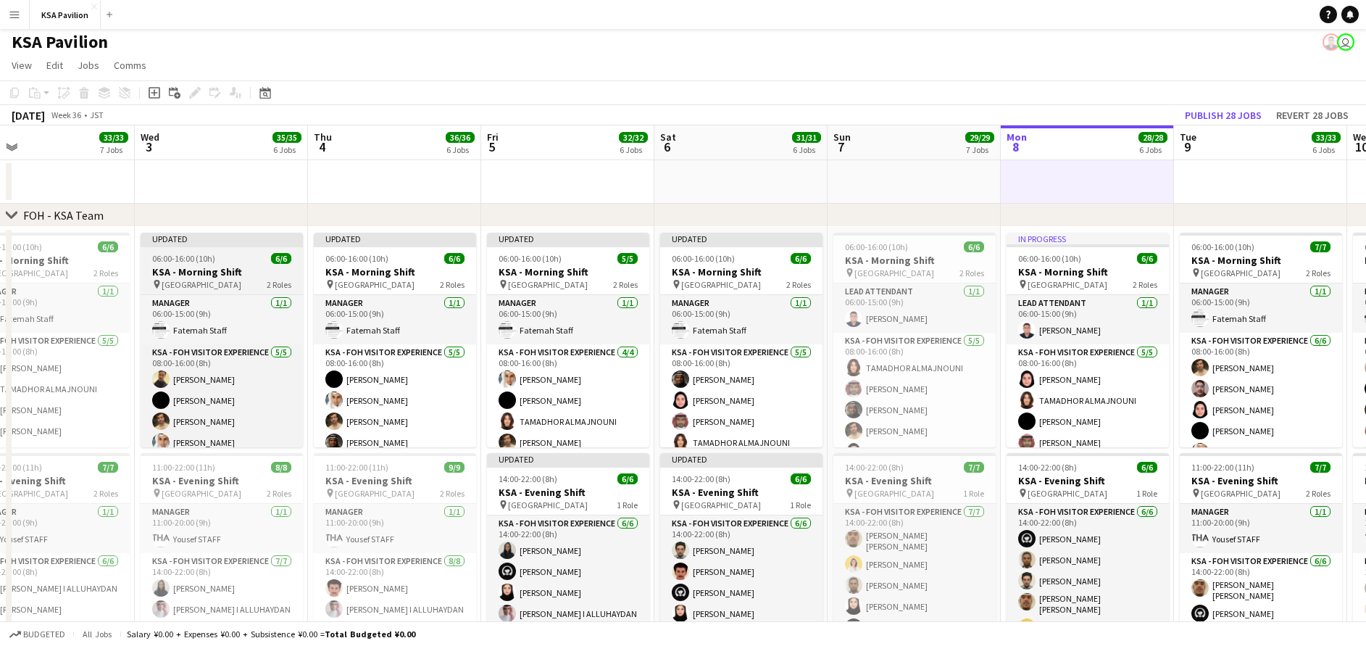
click at [233, 266] on h3 "KSA - Morning Shift" at bounding box center [222, 271] width 162 height 13
click at [221, 249] on app-job-card "Updated 06:00-16:00 (10h) 6/6 KSA - Morning Shift pin [GEOGRAPHIC_DATA] 2 Roles…" at bounding box center [222, 340] width 162 height 214
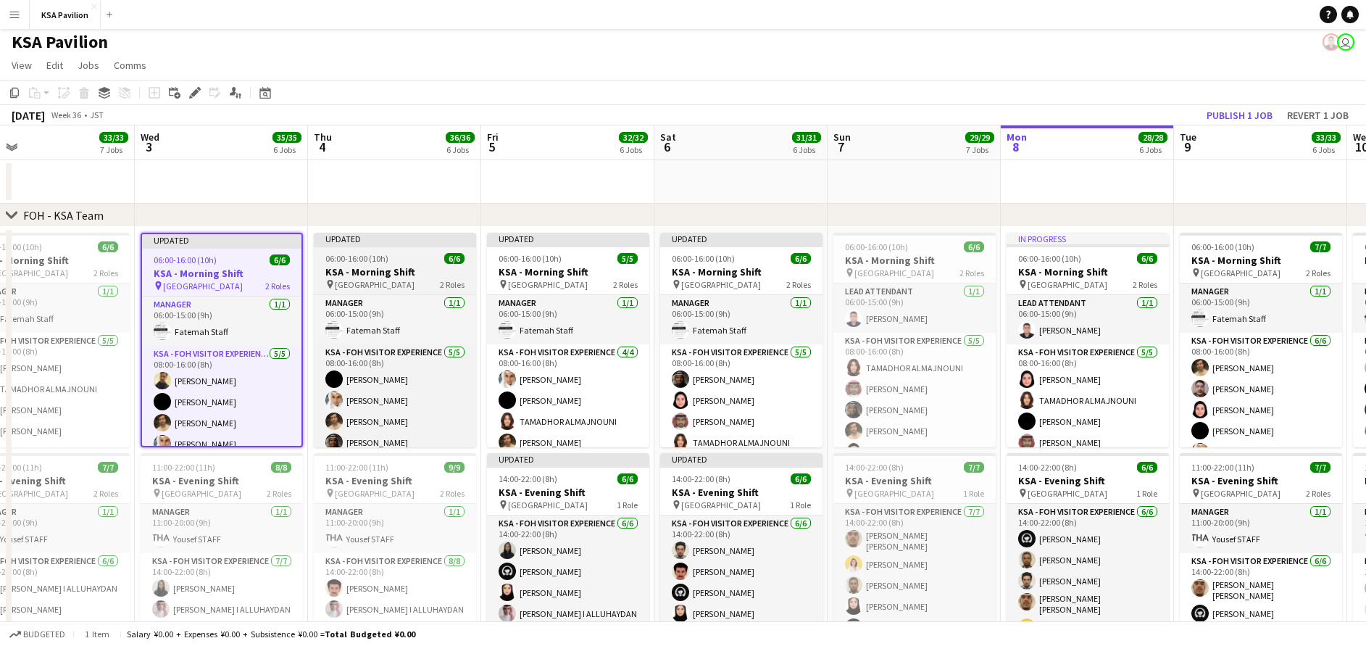
click at [370, 268] on h3 "KSA - Morning Shift" at bounding box center [395, 271] width 162 height 13
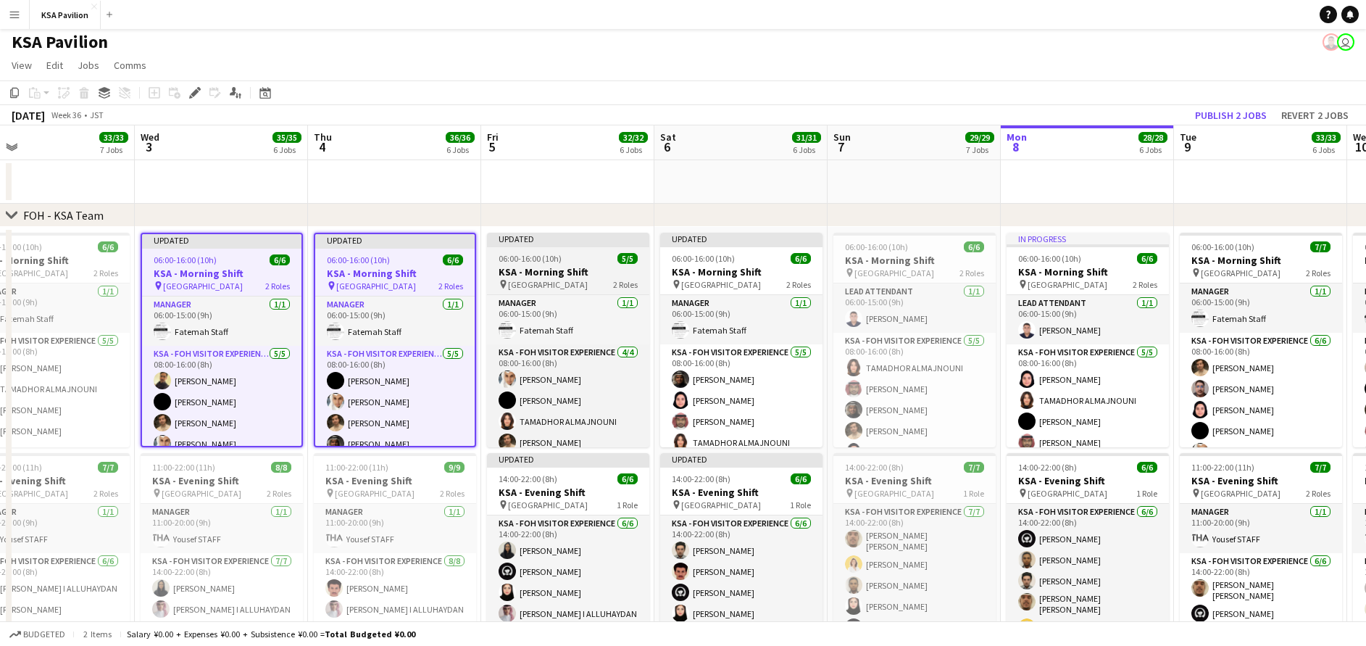
click at [528, 251] on app-job-card "Updated 06:00-16:00 (10h) 5/5 KSA - Morning Shift pin [GEOGRAPHIC_DATA] 2 Roles…" at bounding box center [568, 340] width 162 height 214
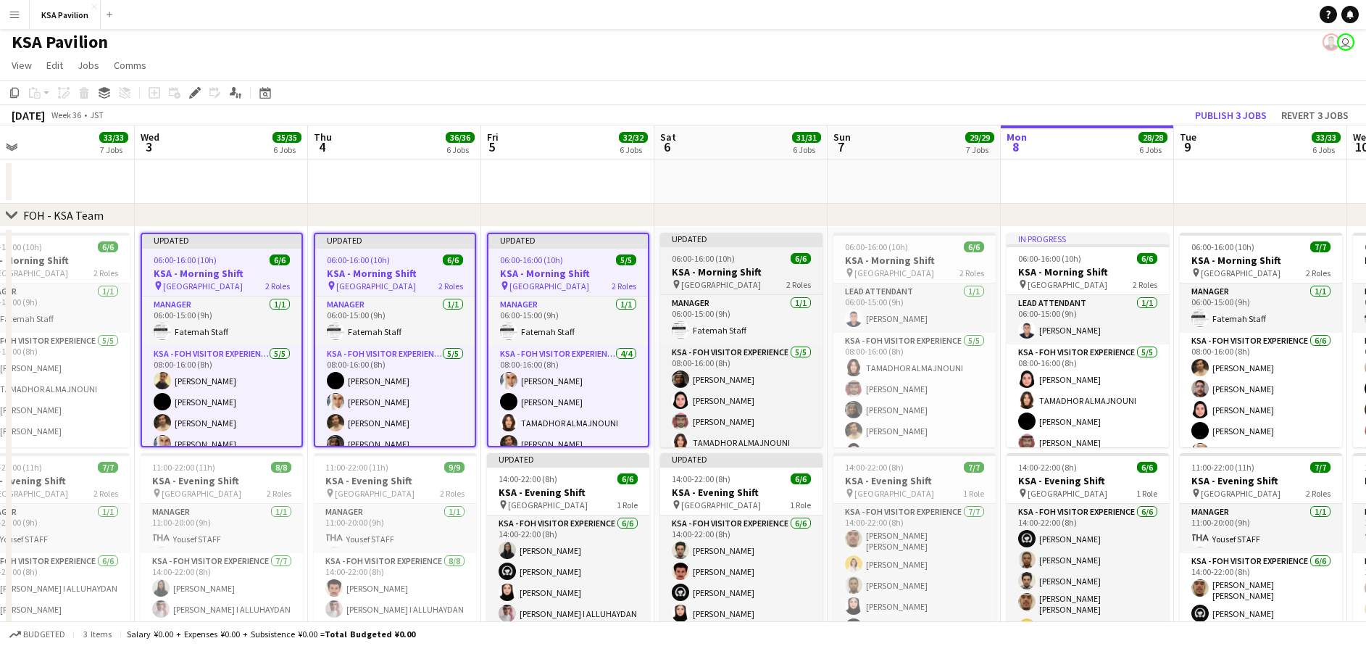
click at [698, 249] on app-job-card "Updated 06:00-16:00 (10h) 6/6 KSA - Morning Shift pin [GEOGRAPHIC_DATA] 2 Roles…" at bounding box center [741, 340] width 162 height 214
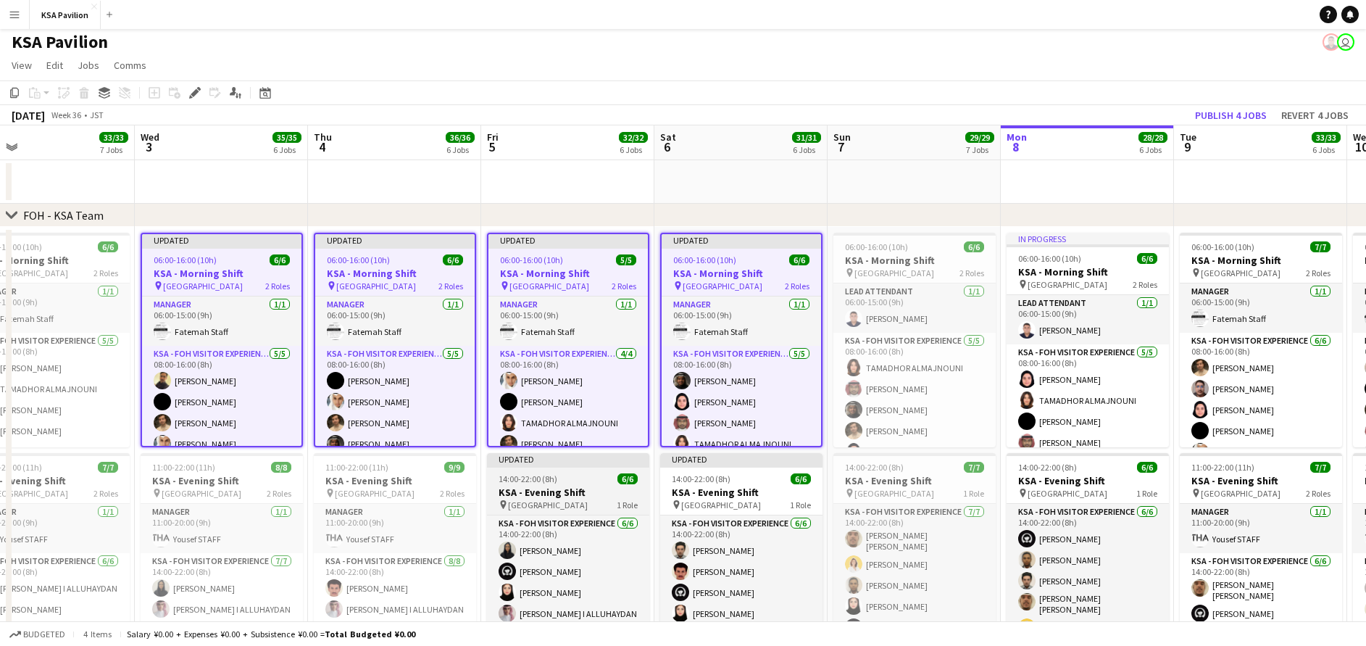
click at [612, 471] on app-job-card "Updated 14:00-22:00 (8h) 6/6 KSA - Evening Shift pin [GEOGRAPHIC_DATA] 1 Role K…" at bounding box center [568, 560] width 162 height 214
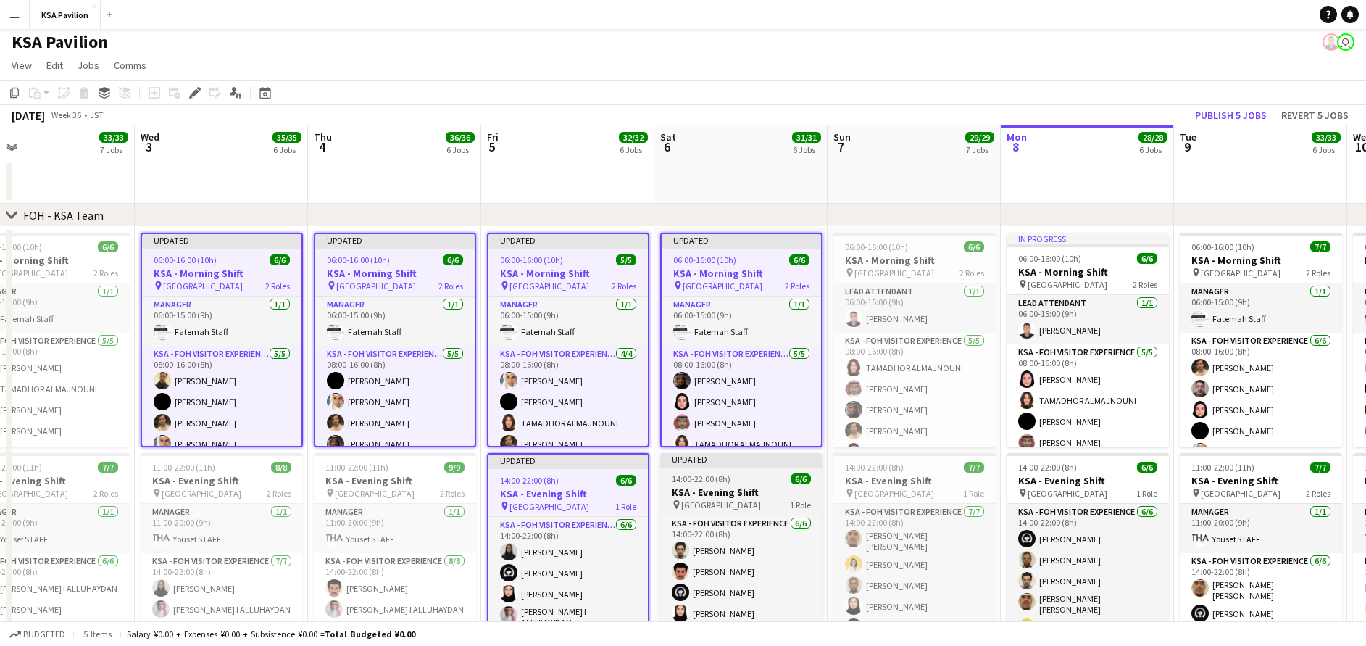
click at [757, 468] on app-job-card "Updated 14:00-22:00 (8h) 6/6 KSA - Evening Shift pin [GEOGRAPHIC_DATA] 1 Role K…" at bounding box center [741, 560] width 162 height 214
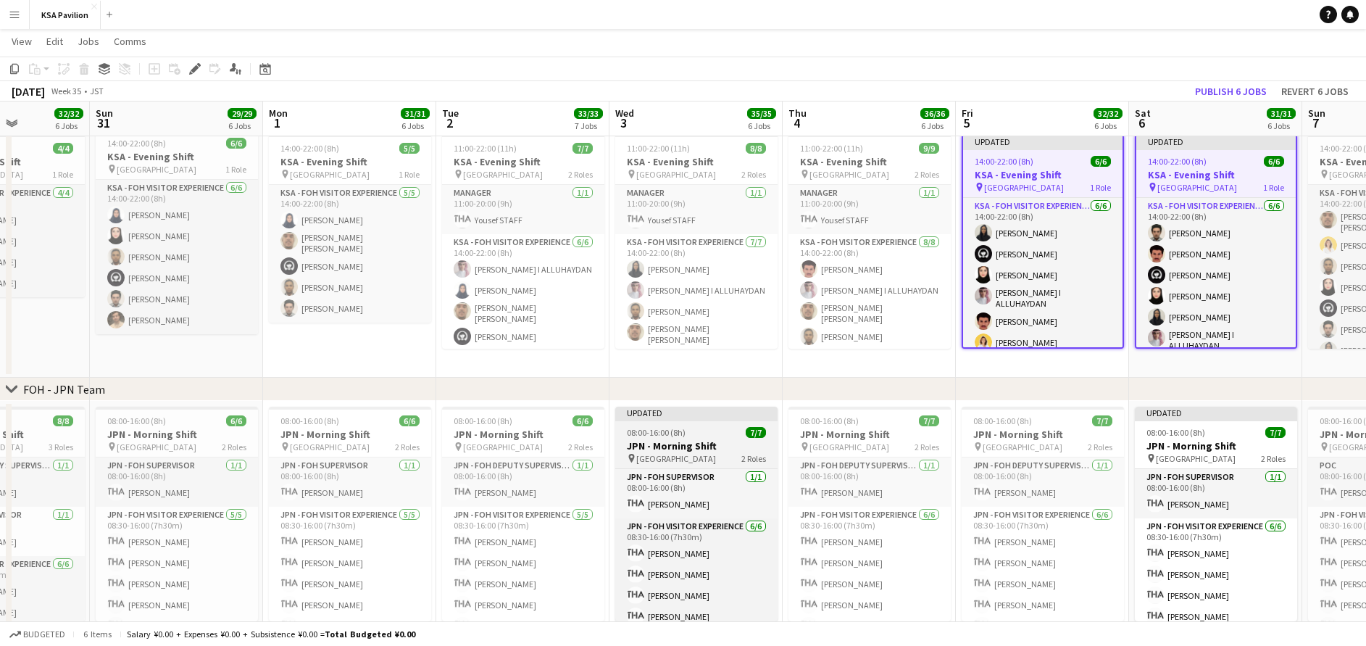
scroll to position [0, 437]
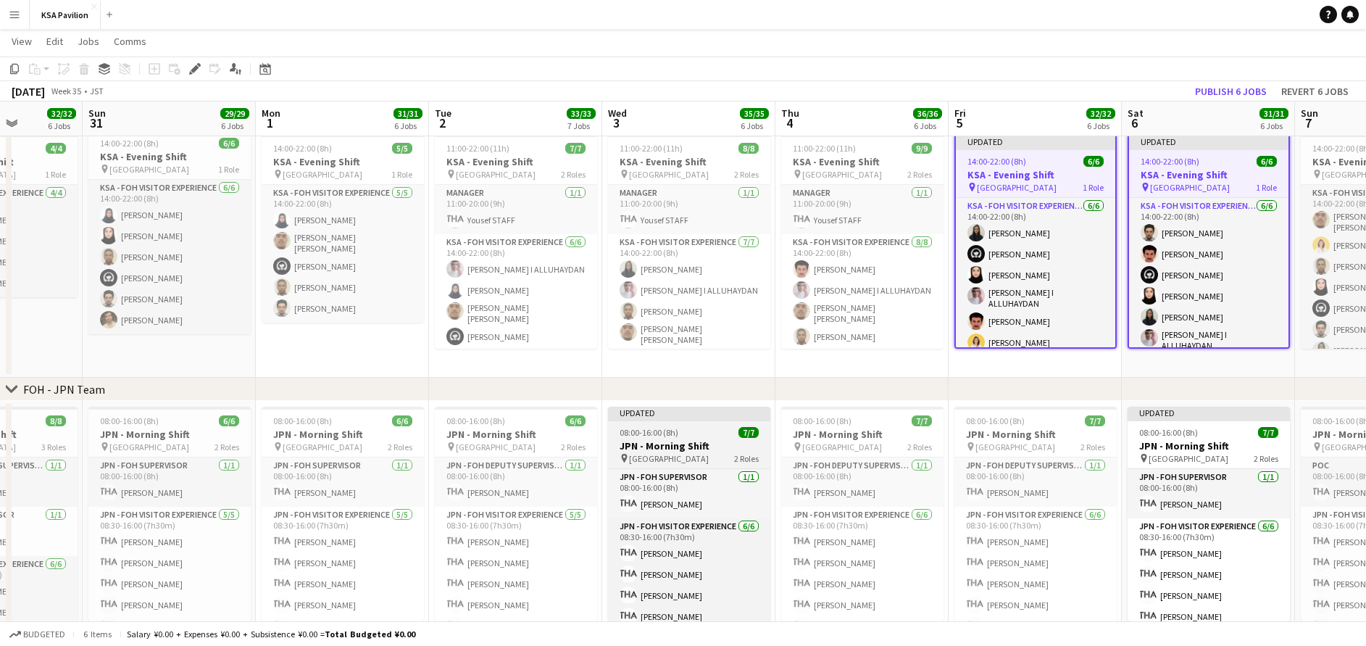
click at [676, 428] on span "08:00-16:00 (8h)" at bounding box center [649, 432] width 59 height 11
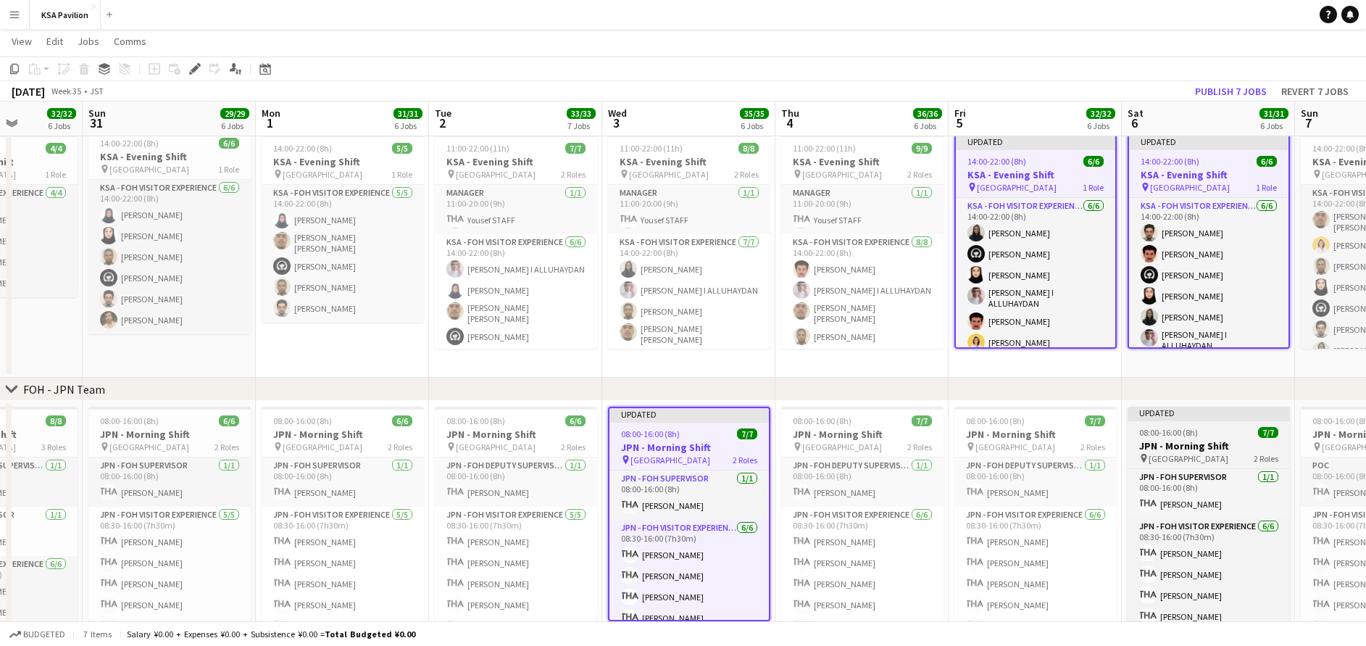
click at [1217, 431] on div "08:00-16:00 (8h) 7/7" at bounding box center [1209, 432] width 162 height 11
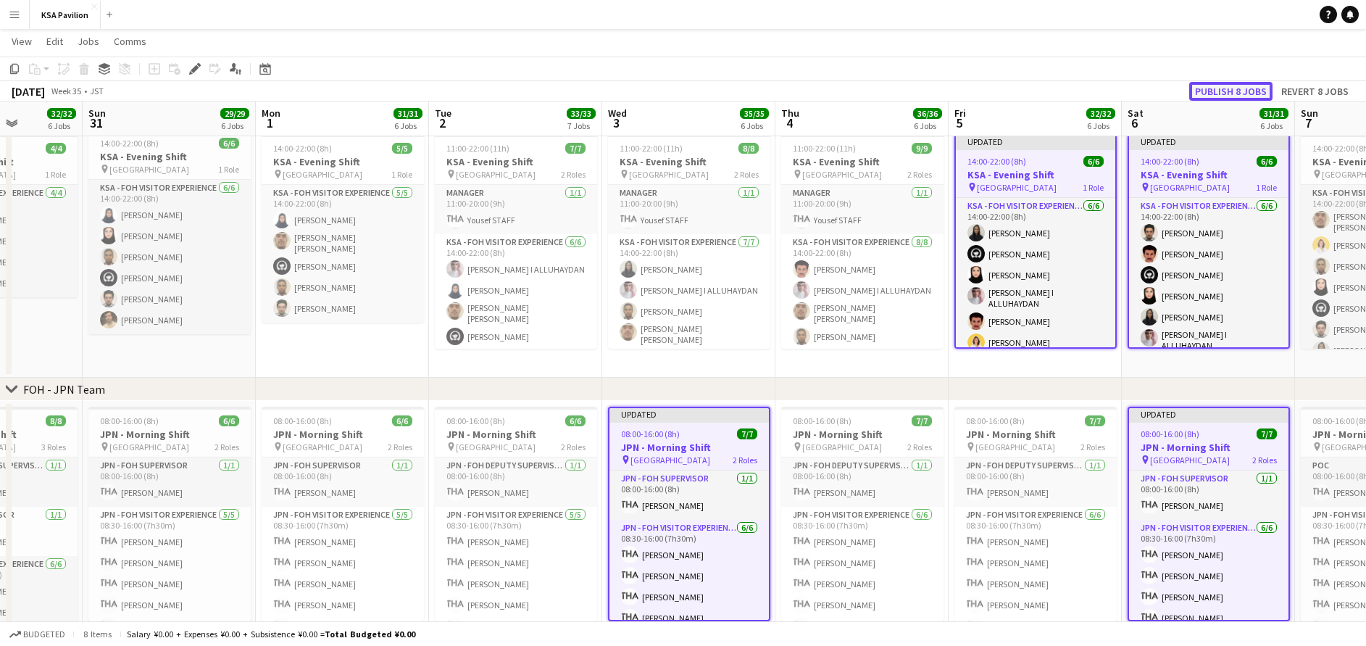
click at [1229, 93] on button "Publish 8 jobs" at bounding box center [1230, 91] width 83 height 19
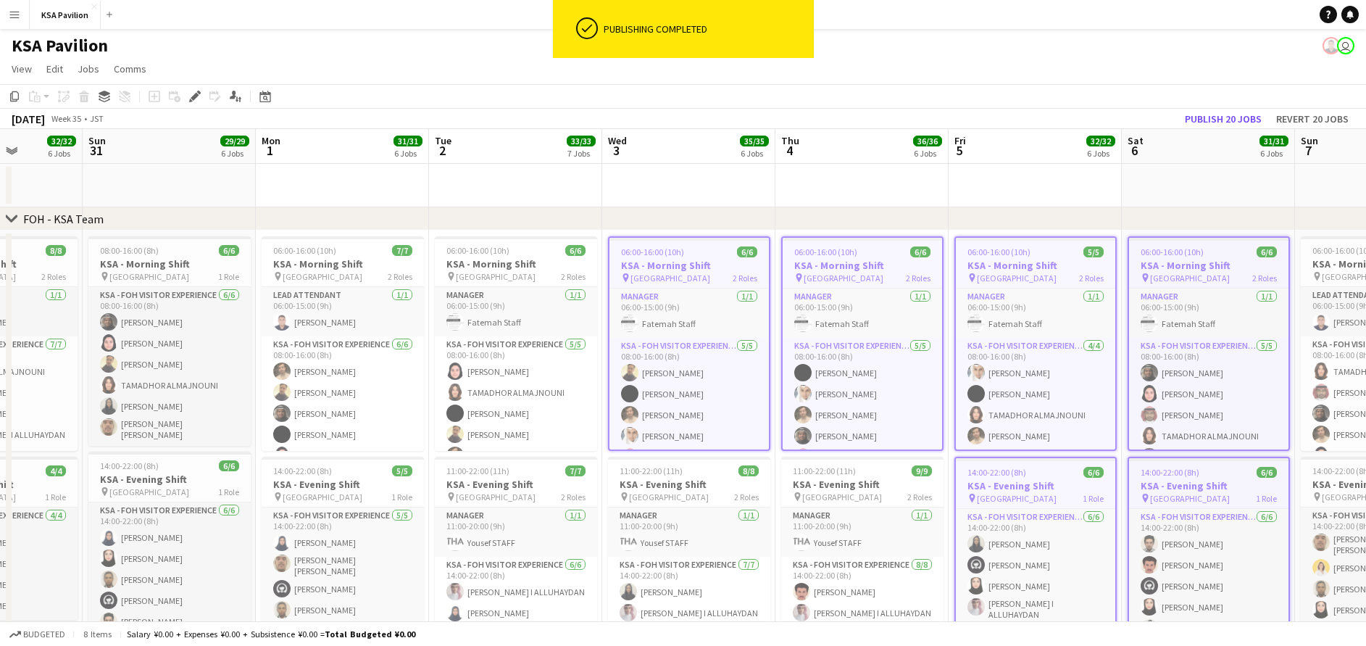
scroll to position [0, 441]
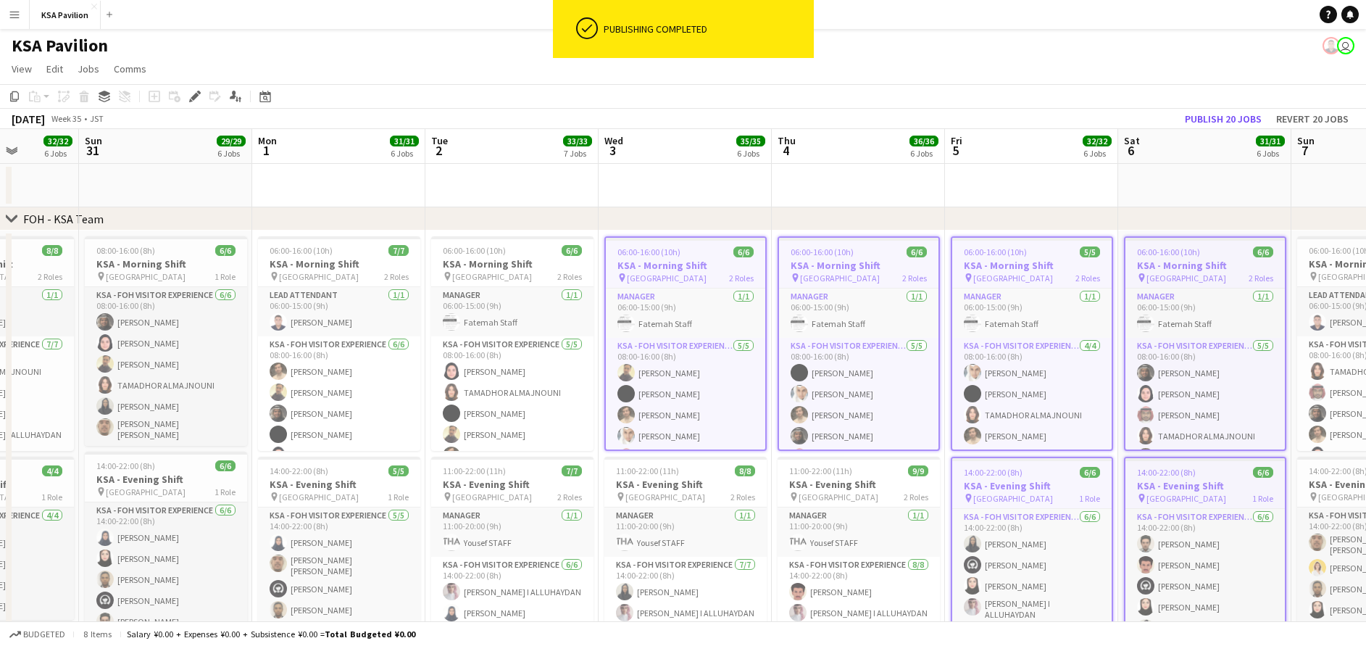
click at [1161, 183] on app-date-cell at bounding box center [1204, 185] width 173 height 43
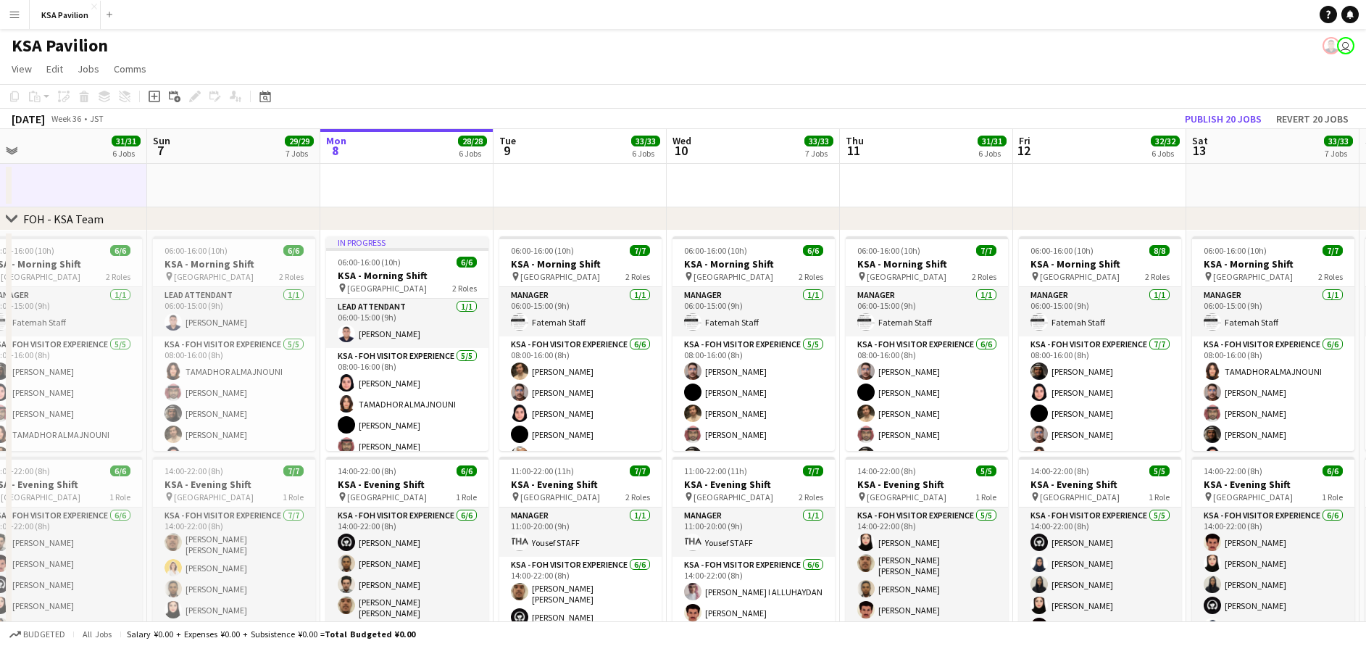
scroll to position [0, 560]
